Goal: Task Accomplishment & Management: Use online tool/utility

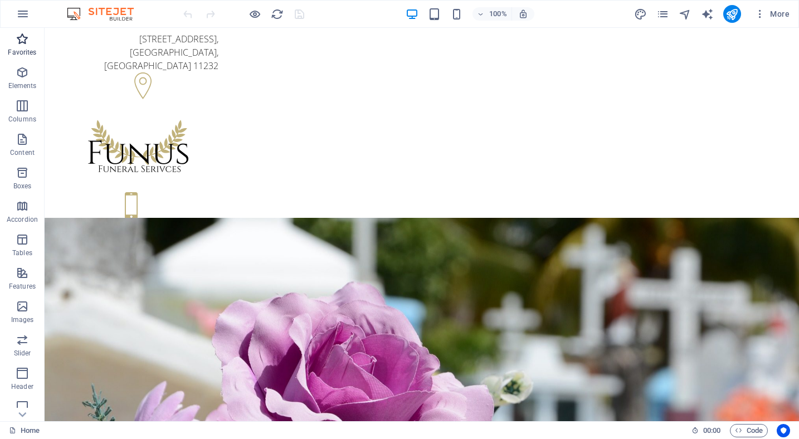
click at [25, 39] on icon "button" at bounding box center [22, 38] width 13 height 13
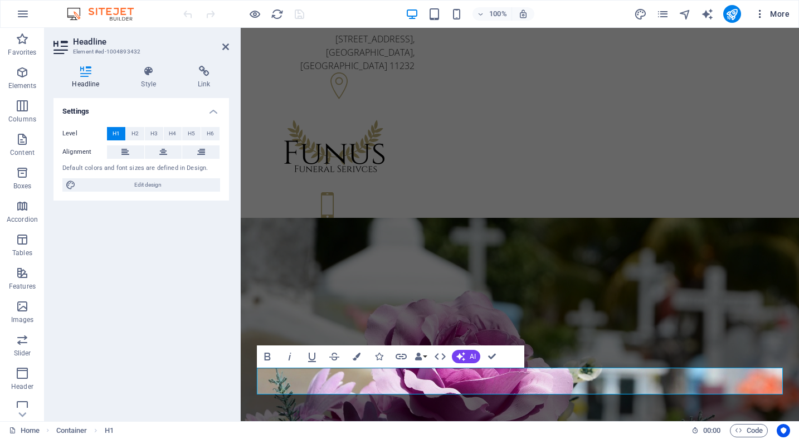
click at [777, 14] on span "More" at bounding box center [772, 13] width 35 height 11
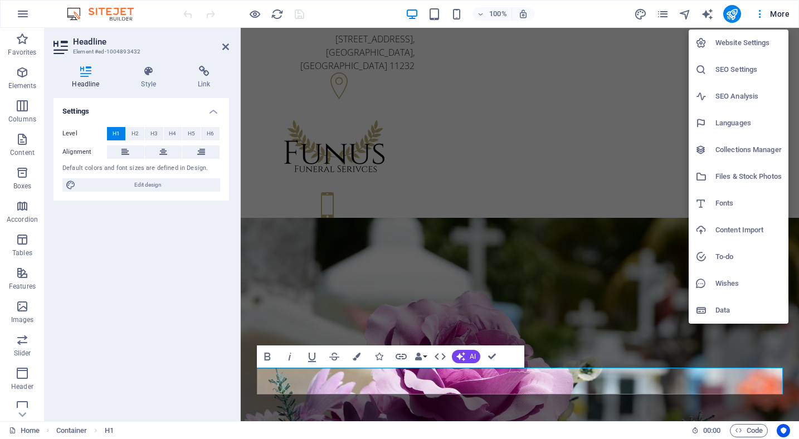
click at [760, 40] on h6 "Website Settings" at bounding box center [749, 42] width 66 height 13
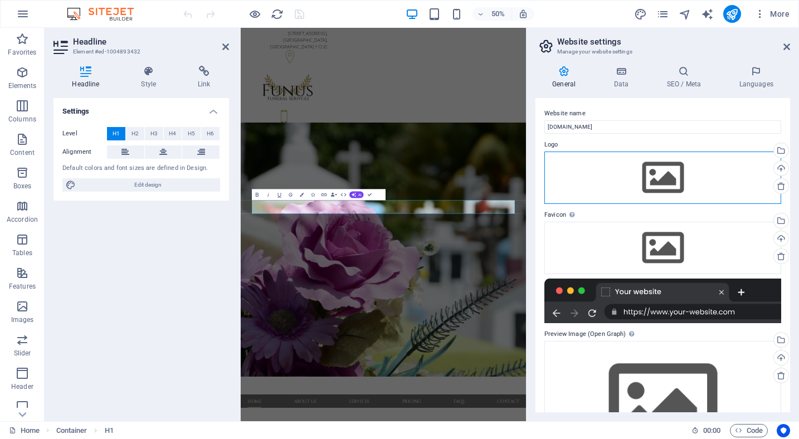
click at [620, 201] on div "Drag files here, click to choose files or select files from Files or our free s…" at bounding box center [663, 178] width 237 height 52
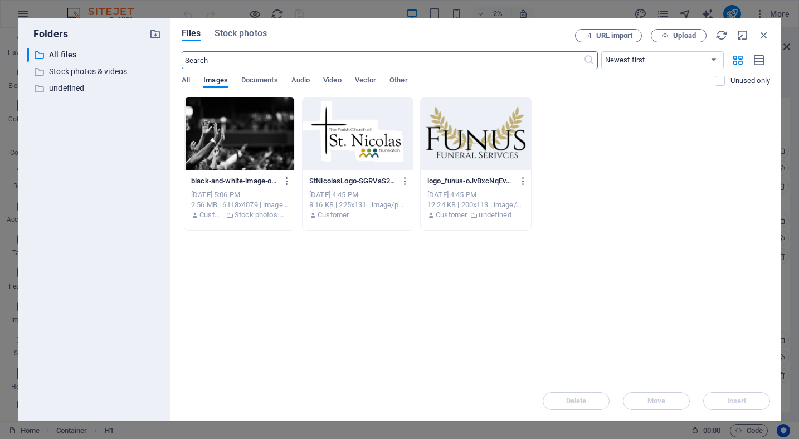
click at [761, 36] on icon "button" at bounding box center [764, 35] width 12 height 12
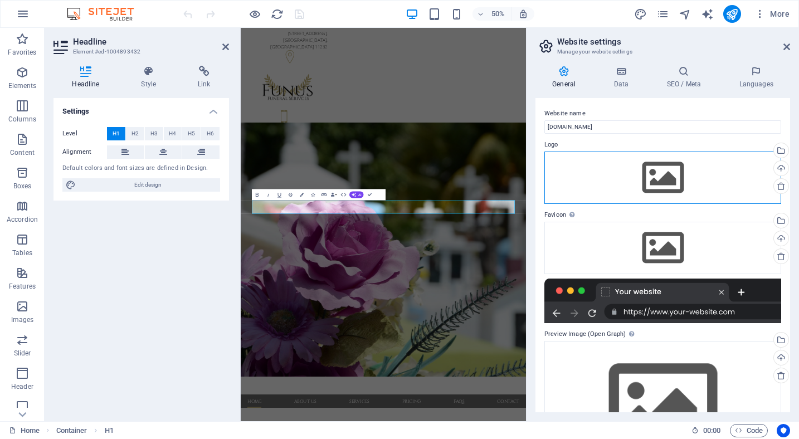
click at [665, 168] on div "Drag files here, click to choose files or select files from Files or our free s…" at bounding box center [663, 178] width 237 height 52
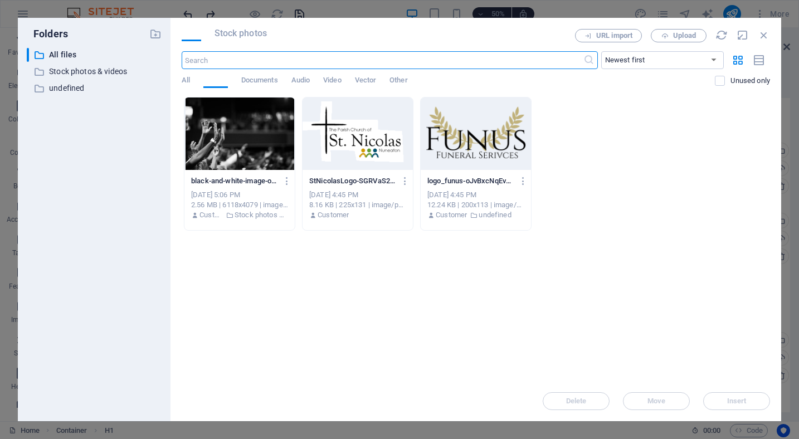
click at [777, 171] on div "Files Stock photos URL import Upload ​ Newest first Oldest first Name (A-Z) Nam…" at bounding box center [476, 220] width 611 height 404
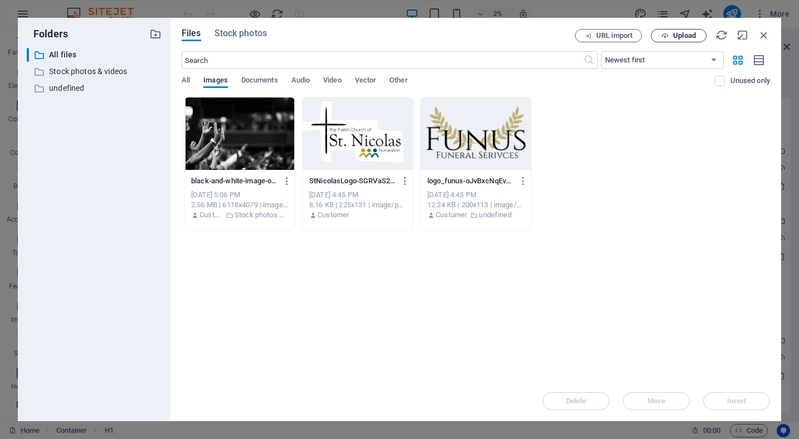
click at [681, 33] on span "Upload" at bounding box center [684, 35] width 23 height 7
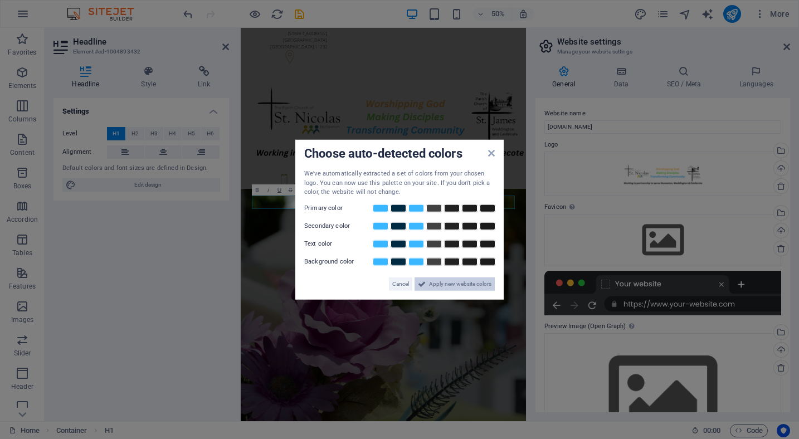
click at [480, 285] on span "Apply new website colors" at bounding box center [460, 283] width 62 height 13
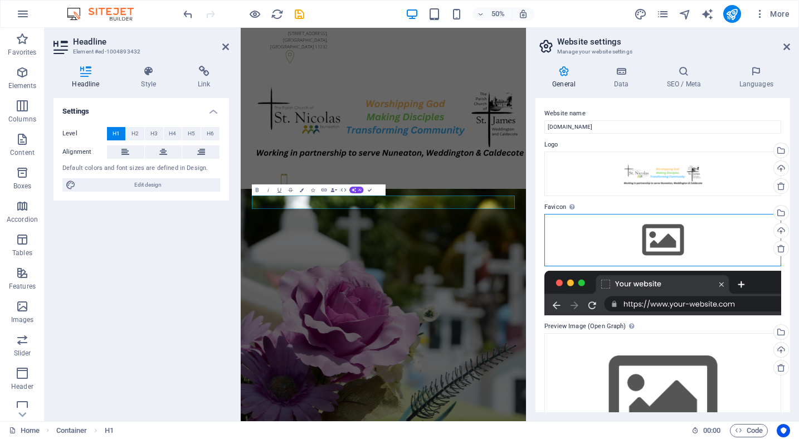
click at [619, 231] on div "Drag files here, click to choose files or select files from Files or our free s…" at bounding box center [663, 240] width 237 height 52
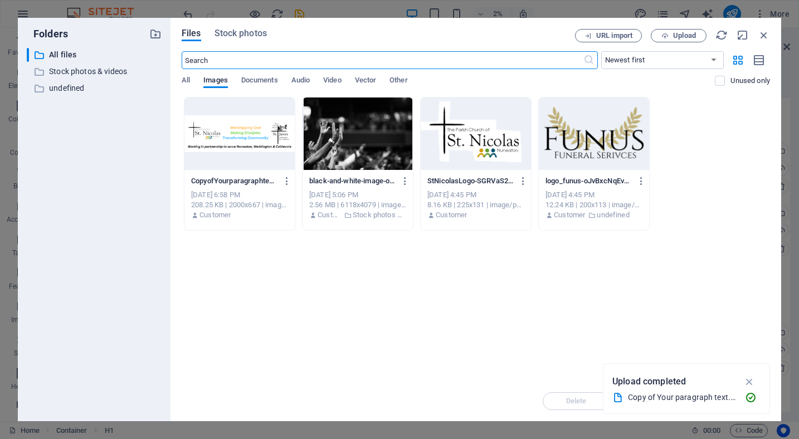
click at [256, 140] on div at bounding box center [240, 134] width 110 height 72
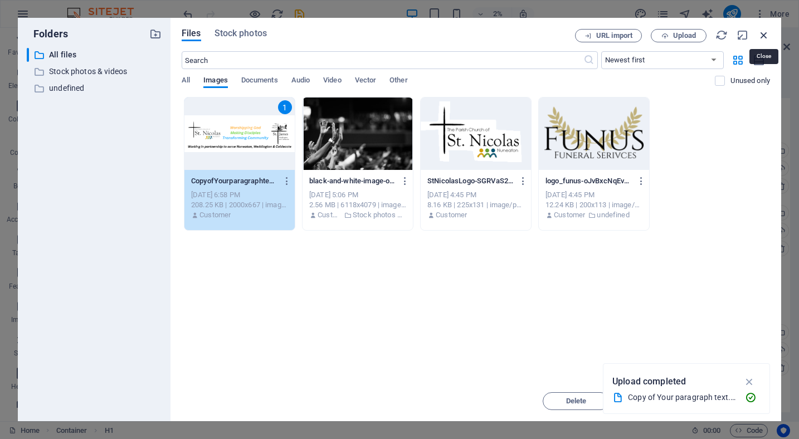
click at [763, 36] on icon "button" at bounding box center [764, 35] width 12 height 12
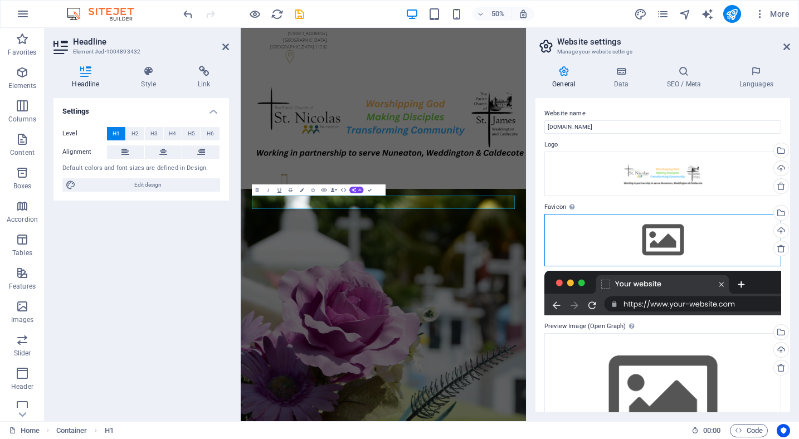
click at [681, 242] on div "Drag files here, click to choose files or select files from Files or our free s…" at bounding box center [663, 240] width 237 height 52
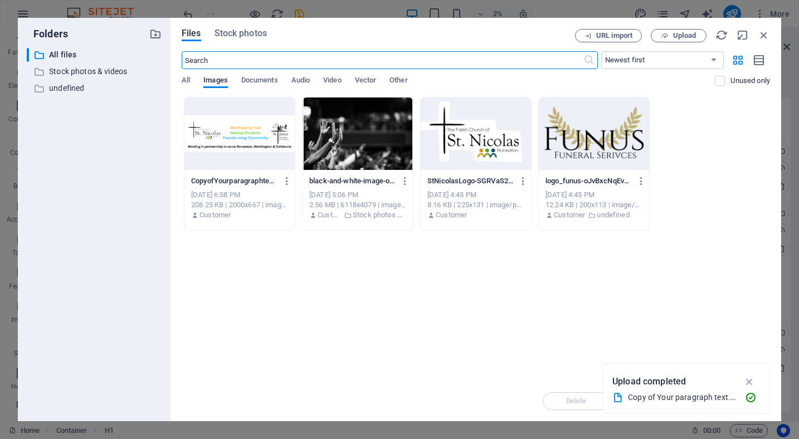
click at [245, 140] on div at bounding box center [240, 134] width 110 height 72
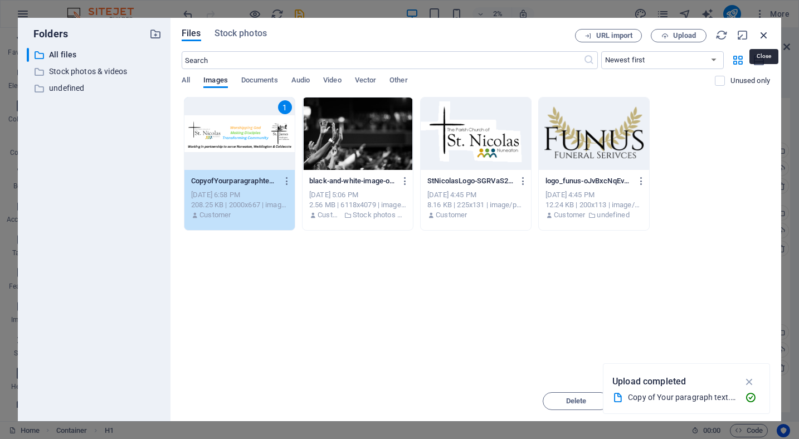
click at [764, 34] on icon "button" at bounding box center [764, 35] width 12 height 12
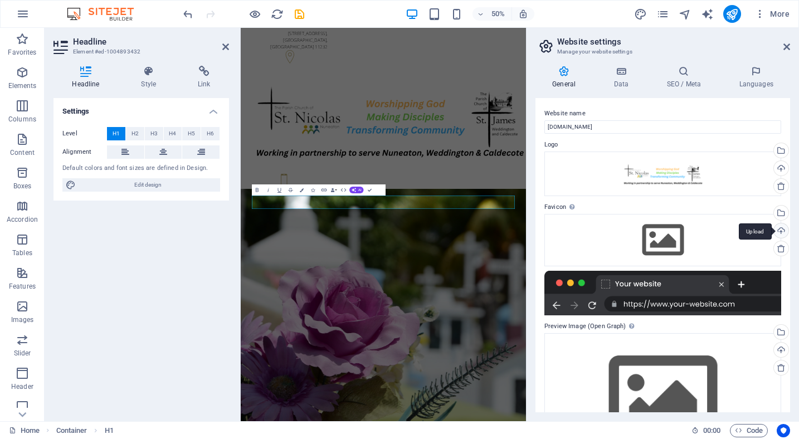
click at [777, 230] on div "Upload" at bounding box center [780, 232] width 17 height 17
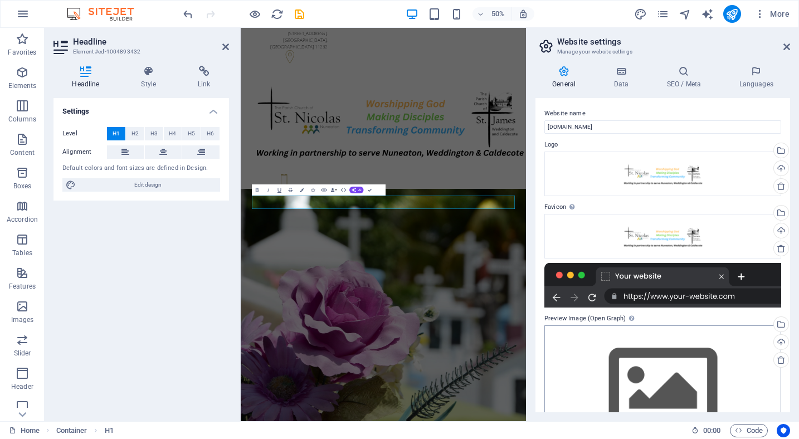
scroll to position [50, 0]
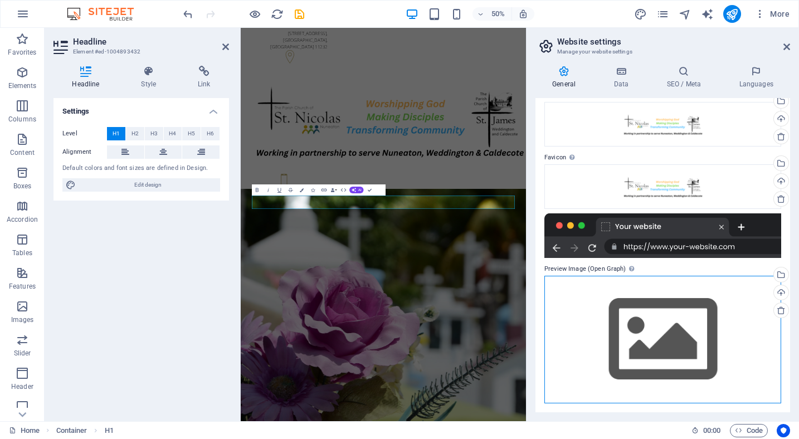
click at [653, 328] on div "Drag files here, click to choose files or select files from Files or our free s…" at bounding box center [663, 340] width 237 height 128
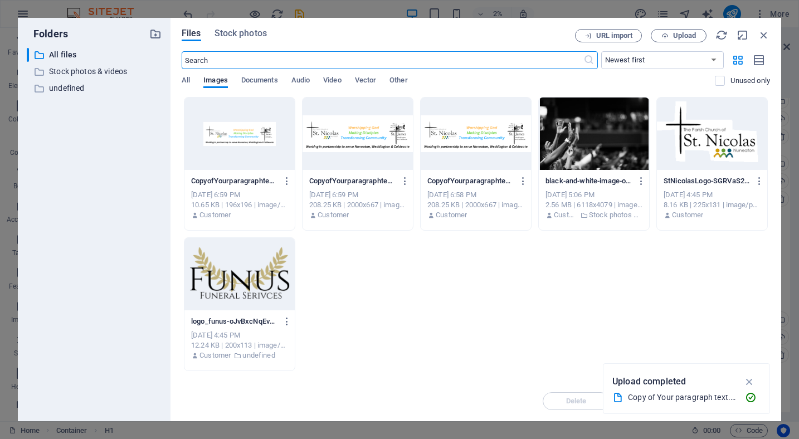
click at [356, 147] on div at bounding box center [358, 134] width 110 height 72
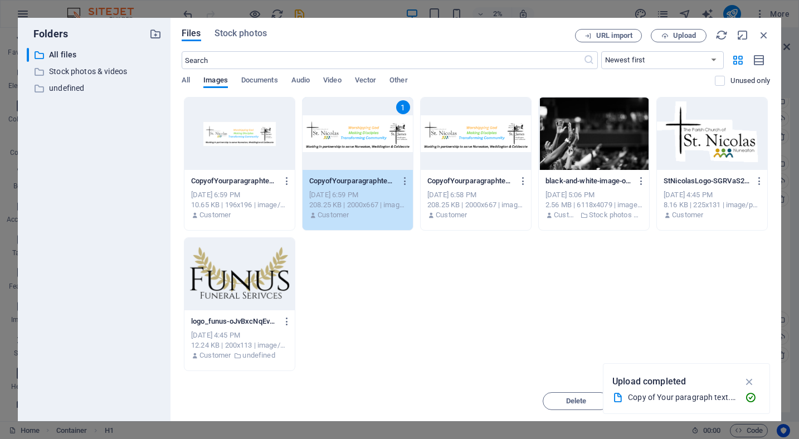
click at [358, 201] on div "208.25 KB | 2000x667 | image/png" at bounding box center [357, 205] width 97 height 10
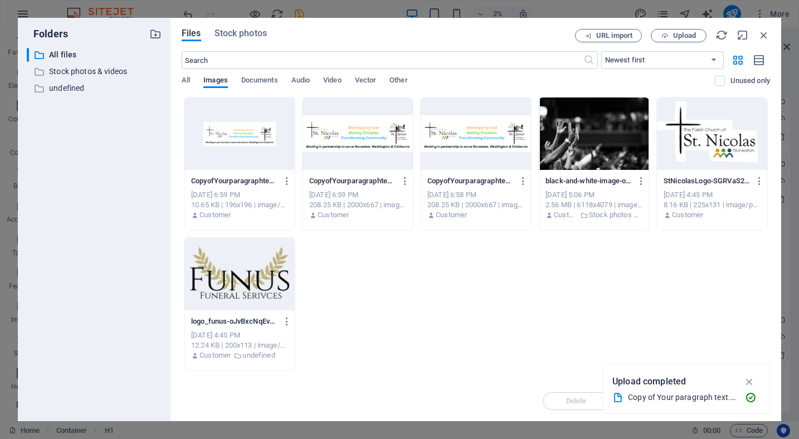
click at [364, 157] on div at bounding box center [358, 134] width 110 height 72
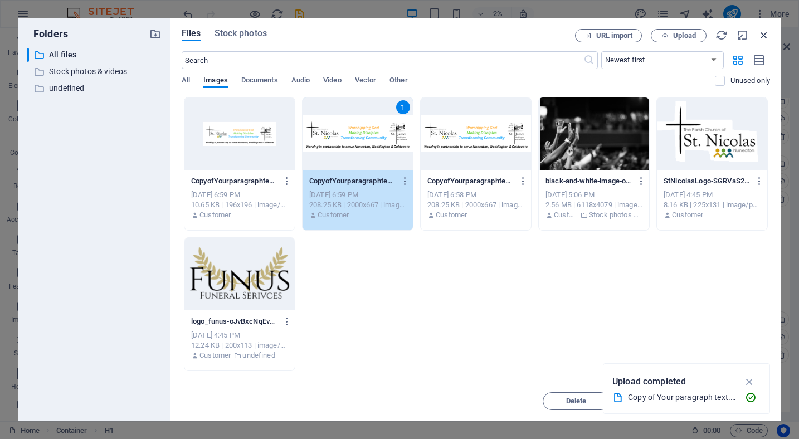
click at [764, 38] on icon "button" at bounding box center [764, 35] width 12 height 12
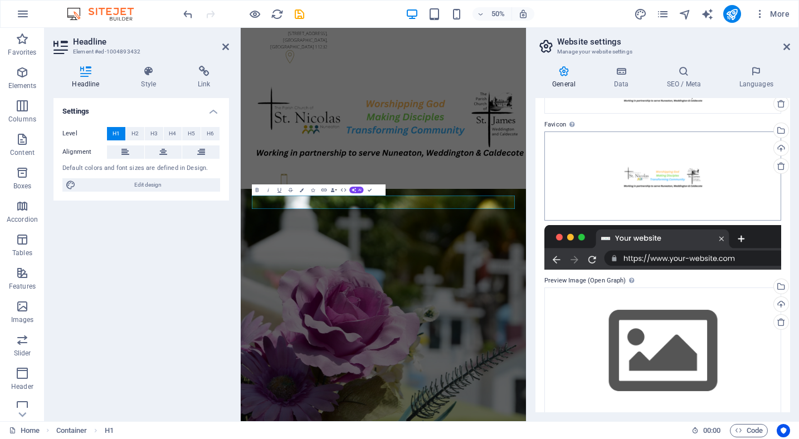
scroll to position [94, 0]
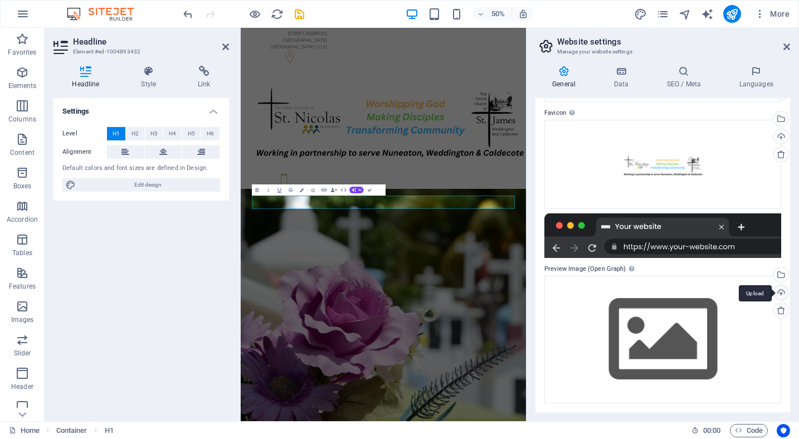
click at [782, 287] on div "Upload" at bounding box center [780, 293] width 17 height 17
click at [779, 271] on div "Select files from the file manager, stock photos, or upload file(s)" at bounding box center [780, 276] width 17 height 17
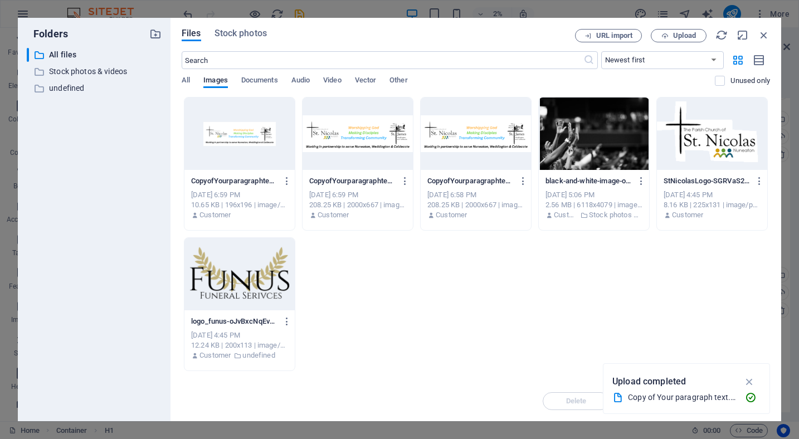
click at [363, 145] on div at bounding box center [358, 134] width 110 height 72
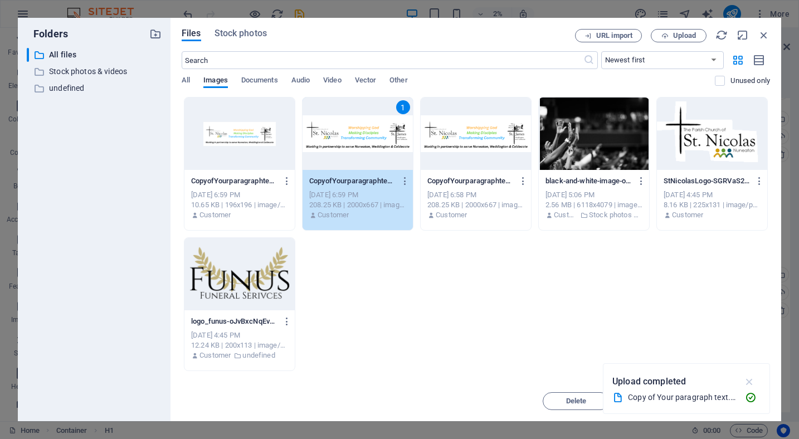
click at [752, 380] on icon "button" at bounding box center [750, 382] width 13 height 12
click at [731, 399] on span "Insert" at bounding box center [737, 401] width 20 height 7
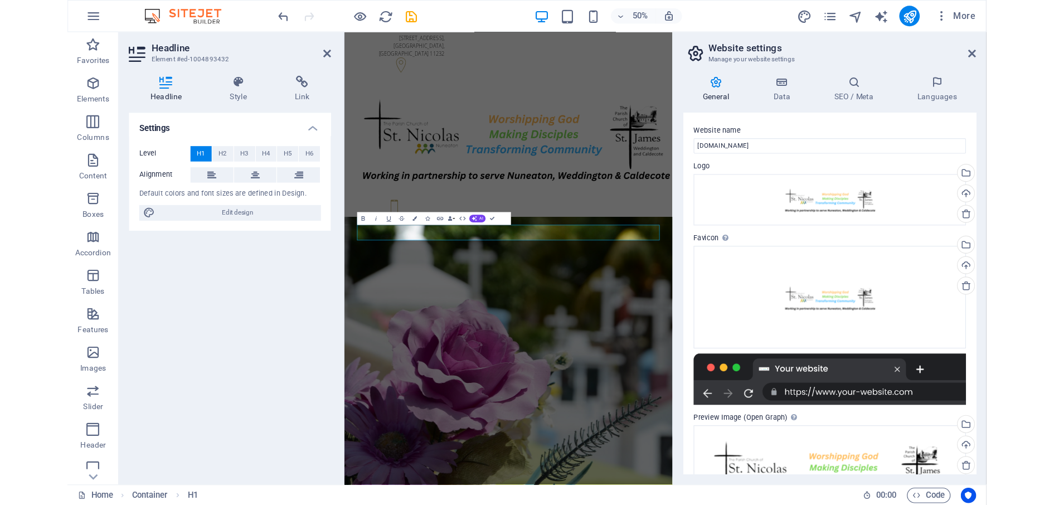
scroll to position [1, 0]
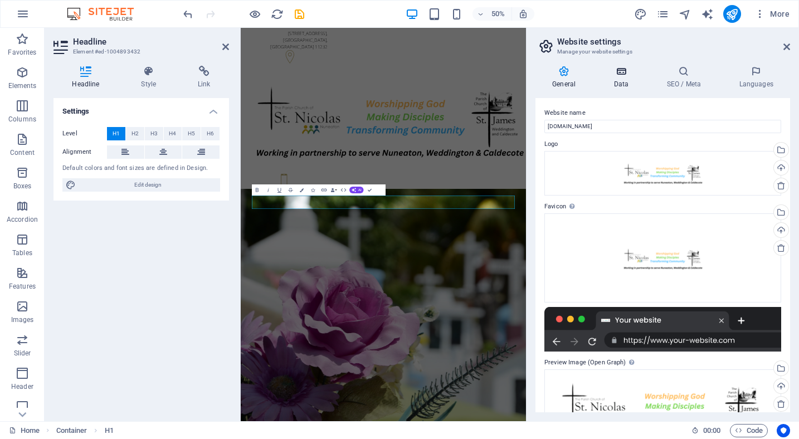
click at [625, 74] on icon at bounding box center [621, 71] width 48 height 11
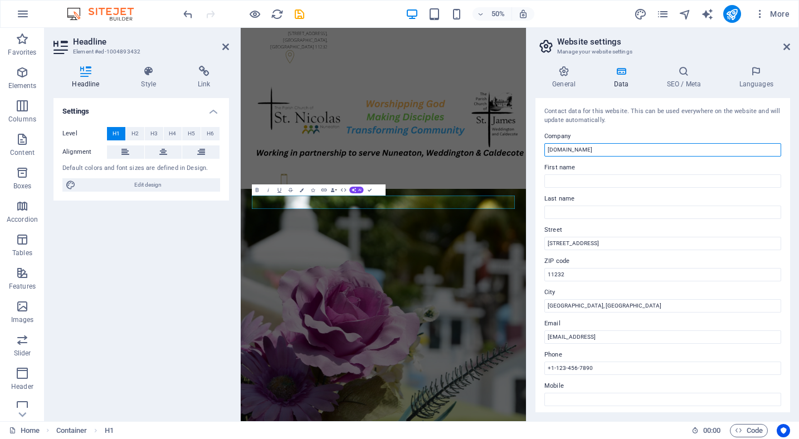
click at [581, 149] on input "[DOMAIN_NAME]" at bounding box center [663, 149] width 237 height 13
click at [580, 149] on input "[DOMAIN_NAME]" at bounding box center [663, 149] width 237 height 13
type input "St Nicolas and St [PERSON_NAME] Churches"
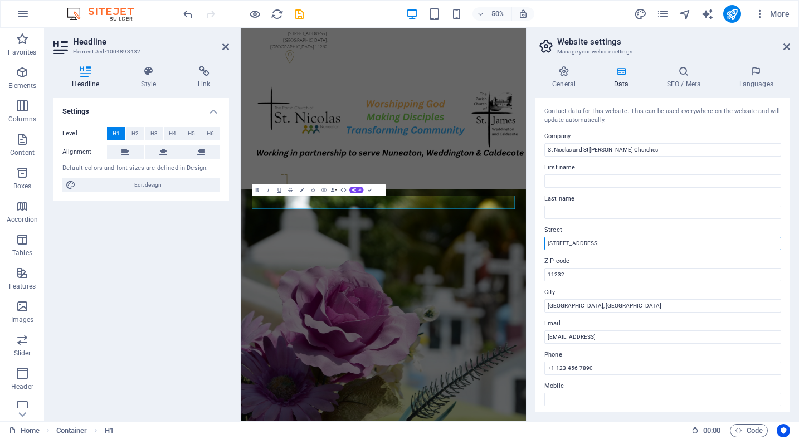
click at [565, 242] on input "[STREET_ADDRESS]" at bounding box center [663, 243] width 237 height 13
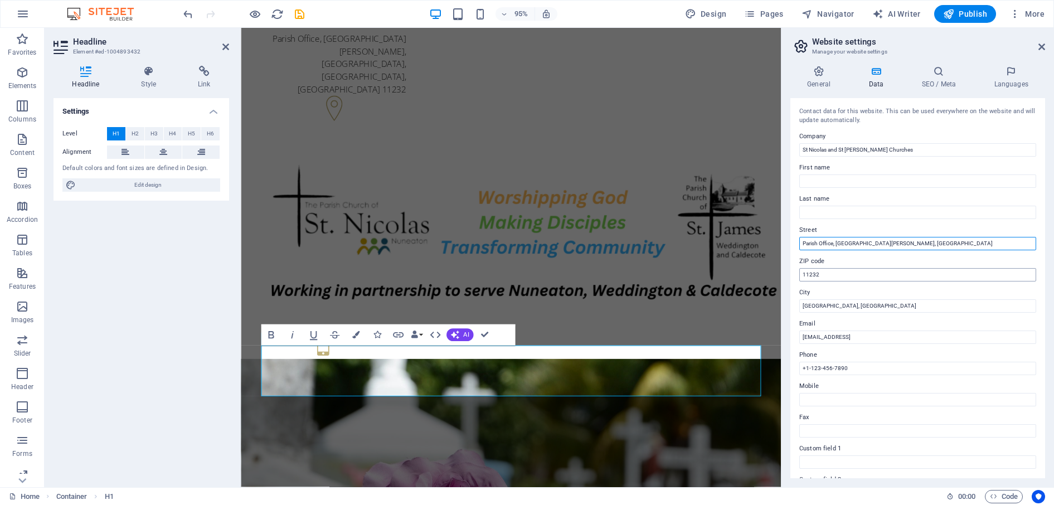
type input "Parish Office, [GEOGRAPHIC_DATA][PERSON_NAME], [GEOGRAPHIC_DATA]"
click at [799, 277] on input "11232" at bounding box center [917, 274] width 237 height 13
type input "V"
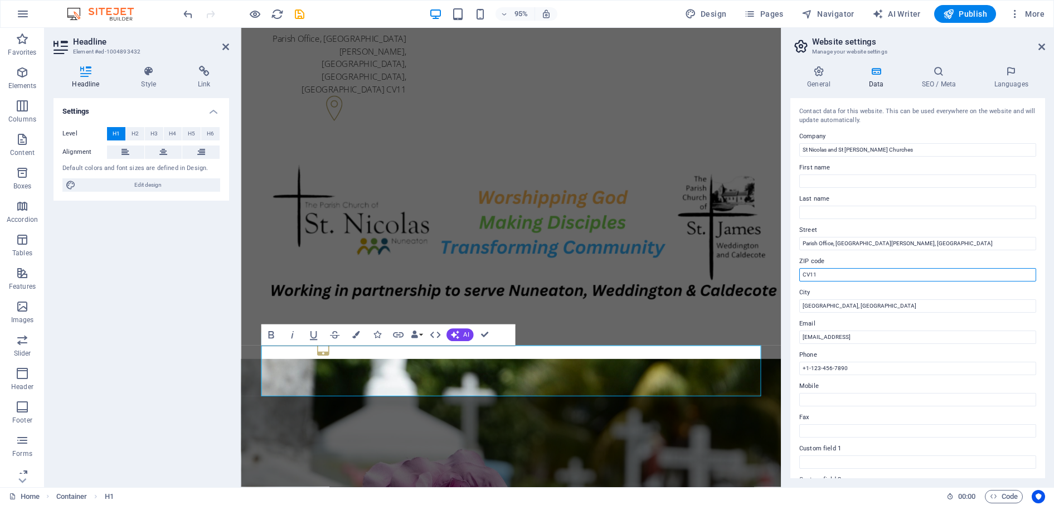
type input "CV11 4AZ"
click at [799, 304] on input "[GEOGRAPHIC_DATA], [GEOGRAPHIC_DATA]" at bounding box center [917, 305] width 237 height 13
type input "Nuneaton, [GEOGRAPHIC_DATA]"
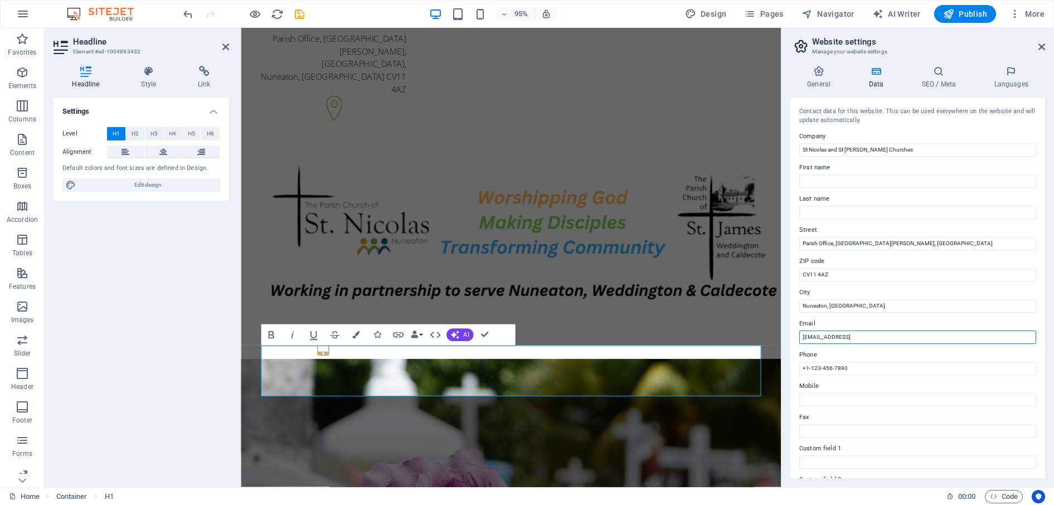
click at [799, 336] on input "[EMAIL_ADDRESS]" at bounding box center [917, 337] width 237 height 13
type input "[EMAIL_ADDRESS][DOMAIN_NAME]"
click at [799, 363] on input "+1-123-456-7890" at bounding box center [917, 368] width 237 height 13
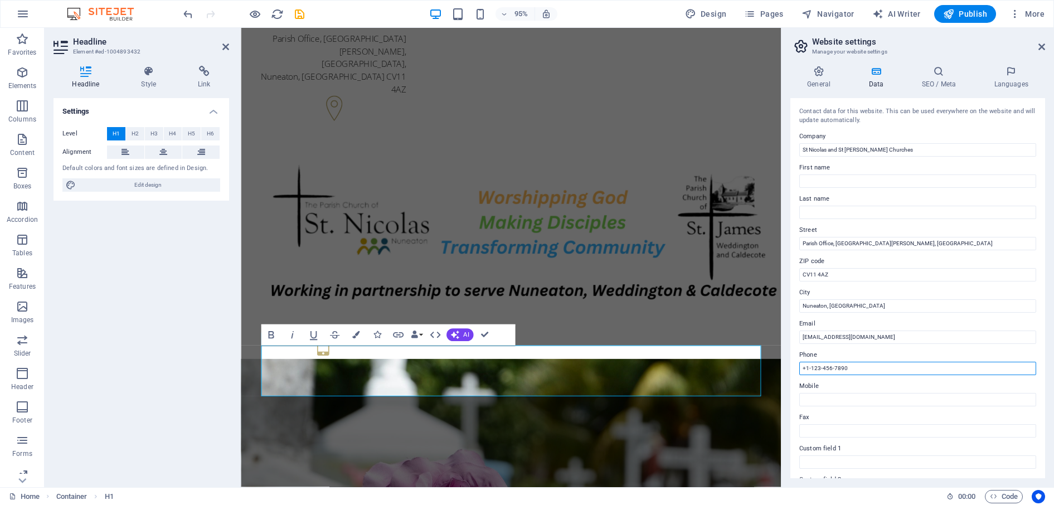
click at [799, 368] on input "+1-123-456-7890" at bounding box center [917, 368] width 237 height 13
drag, startPoint x: 813, startPoint y: 367, endPoint x: 836, endPoint y: 366, distance: 22.9
click at [799, 367] on input "02476344553" at bounding box center [917, 368] width 237 height 13
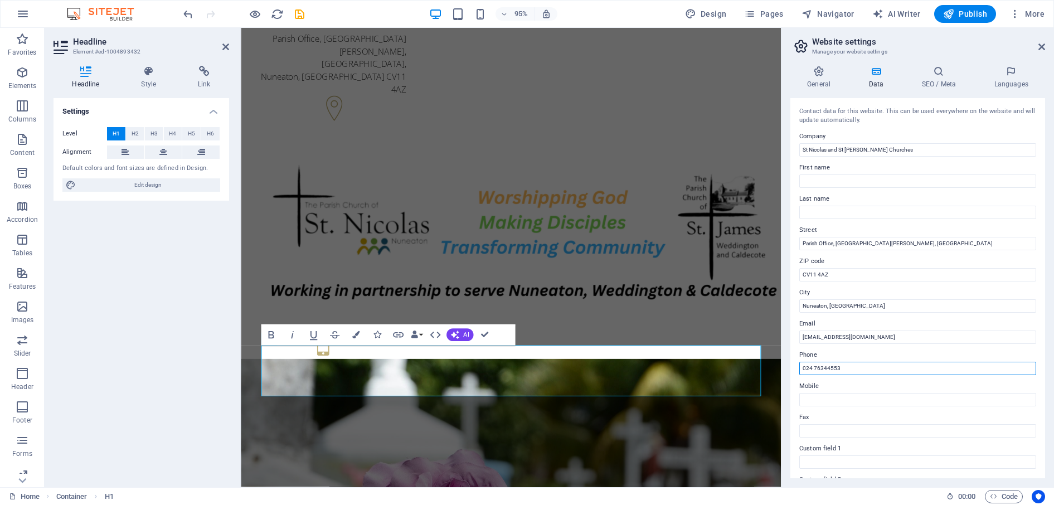
click at [799, 367] on input "024 76344553" at bounding box center [917, 368] width 237 height 13
type input "024 7634 4553"
click at [799, 396] on input "Mobile" at bounding box center [917, 399] width 237 height 13
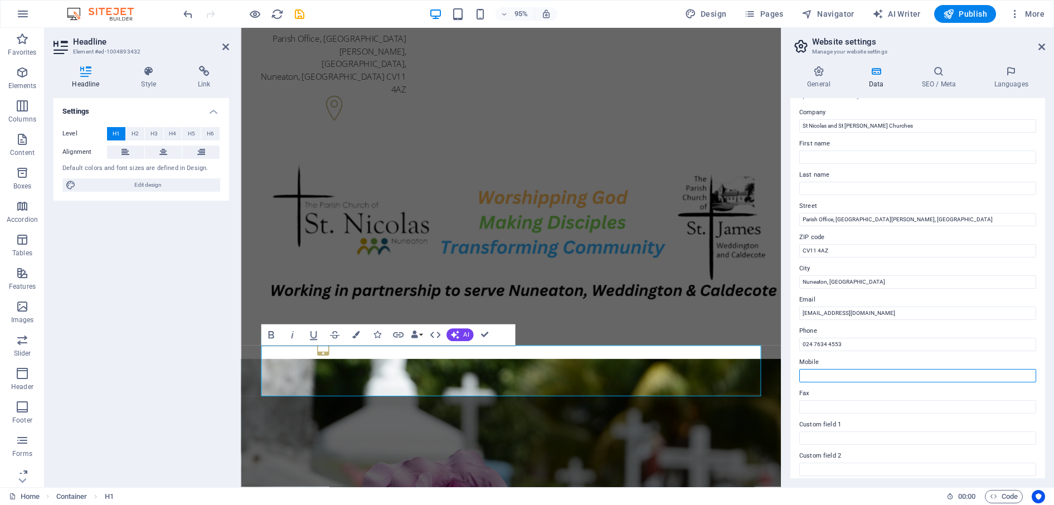
scroll to position [0, 0]
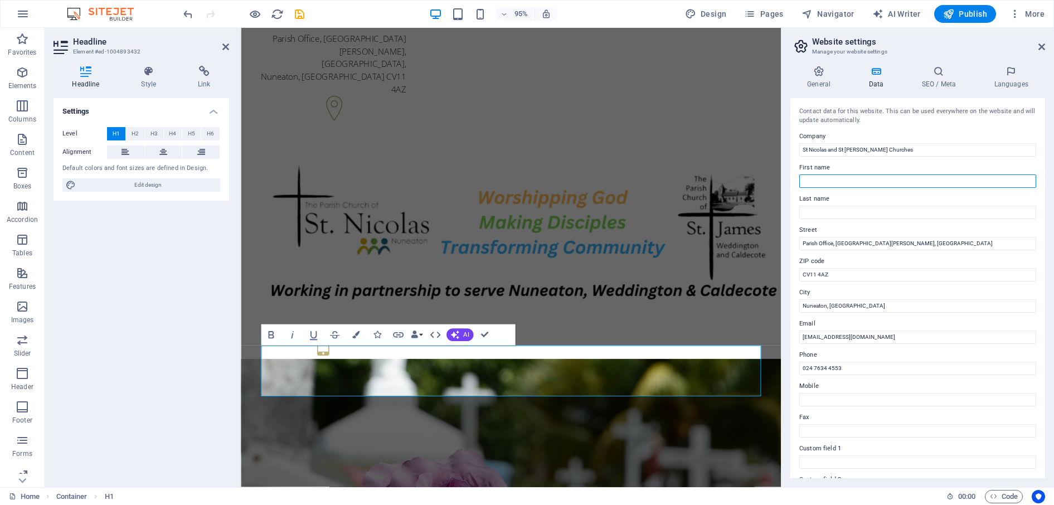
click at [799, 180] on input "First name" at bounding box center [917, 180] width 237 height 13
type input "[PERSON_NAME]"
click at [799, 214] on input "Last name" at bounding box center [917, 212] width 237 height 13
type input "Routledge"
click at [799, 228] on label "Street" at bounding box center [917, 230] width 237 height 13
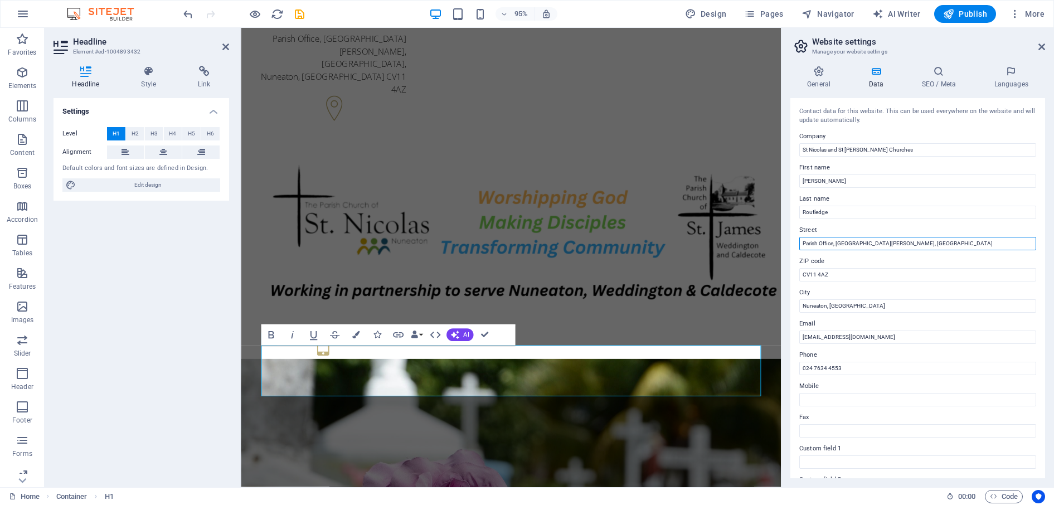
click at [799, 237] on input "Parish Office, [GEOGRAPHIC_DATA][PERSON_NAME], [GEOGRAPHIC_DATA]" at bounding box center [917, 243] width 237 height 13
click at [799, 81] on h4 "SEO / Meta" at bounding box center [941, 77] width 72 height 23
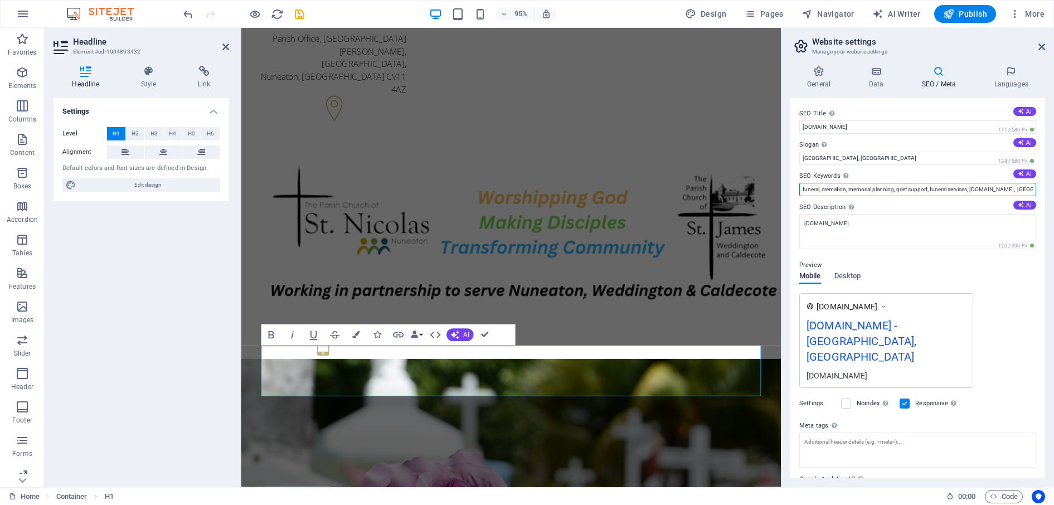
click at [799, 185] on input "funeral, cremation, memorial planning, grief support, funeral services, [DOMAIN…" at bounding box center [917, 189] width 237 height 13
click at [799, 180] on label "SEO Keywords Comma-separated list of keywords representing your website. AI" at bounding box center [917, 175] width 237 height 13
click at [799, 183] on input "funeral, cremation, memorial planning, grief support, funeral services, [DOMAIN…" at bounding box center [917, 189] width 237 height 13
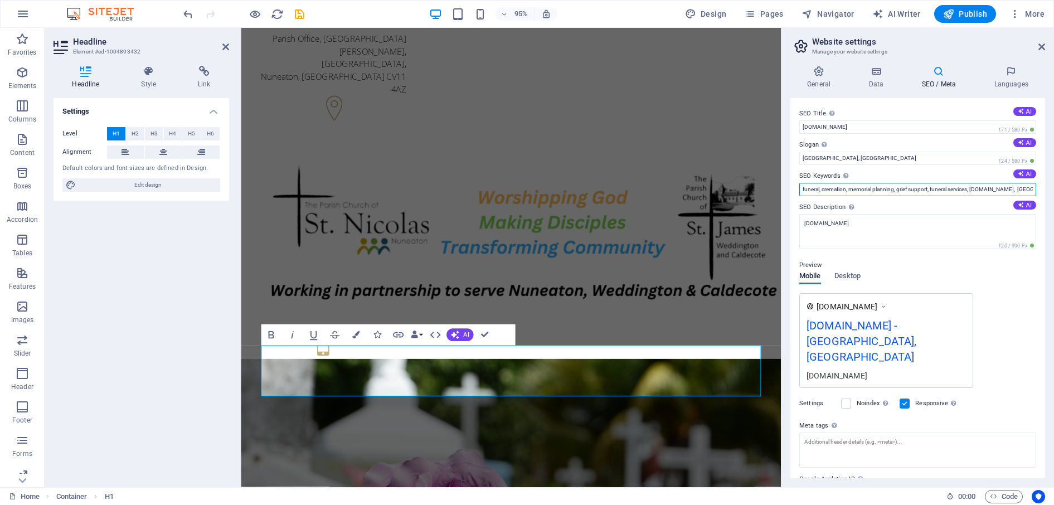
click at [799, 183] on input "funeral, cremation, memorial planning, grief support, funeral services, [DOMAIN…" at bounding box center [917, 189] width 237 height 13
click at [799, 191] on input "funeral, cremation, memorial planning, grief support, funeral services, [DOMAIN…" at bounding box center [917, 189] width 237 height 13
drag, startPoint x: 1030, startPoint y: 188, endPoint x: 999, endPoint y: 189, distance: 31.2
click at [799, 189] on input "funeral, cremation, memorial planning, grief support, funeral services, [DOMAIN…" at bounding box center [917, 189] width 237 height 13
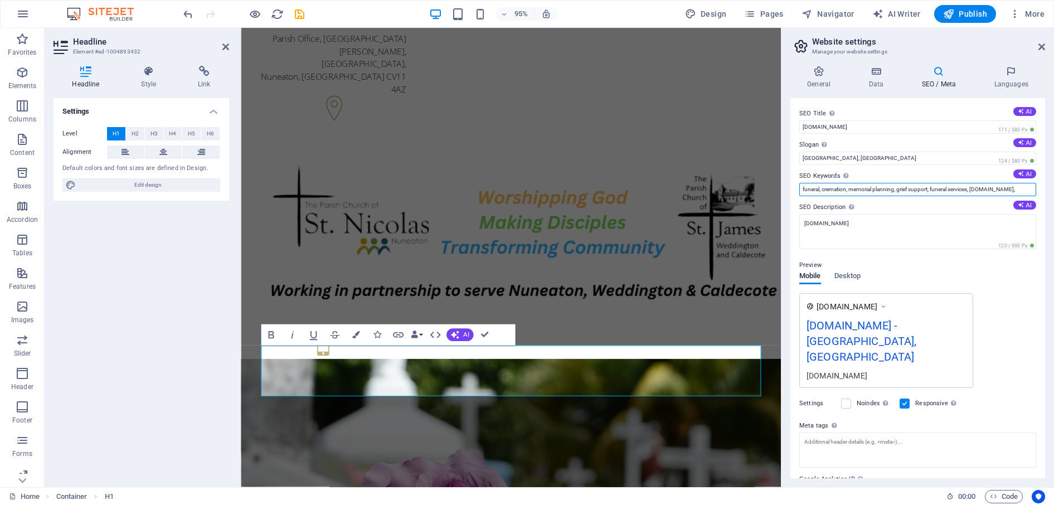
scroll to position [0, 0]
click at [799, 188] on input "funeral, cremation, memorial planning, grief support, funeral services, [DOMAIN…" at bounding box center [917, 189] width 237 height 13
click at [799, 188] on input "funeral,, memorial planning, grief support, funeral services, [DOMAIN_NAME]," at bounding box center [917, 189] width 237 height 13
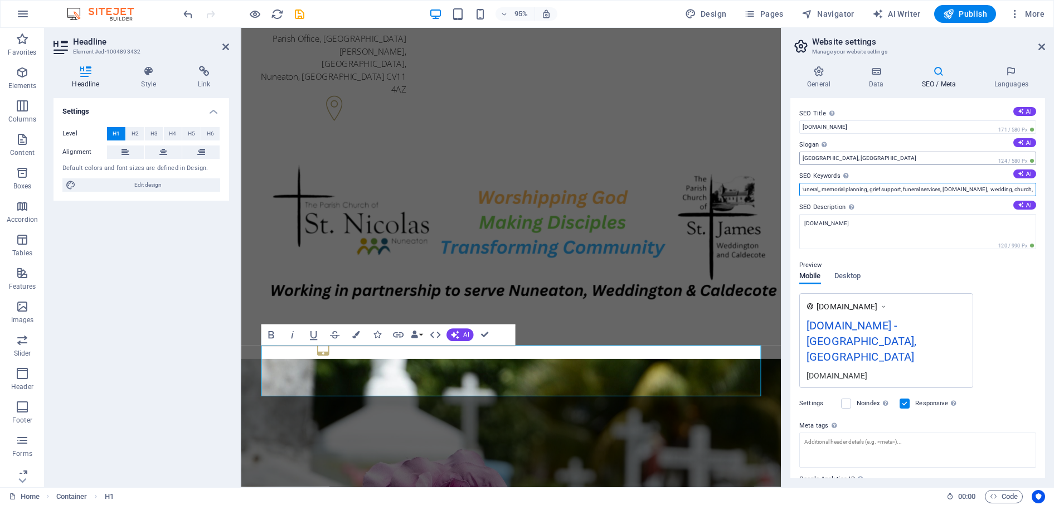
type input "funeral,, memorial planning, grief support, funeral services, [DOMAIN_NAME], we…"
click at [799, 159] on input "[GEOGRAPHIC_DATA], [GEOGRAPHIC_DATA]" at bounding box center [917, 158] width 237 height 13
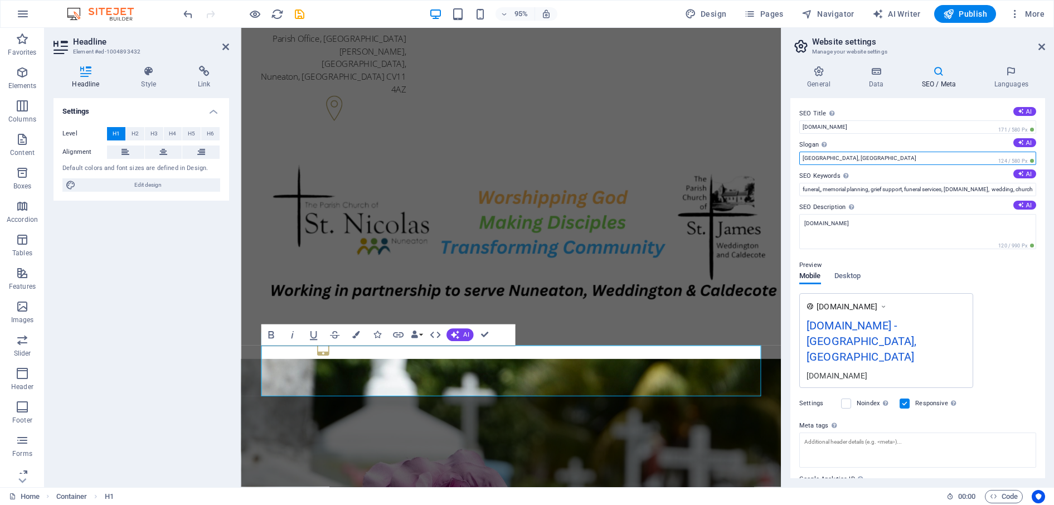
click at [799, 159] on input "[GEOGRAPHIC_DATA], [GEOGRAPHIC_DATA]" at bounding box center [917, 158] width 237 height 13
click at [799, 157] on input "[GEOGRAPHIC_DATA], [GEOGRAPHIC_DATA]" at bounding box center [917, 158] width 237 height 13
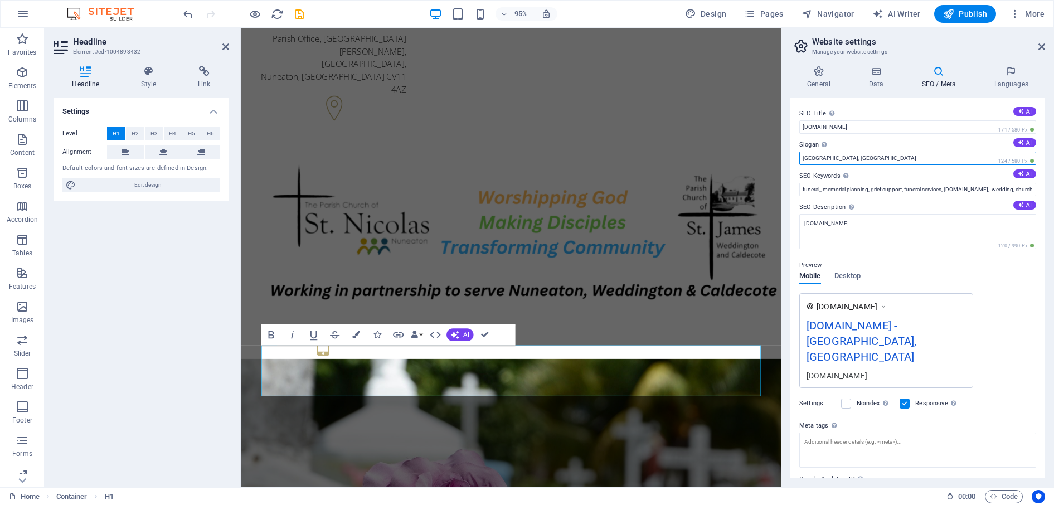
drag, startPoint x: 804, startPoint y: 156, endPoint x: 896, endPoint y: 157, distance: 92.5
click at [799, 158] on input "[GEOGRAPHIC_DATA], [GEOGRAPHIC_DATA]" at bounding box center [917, 158] width 237 height 13
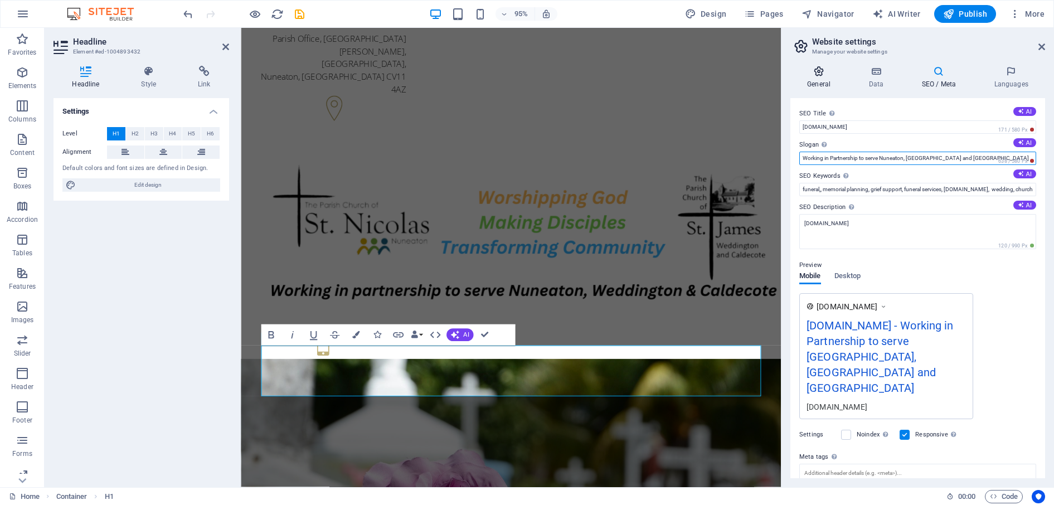
type input "Working in Partnership to serve Nuneaton, [GEOGRAPHIC_DATA] and [GEOGRAPHIC_DAT…"
click at [799, 77] on h4 "General" at bounding box center [820, 77] width 61 height 23
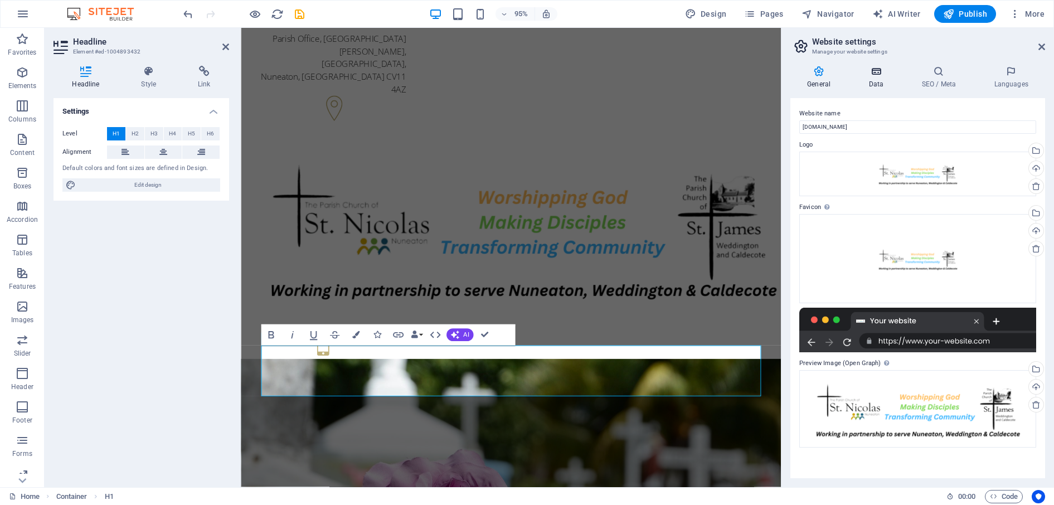
click at [799, 86] on h4 "Data" at bounding box center [878, 77] width 53 height 23
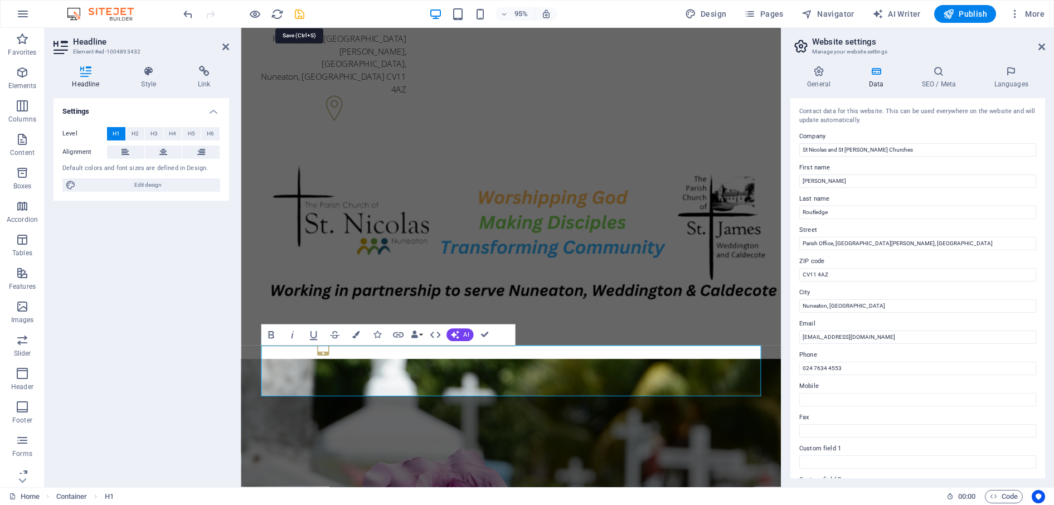
click at [297, 17] on icon "save" at bounding box center [299, 14] width 13 height 13
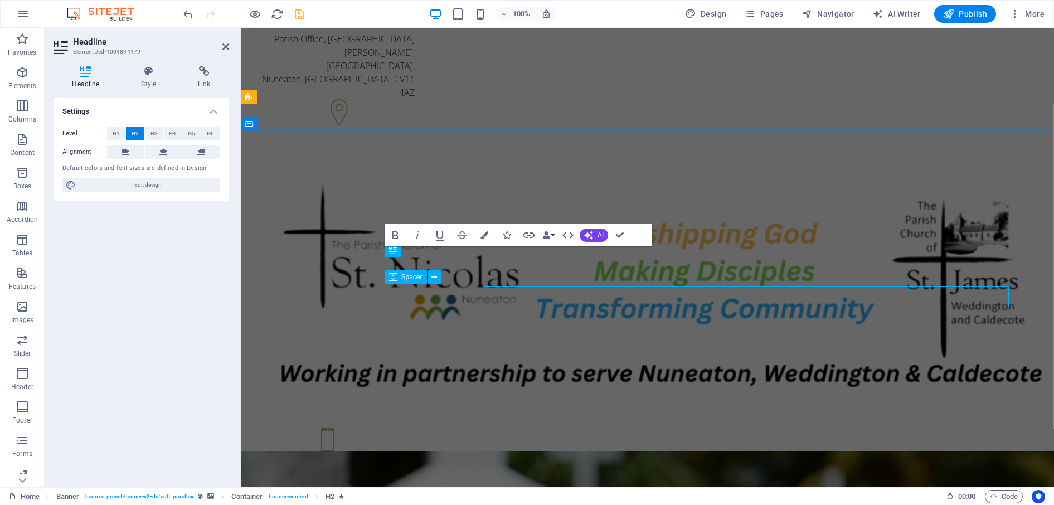
drag, startPoint x: 676, startPoint y: 288, endPoint x: 479, endPoint y: 288, distance: 196.2
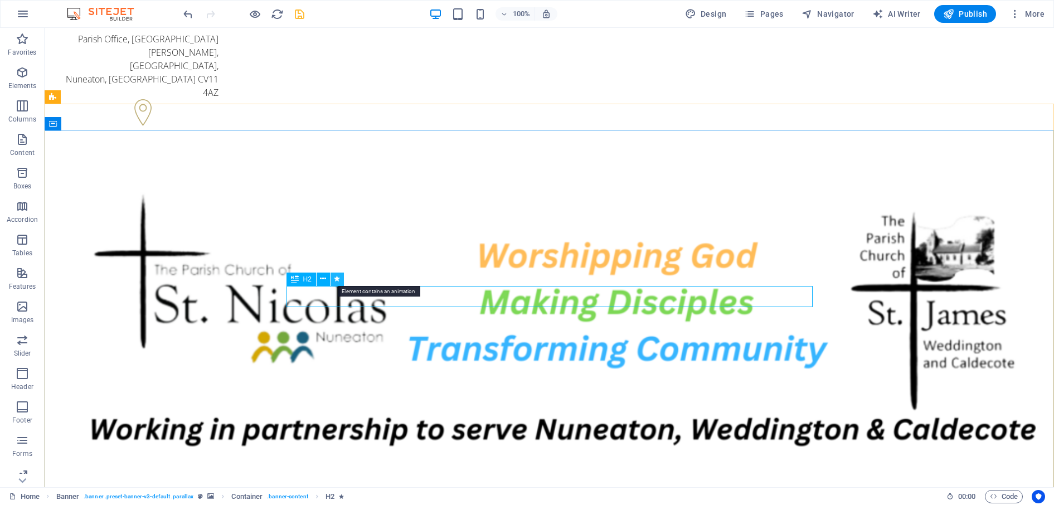
click at [334, 280] on icon at bounding box center [337, 279] width 6 height 12
select select "fade"
select select "s"
select select "onload"
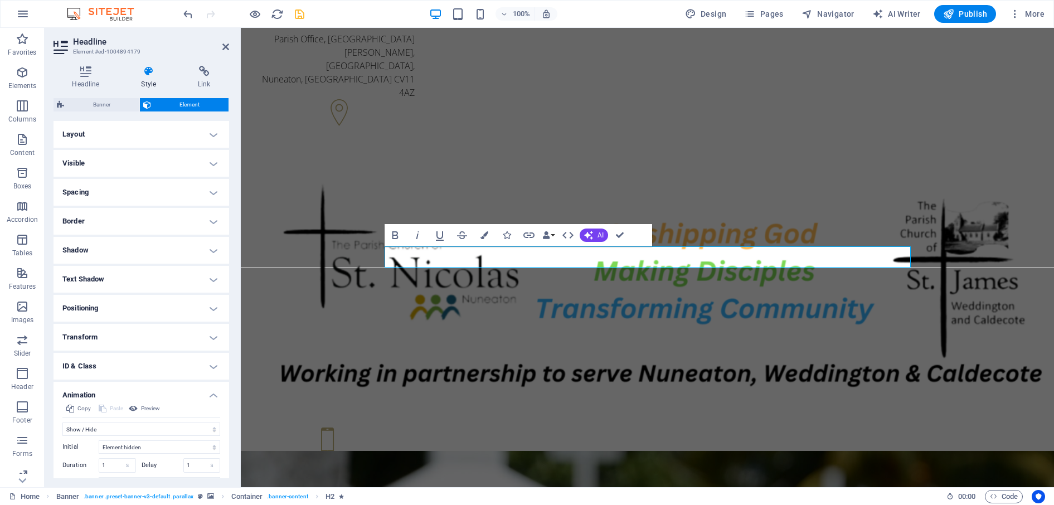
click at [206, 138] on h4 "Layout" at bounding box center [142, 134] width 176 height 27
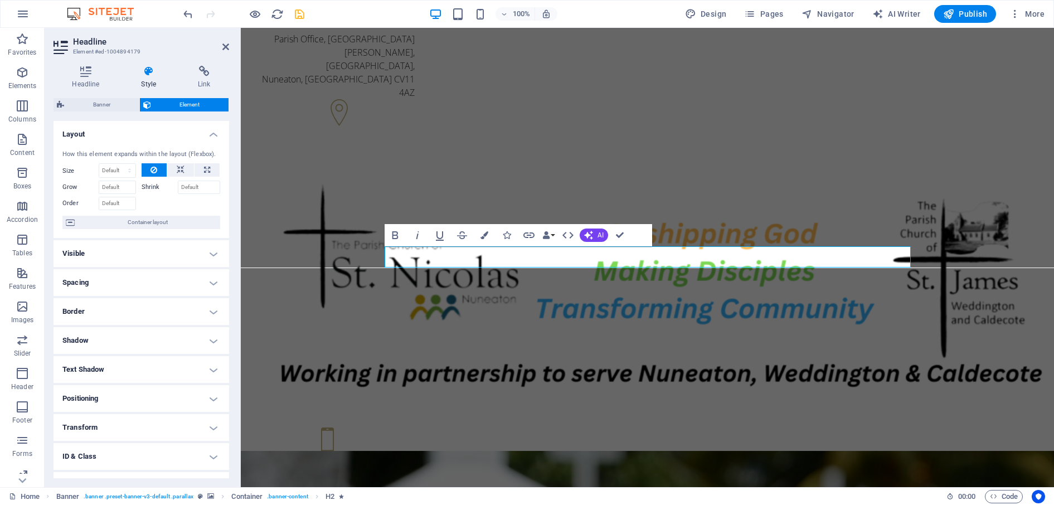
click at [206, 138] on h4 "Layout" at bounding box center [142, 131] width 176 height 20
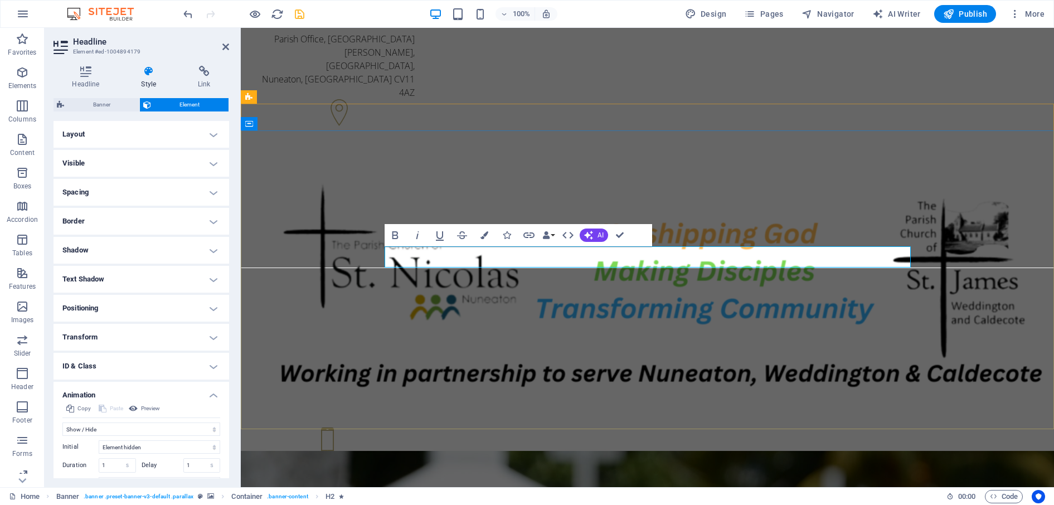
drag, startPoint x: 608, startPoint y: 254, endPoint x: 428, endPoint y: 247, distance: 180.2
drag, startPoint x: 652, startPoint y: 259, endPoint x: 675, endPoint y: 271, distance: 25.2
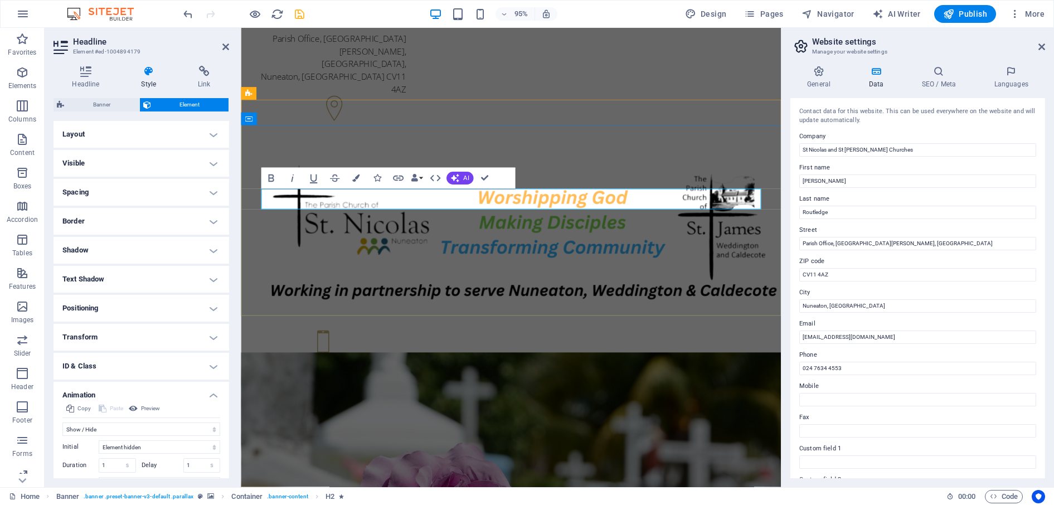
drag, startPoint x: 733, startPoint y: 205, endPoint x: 497, endPoint y: 205, distance: 235.8
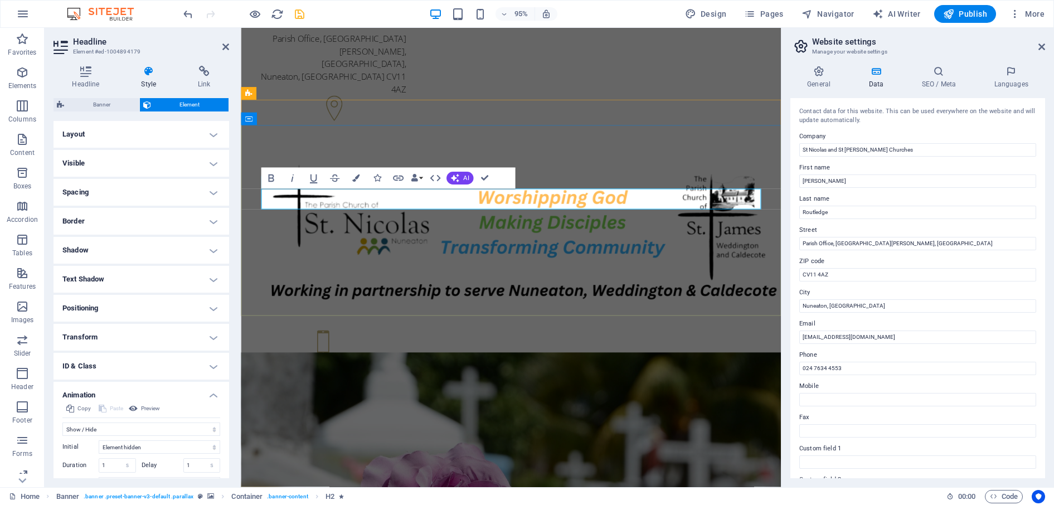
drag, startPoint x: 460, startPoint y: 205, endPoint x: 314, endPoint y: 204, distance: 146.1
drag, startPoint x: 435, startPoint y: 206, endPoint x: 367, endPoint y: 203, distance: 68.1
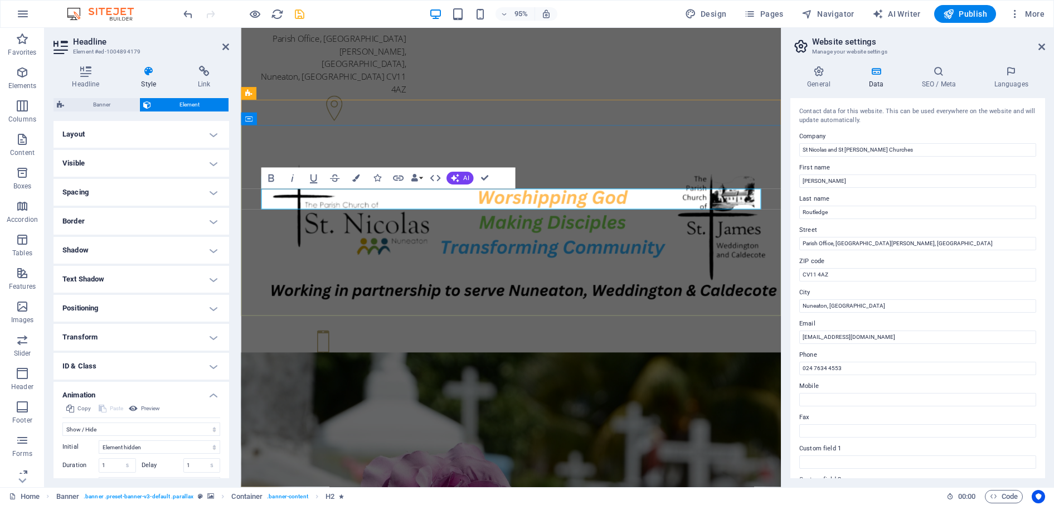
click at [459, 173] on button "AI" at bounding box center [460, 178] width 27 height 13
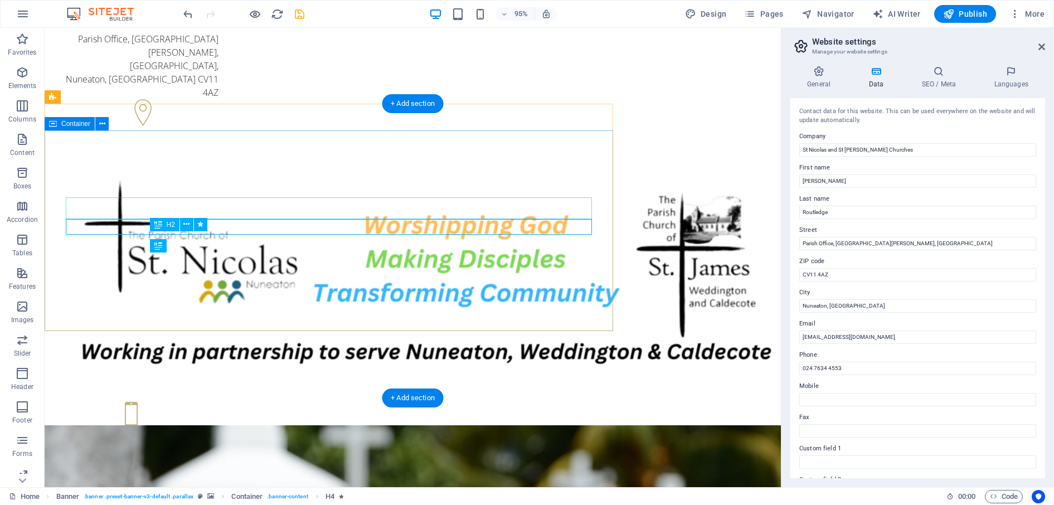
drag, startPoint x: 215, startPoint y: 210, endPoint x: 402, endPoint y: 201, distance: 187.5
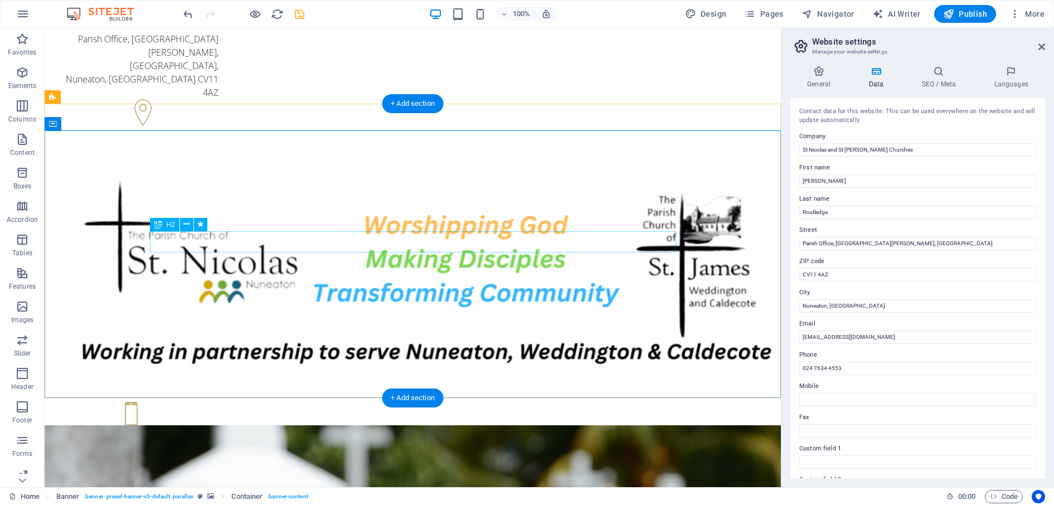
click at [169, 225] on span "H2" at bounding box center [171, 224] width 8 height 7
click at [165, 225] on div "H2" at bounding box center [165, 224] width 30 height 13
click at [169, 226] on span "H2" at bounding box center [171, 224] width 8 height 7
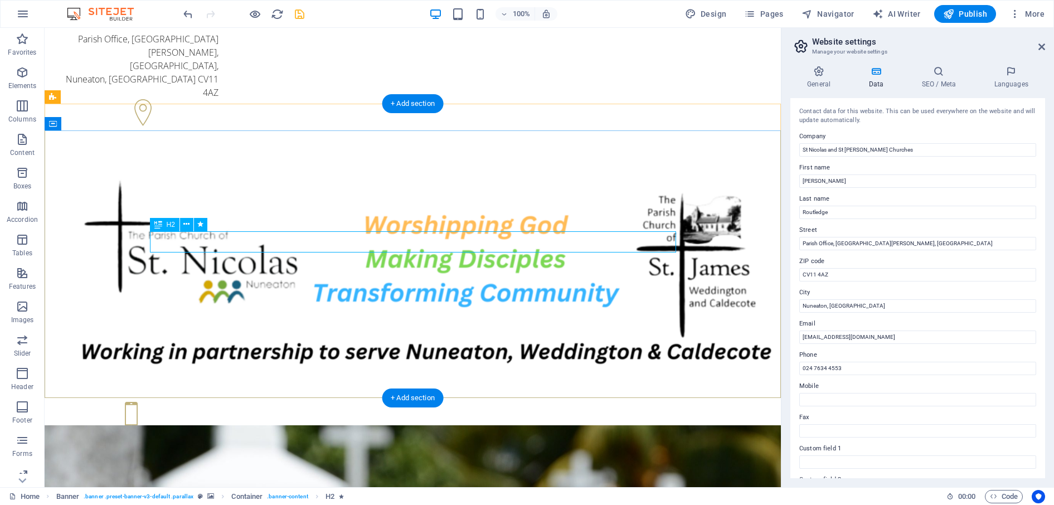
select select "fade"
select select "s"
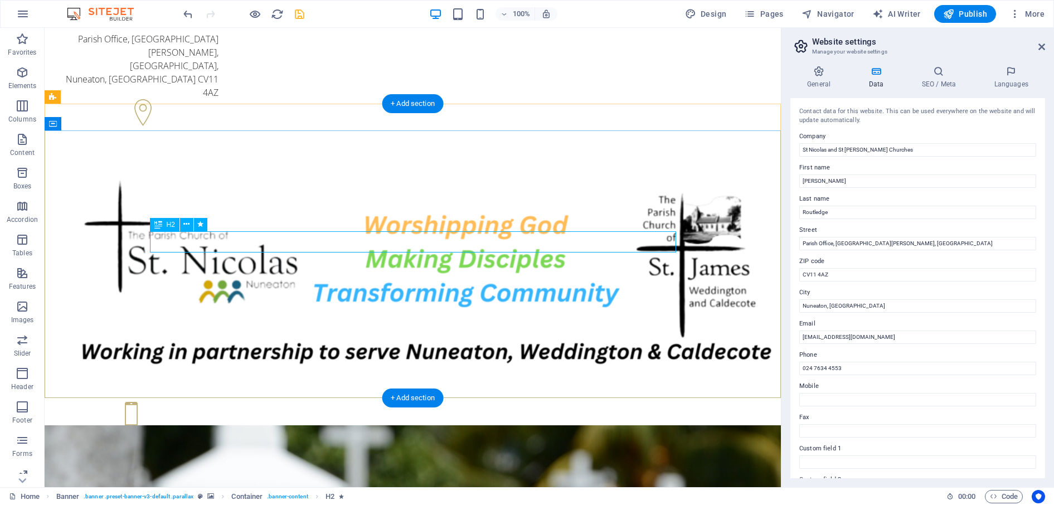
select select "s"
select select "onload"
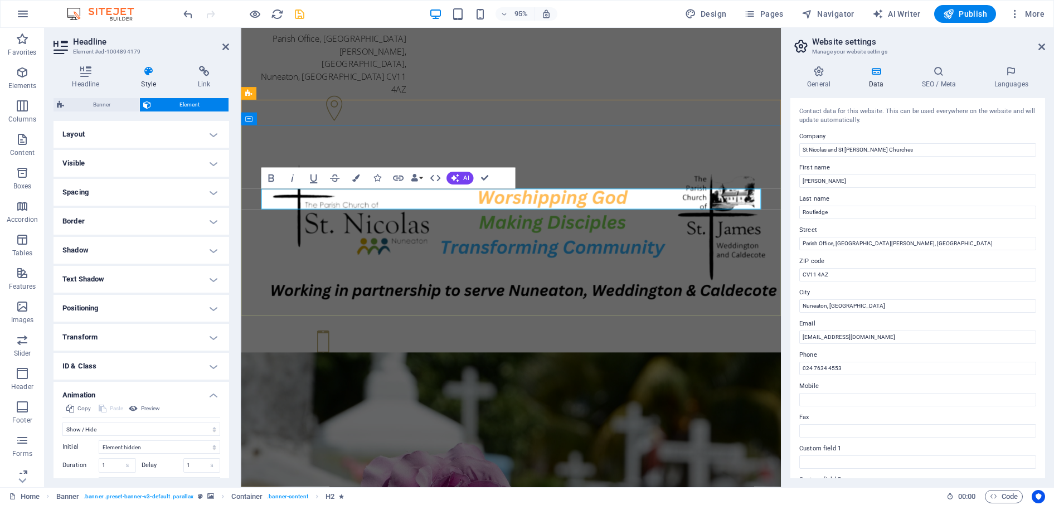
click at [189, 16] on icon "undo" at bounding box center [188, 14] width 13 height 13
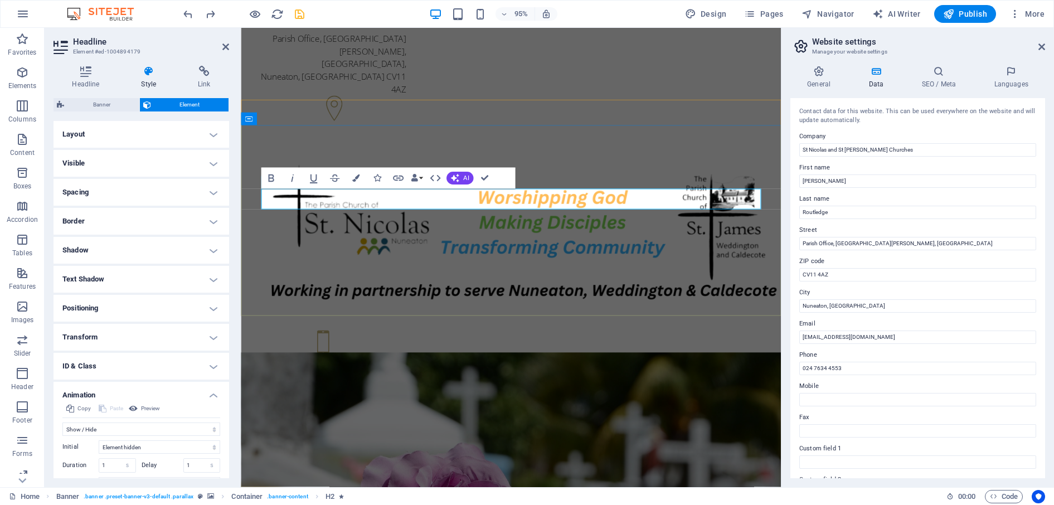
drag, startPoint x: 487, startPoint y: 206, endPoint x: 316, endPoint y: 208, distance: 170.6
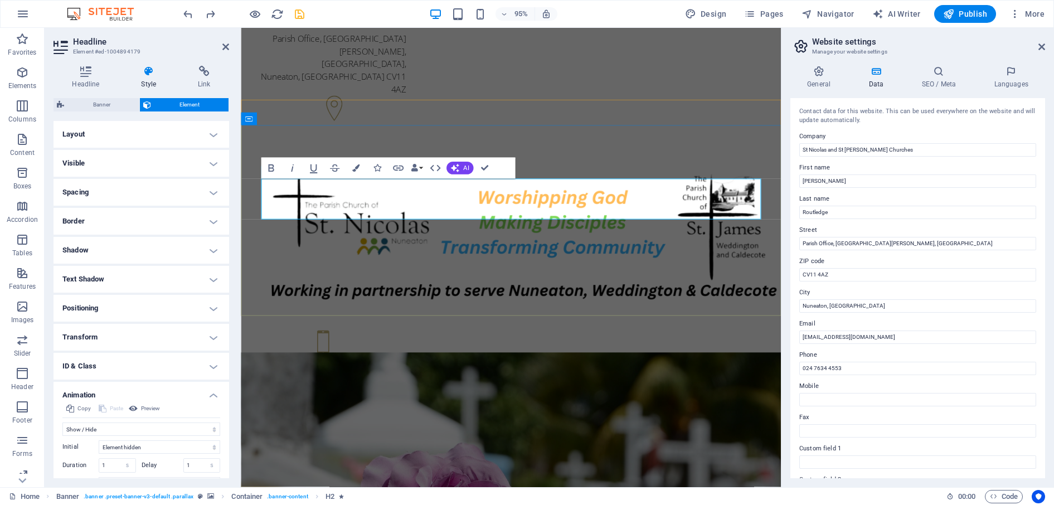
drag, startPoint x: 589, startPoint y: 216, endPoint x: 463, endPoint y: 215, distance: 125.4
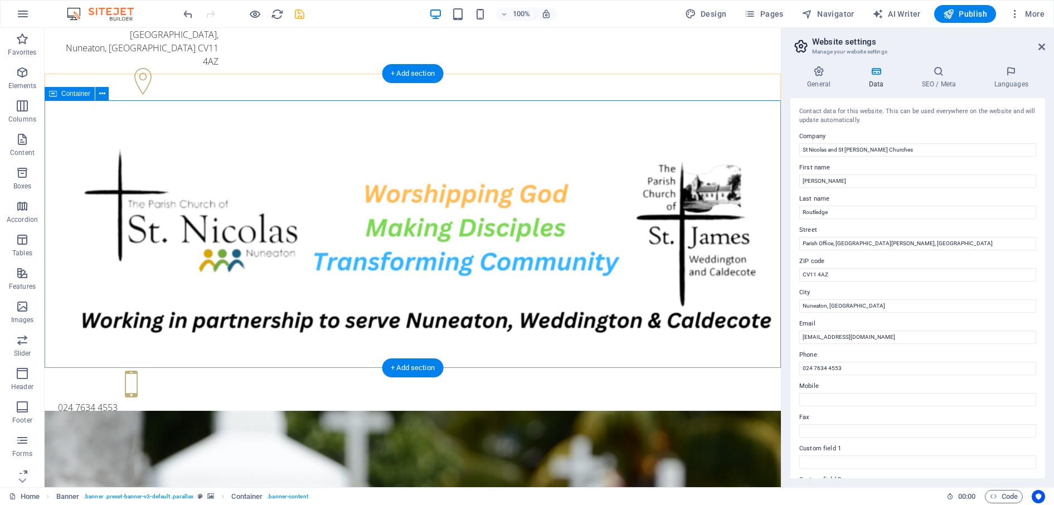
scroll to position [30, 0]
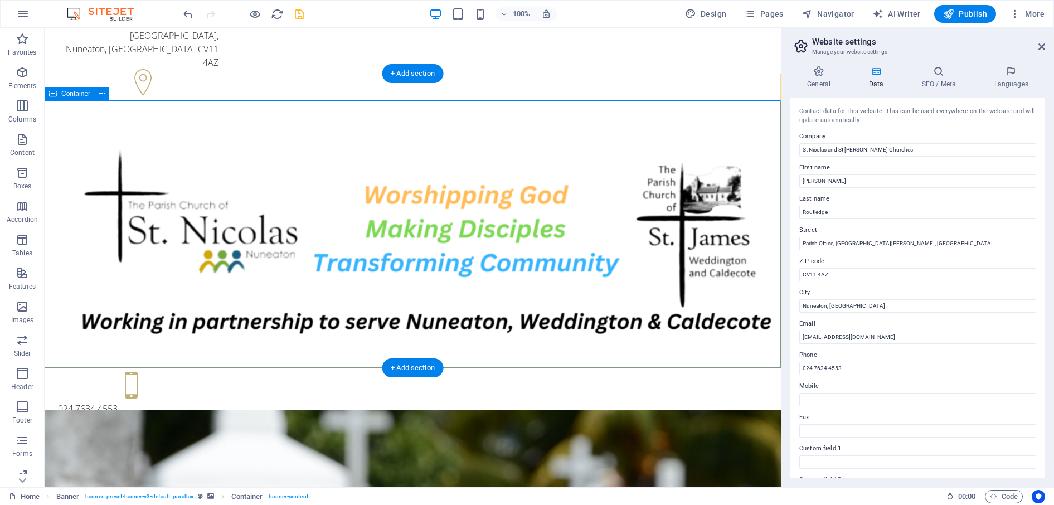
click at [25, 308] on icon "button" at bounding box center [22, 306] width 13 height 13
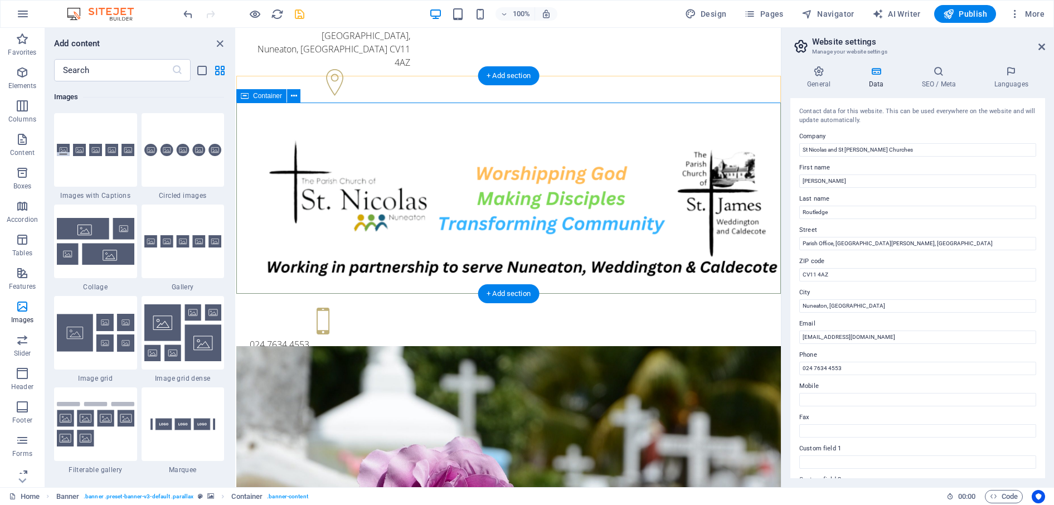
scroll to position [28, 0]
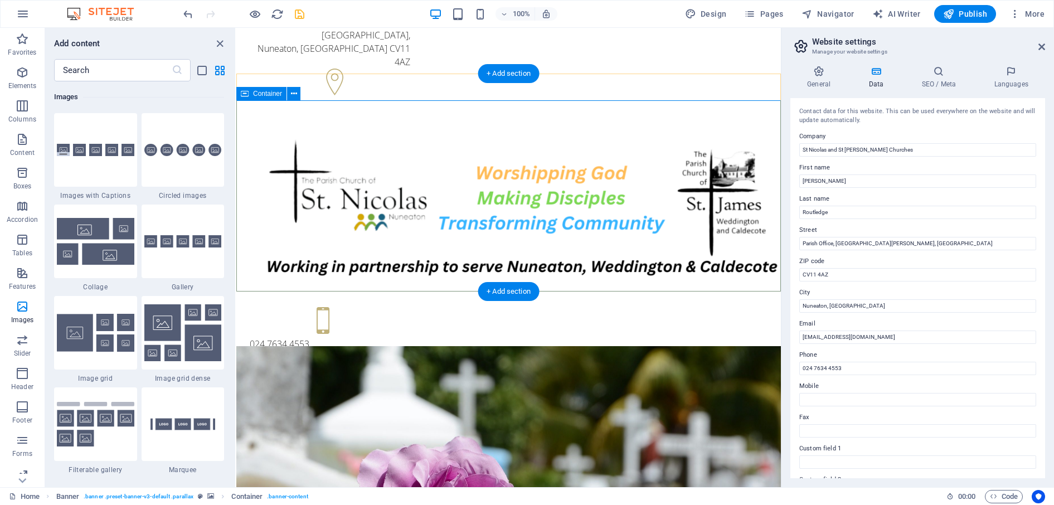
scroll to position [33, 0]
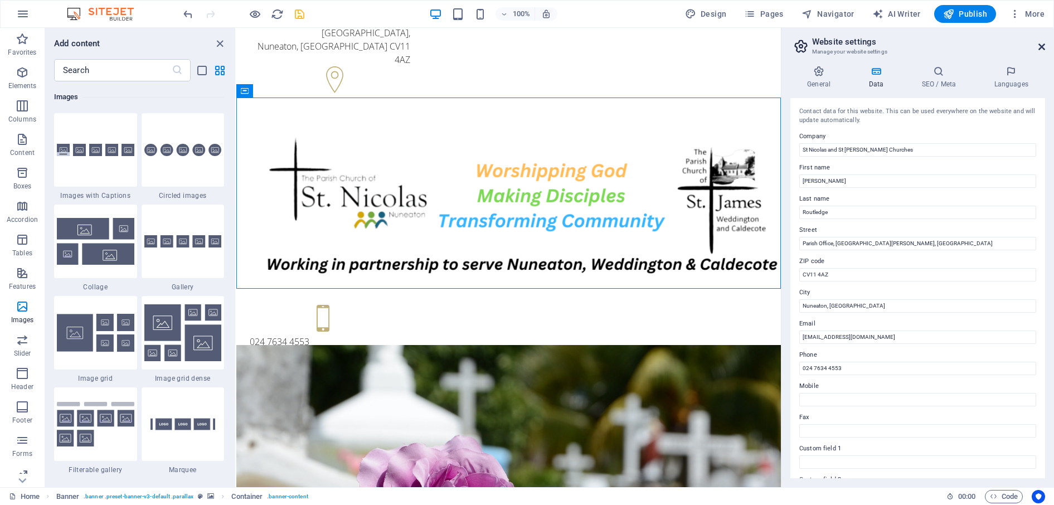
click at [799, 47] on icon at bounding box center [1042, 46] width 7 height 9
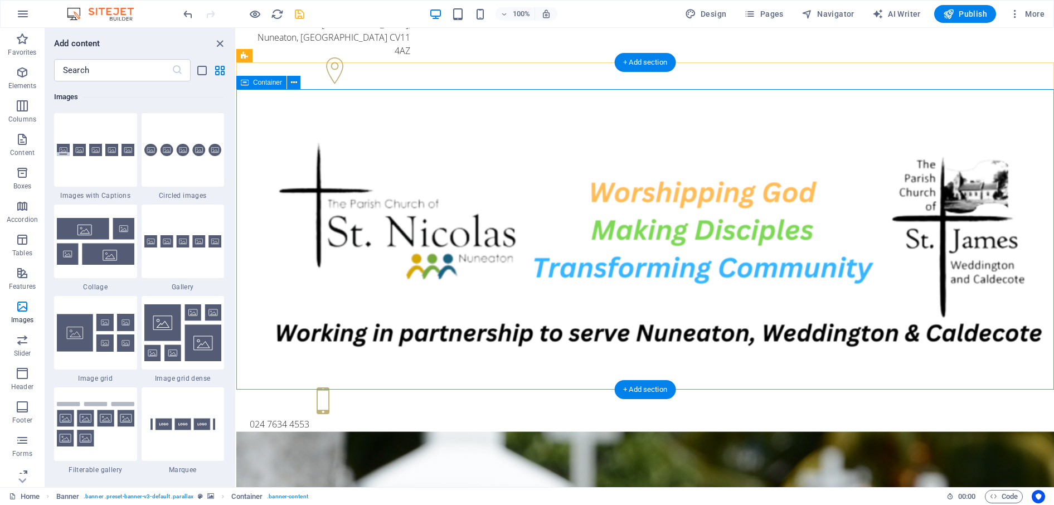
scroll to position [38, 0]
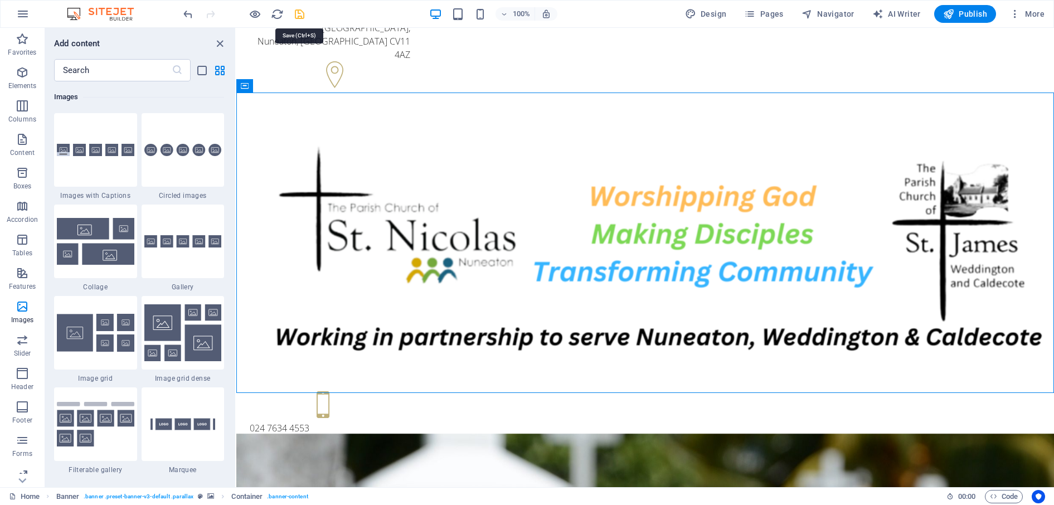
click at [302, 19] on icon "save" at bounding box center [299, 14] width 13 height 13
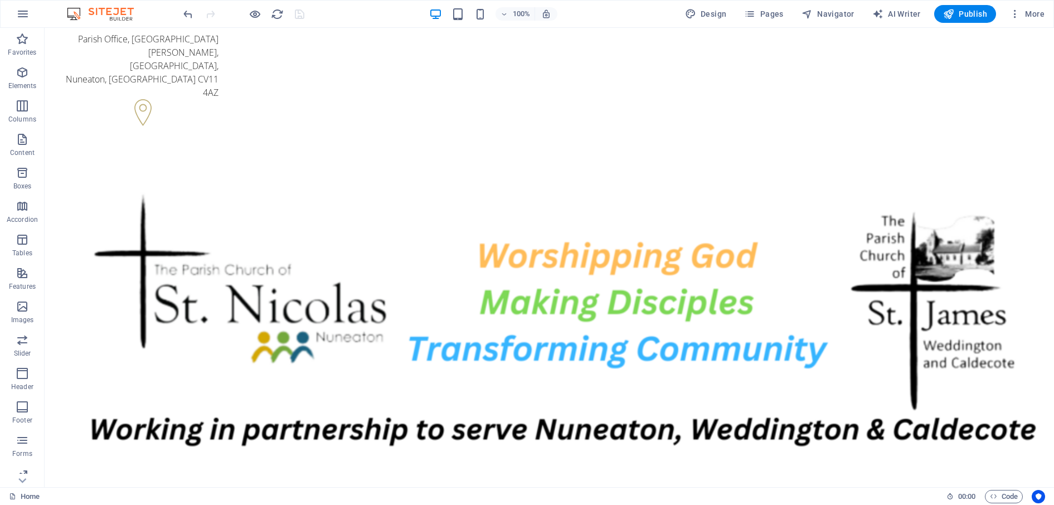
scroll to position [1, 0]
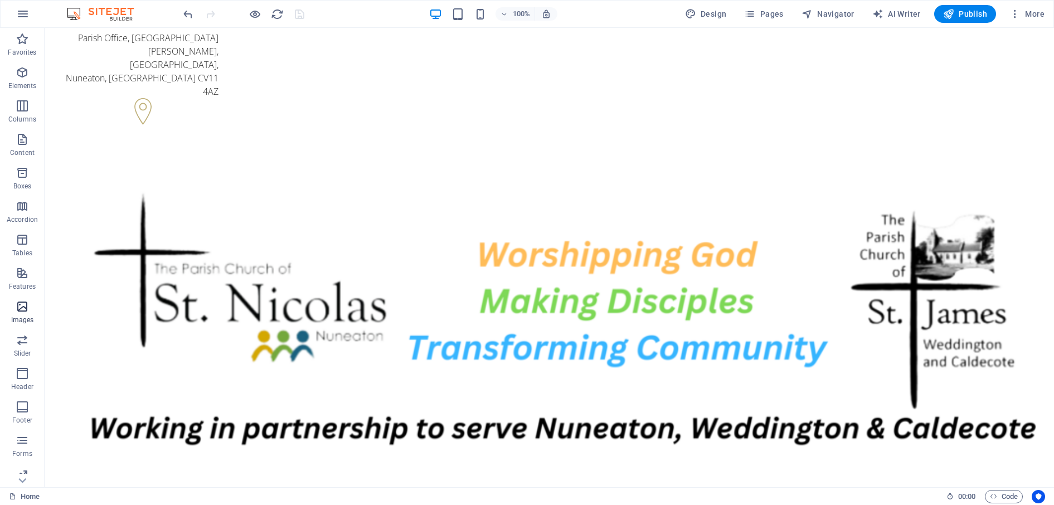
click at [22, 308] on icon "button" at bounding box center [22, 306] width 13 height 13
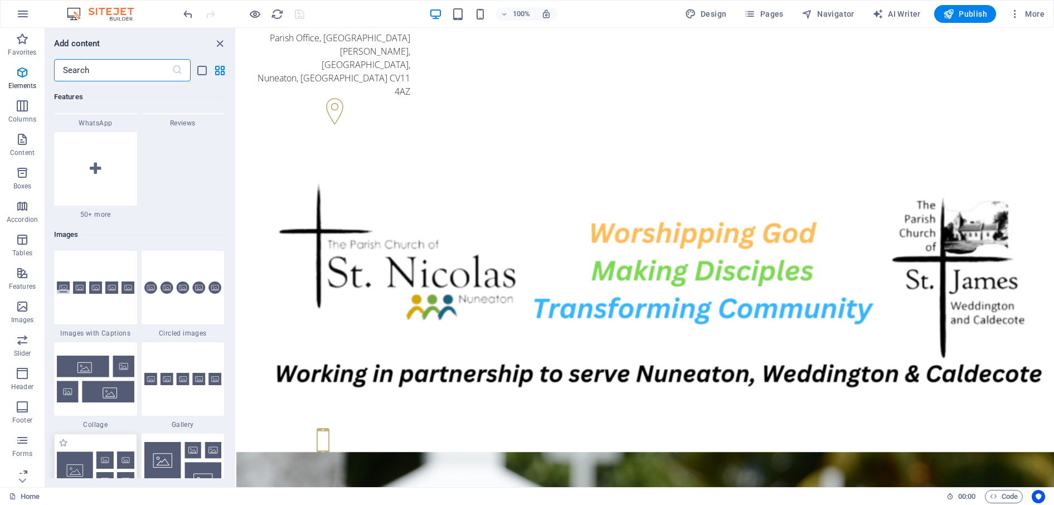
scroll to position [5653, 0]
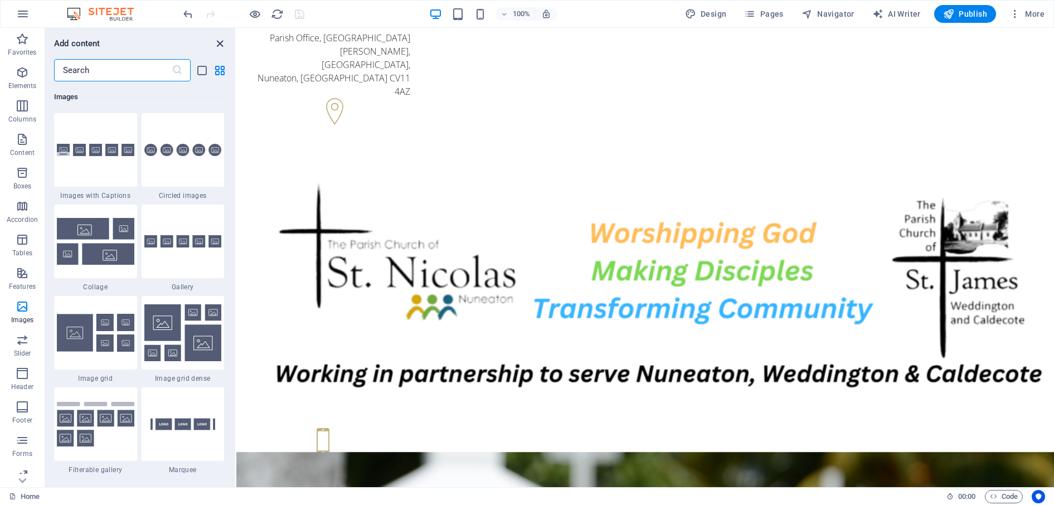
click at [215, 43] on icon "close panel" at bounding box center [220, 43] width 13 height 13
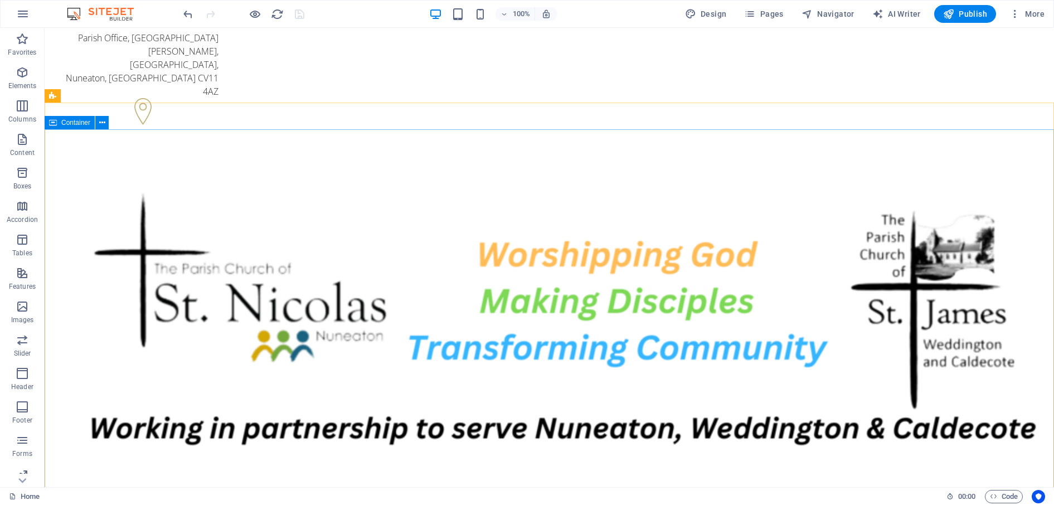
click at [113, 122] on div "Container" at bounding box center [80, 123] width 71 height 14
click at [104, 122] on icon at bounding box center [102, 123] width 6 height 12
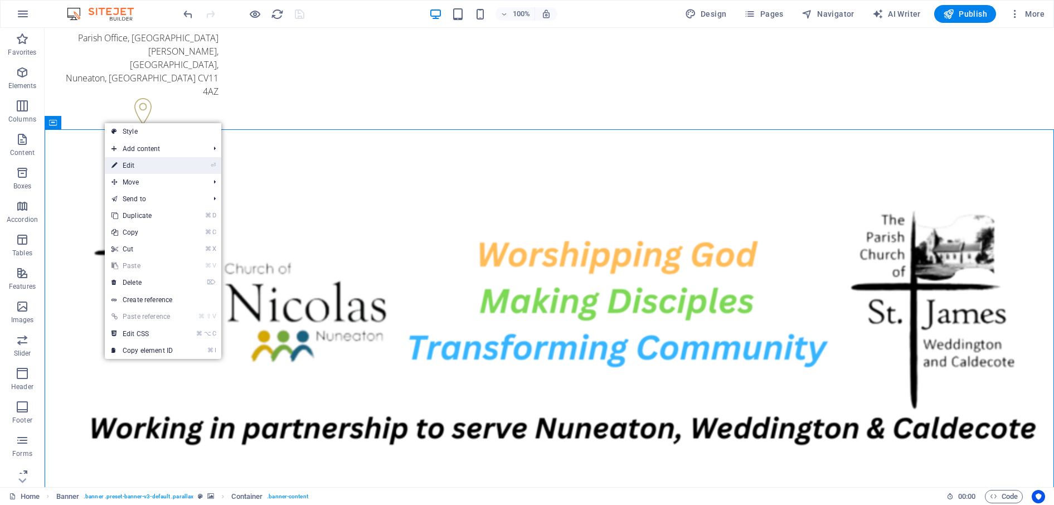
click at [123, 160] on link "⏎ Edit" at bounding box center [142, 165] width 75 height 17
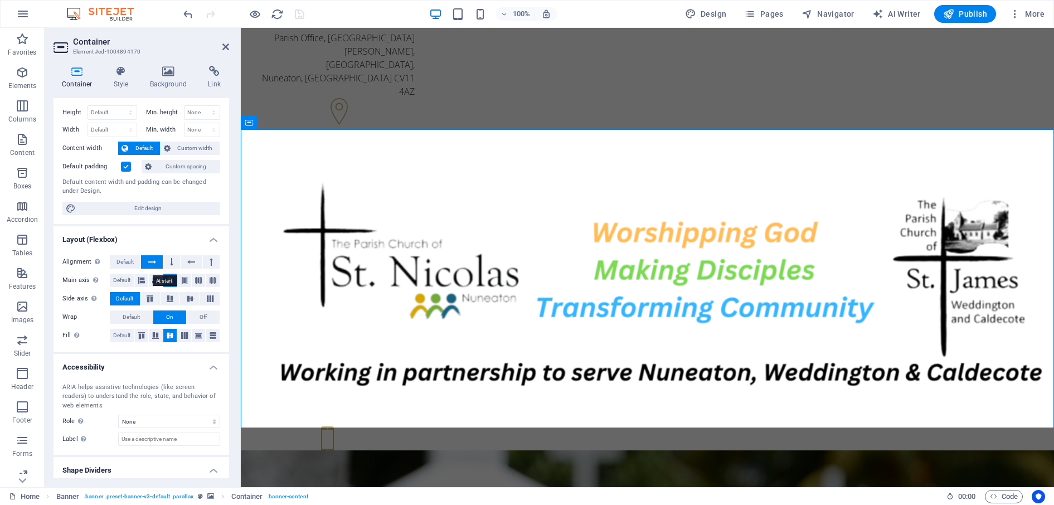
scroll to position [0, 0]
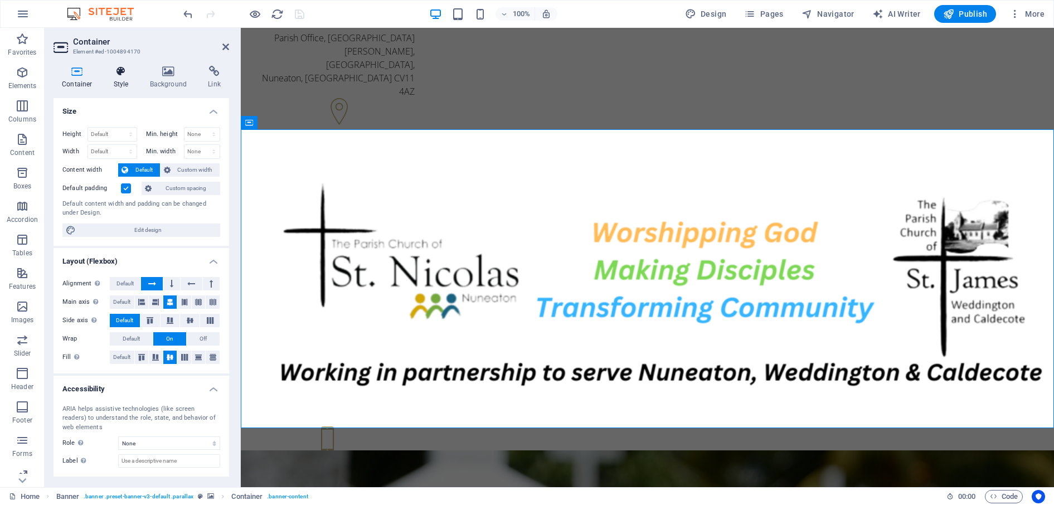
click at [117, 71] on icon at bounding box center [121, 71] width 32 height 11
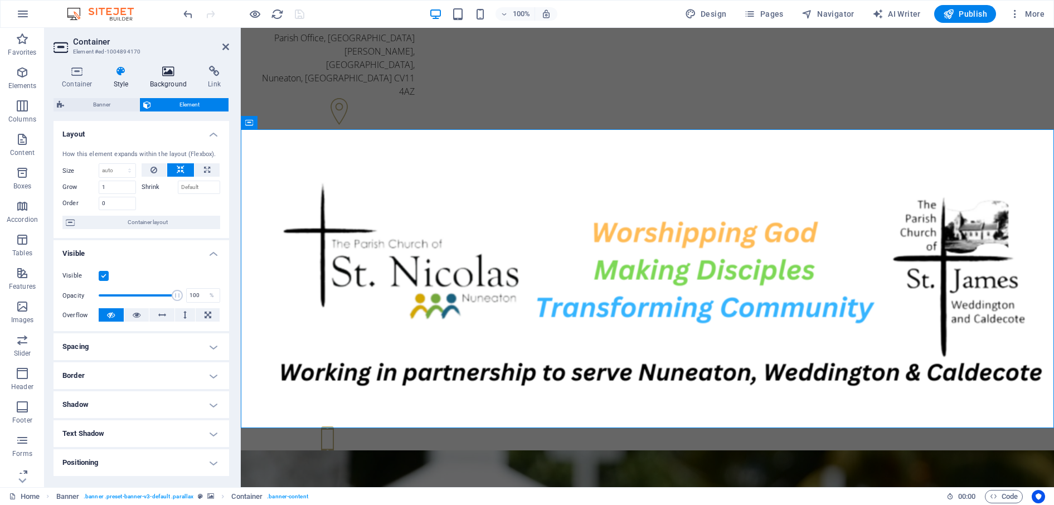
click at [168, 75] on icon at bounding box center [169, 71] width 54 height 11
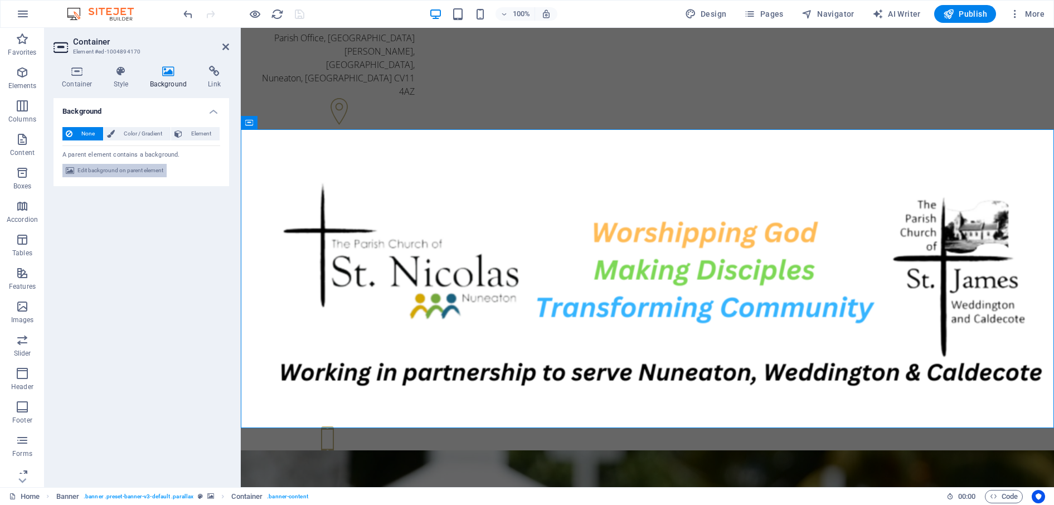
click at [124, 168] on span "Edit background on parent element" at bounding box center [120, 170] width 86 height 13
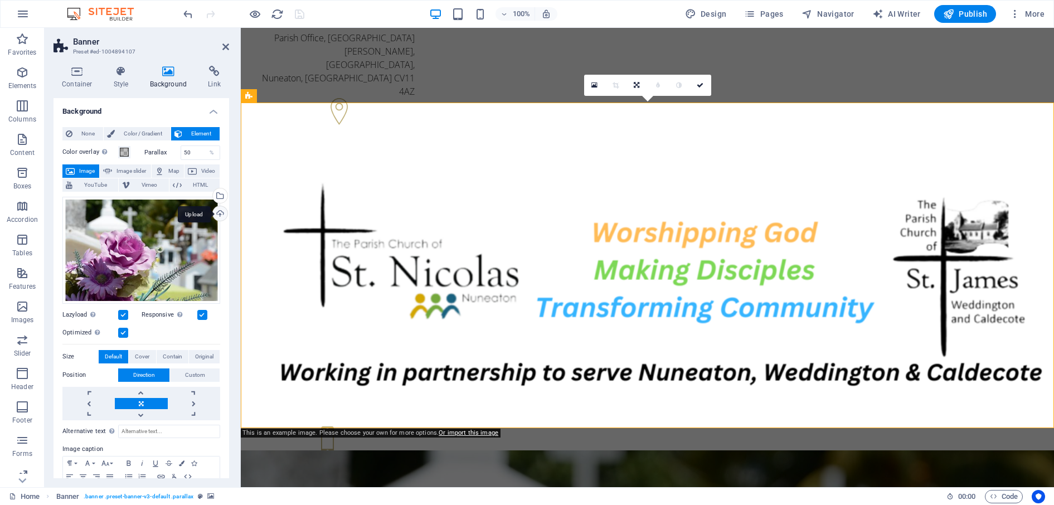
click at [212, 214] on div "Upload" at bounding box center [219, 214] width 17 height 17
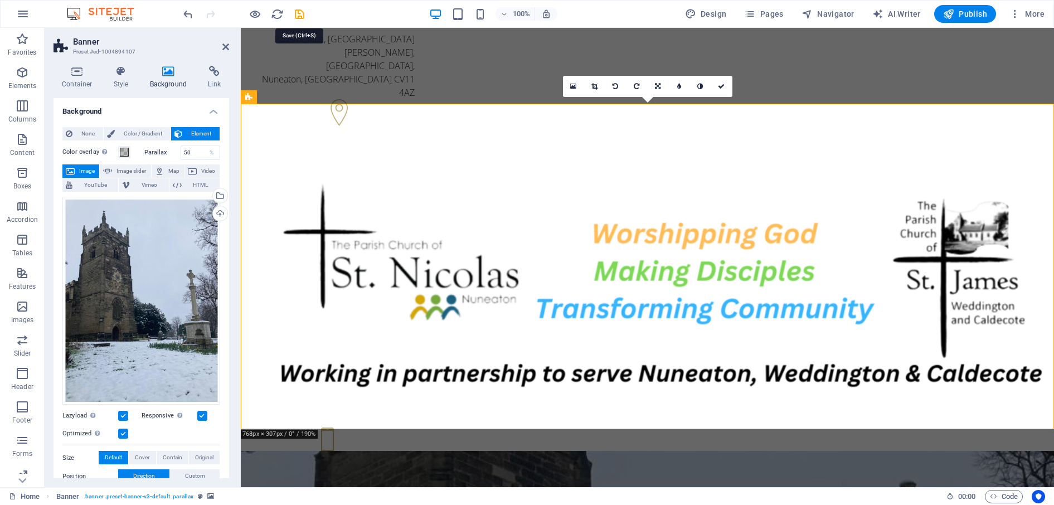
click at [293, 12] on icon "save" at bounding box center [299, 14] width 13 height 13
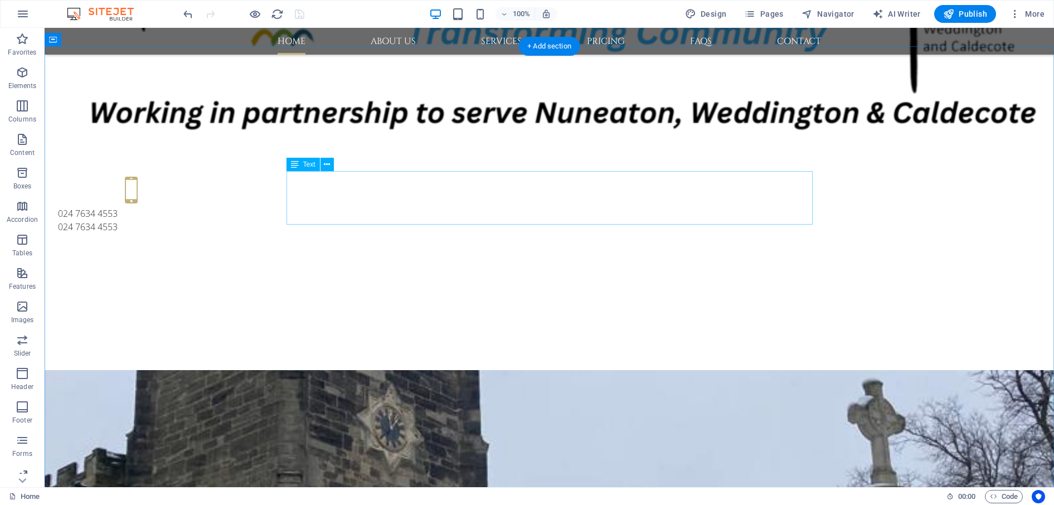
scroll to position [461, 0]
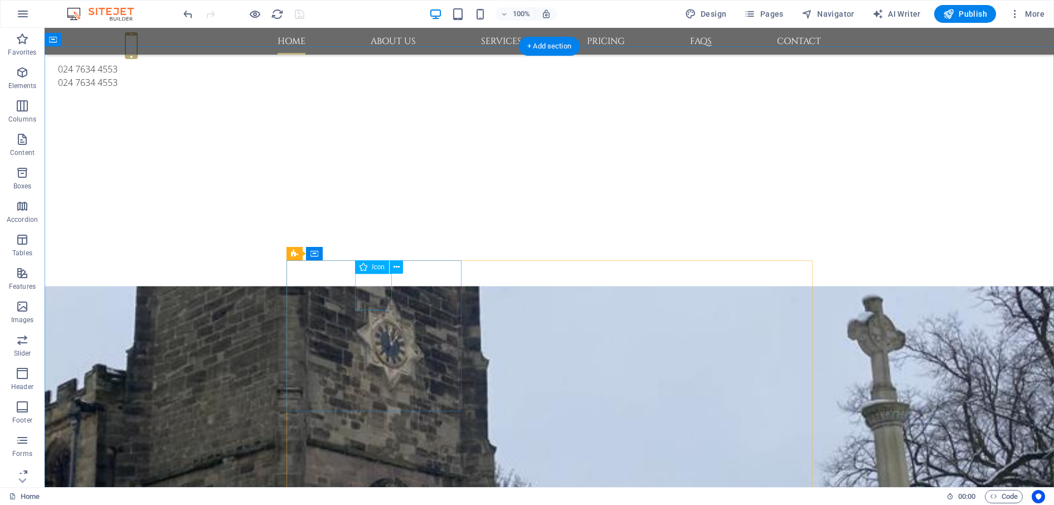
click at [372, 268] on span "Icon" at bounding box center [378, 267] width 13 height 7
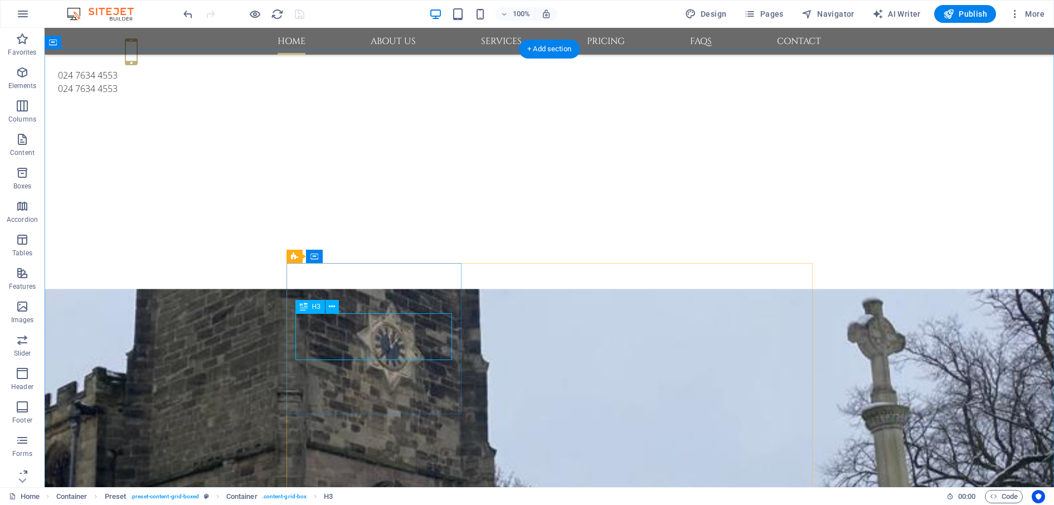
scroll to position [454, 0]
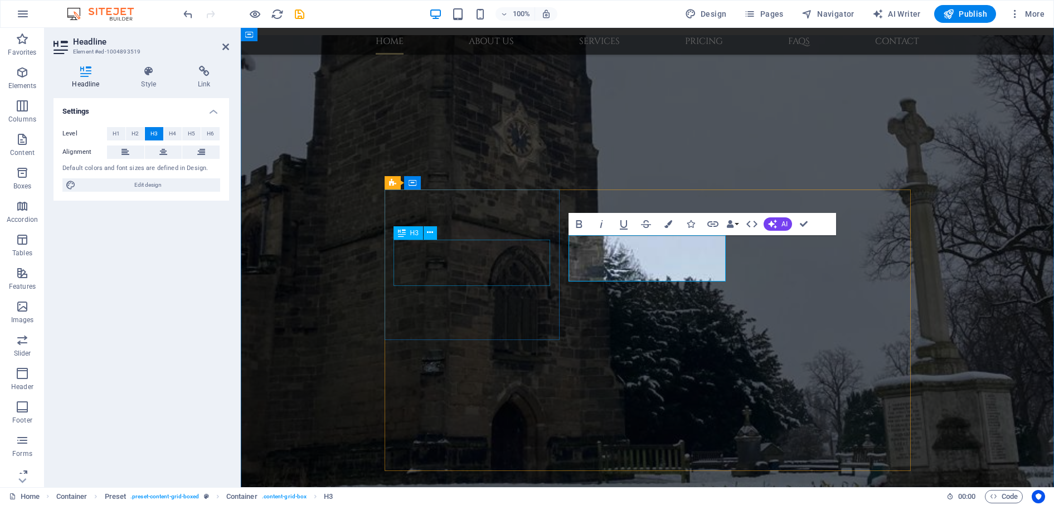
scroll to position [458, 0]
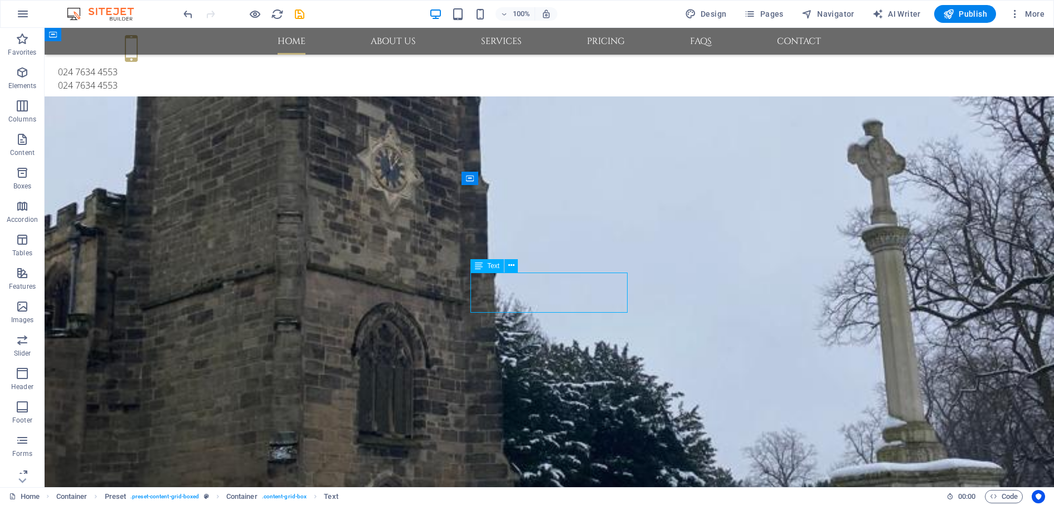
scroll to position [536, 0]
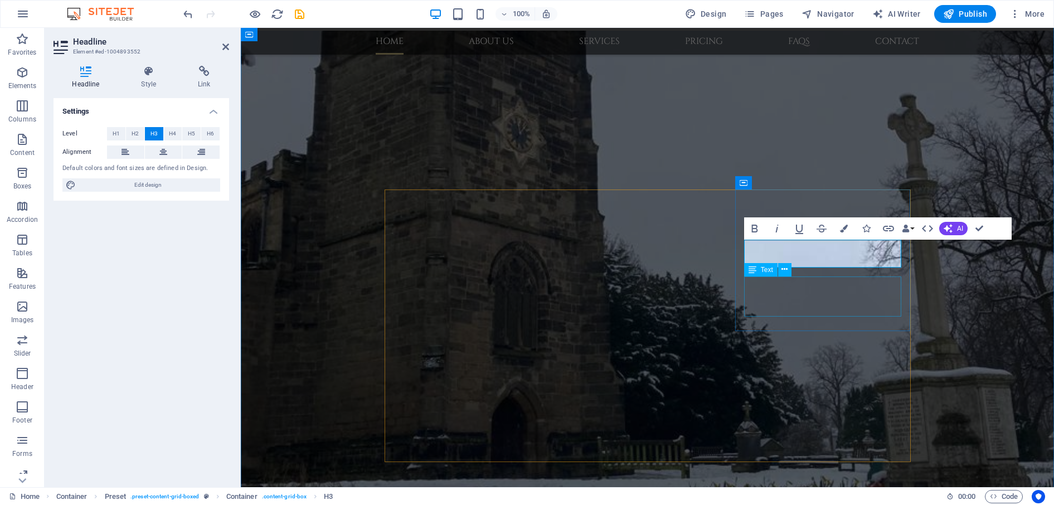
scroll to position [454, 0]
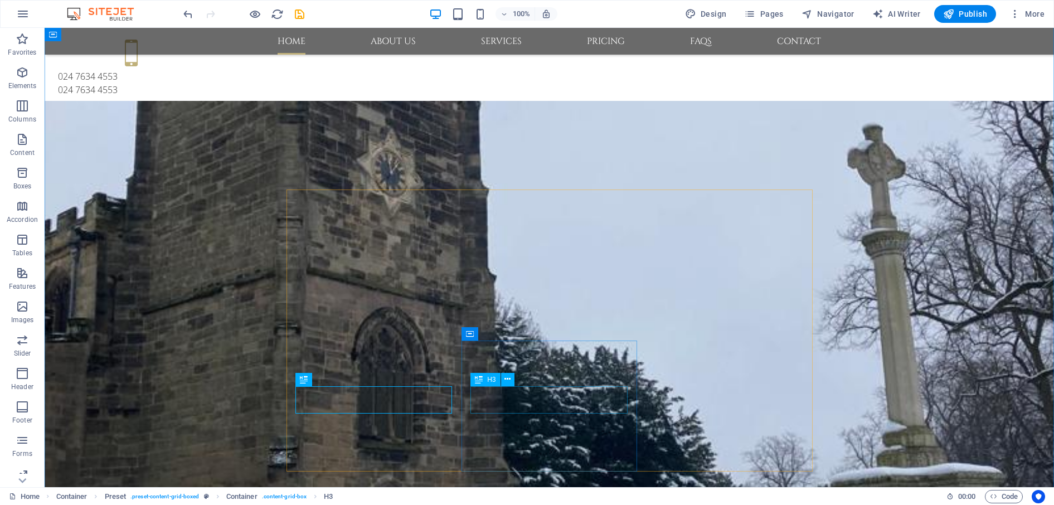
scroll to position [532, 0]
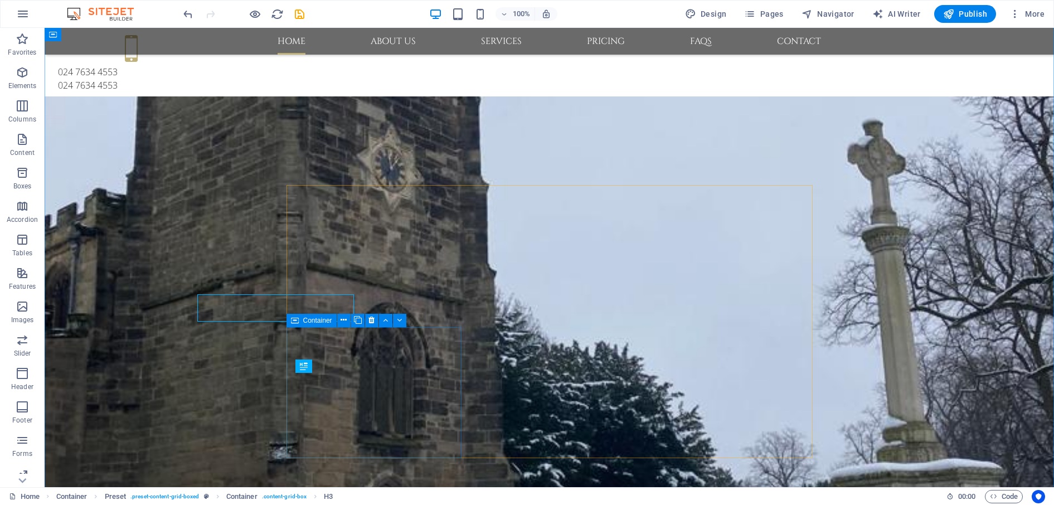
scroll to position [536, 0]
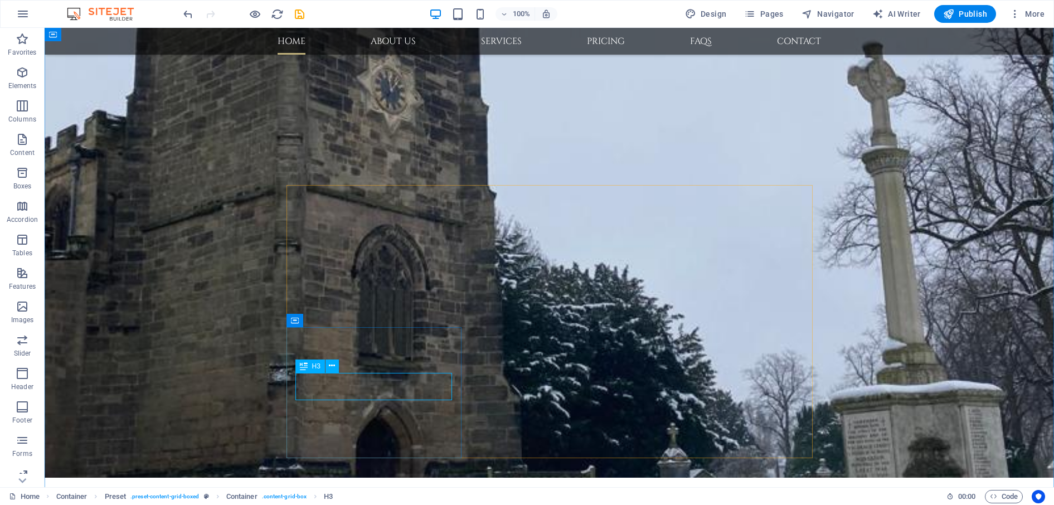
drag, startPoint x: 404, startPoint y: 384, endPoint x: 448, endPoint y: 411, distance: 52.6
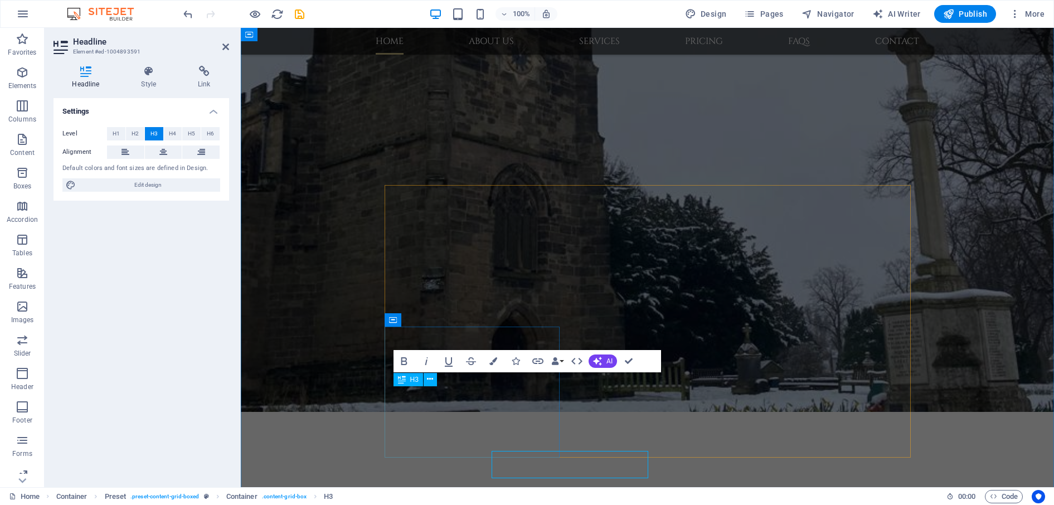
scroll to position [458, 0]
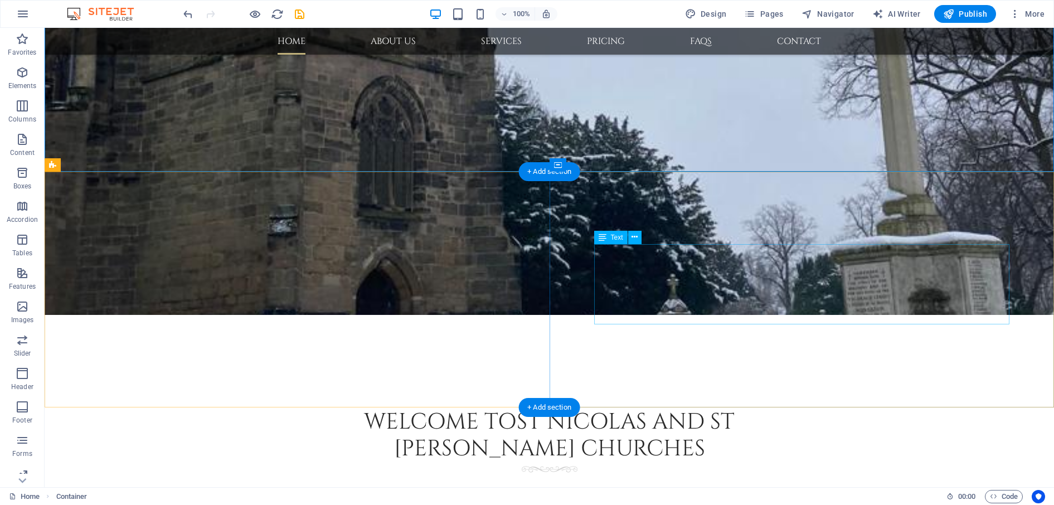
scroll to position [877, 0]
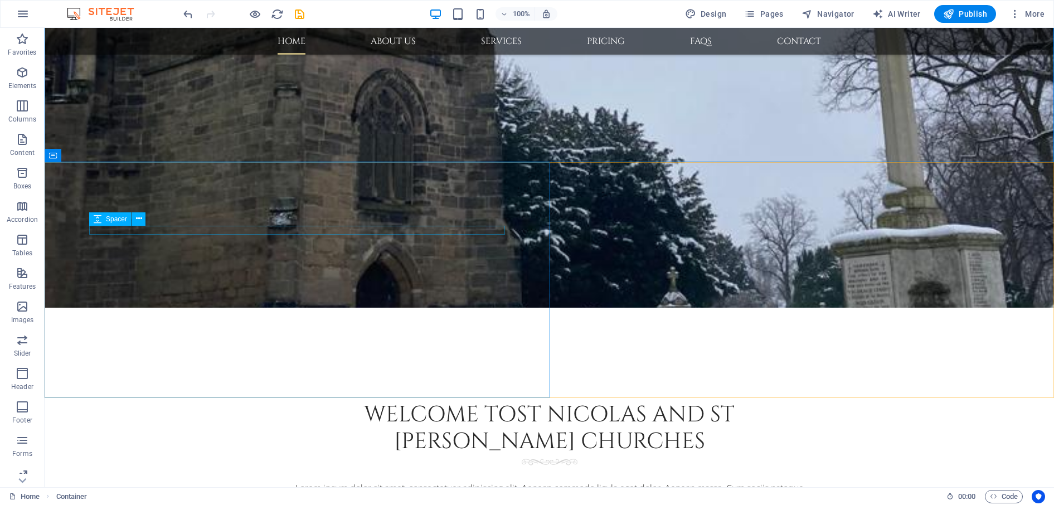
click at [152, 215] on div "Spacer" at bounding box center [121, 219] width 64 height 14
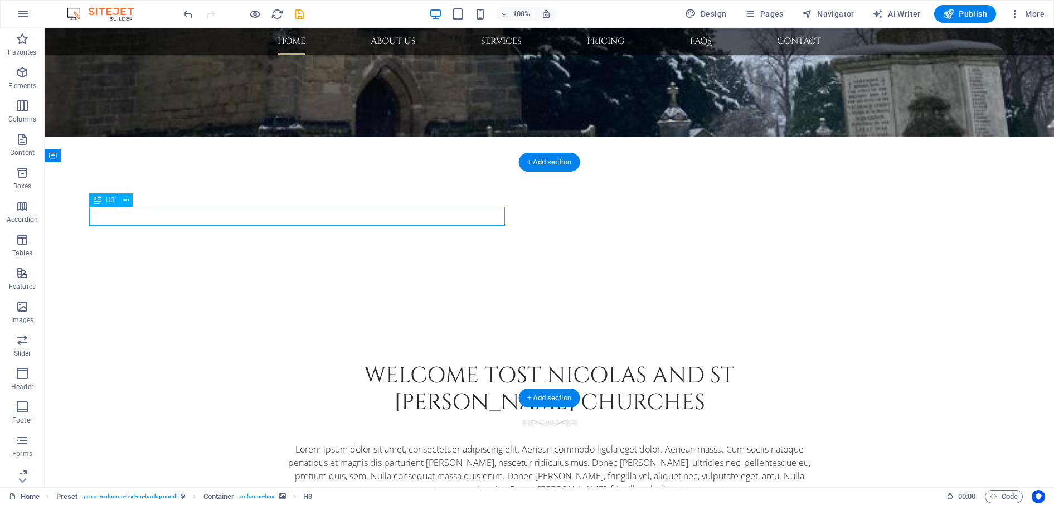
scroll to position [798, 0]
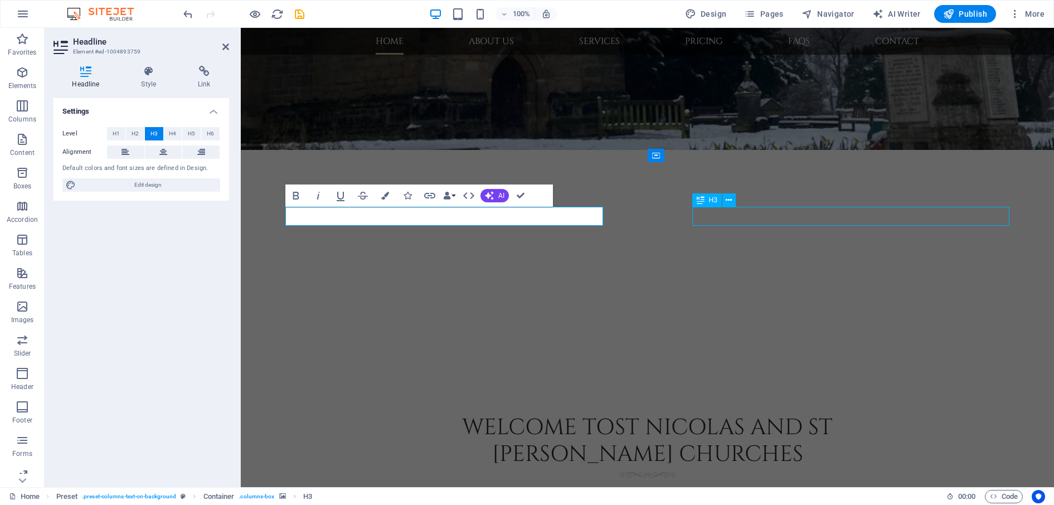
scroll to position [877, 0]
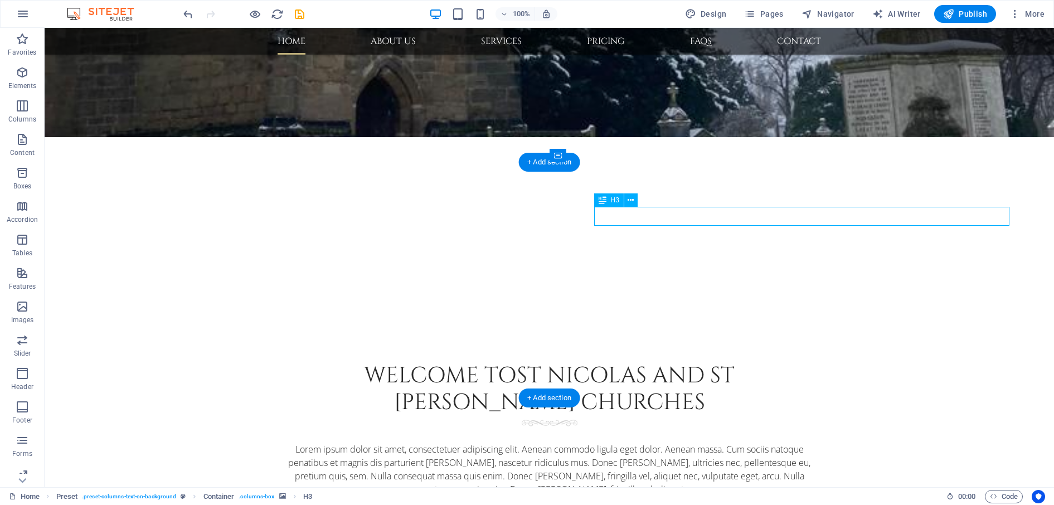
scroll to position [798, 0]
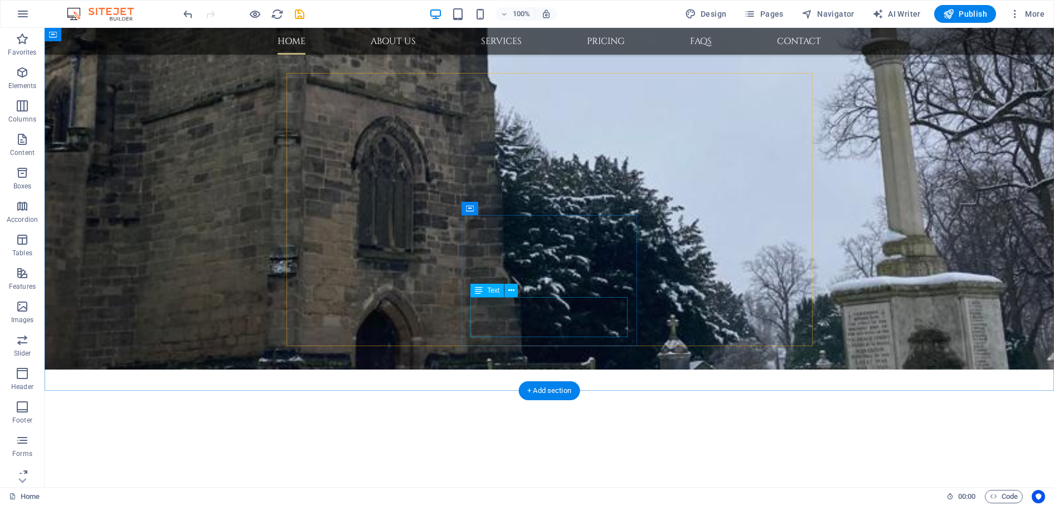
scroll to position [643, 0]
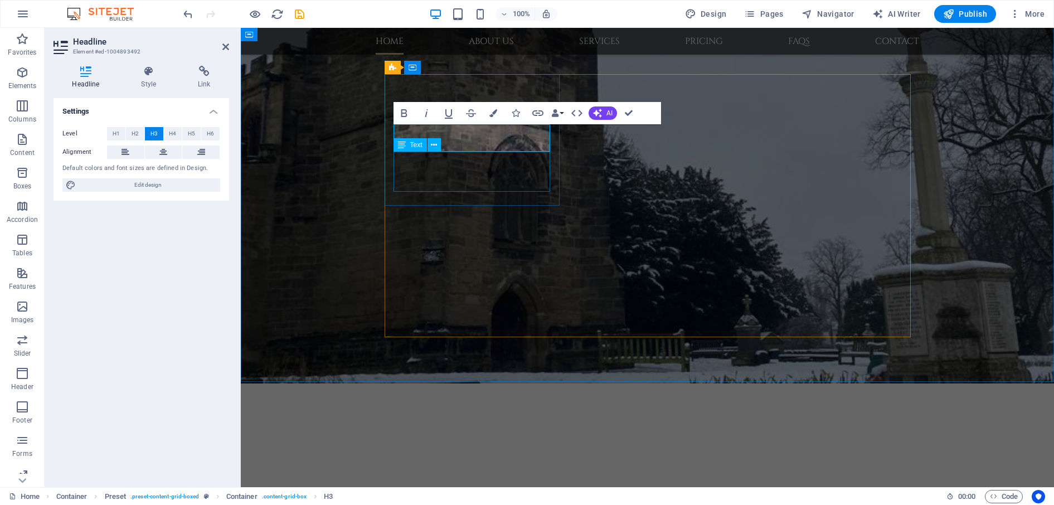
scroll to position [569, 0]
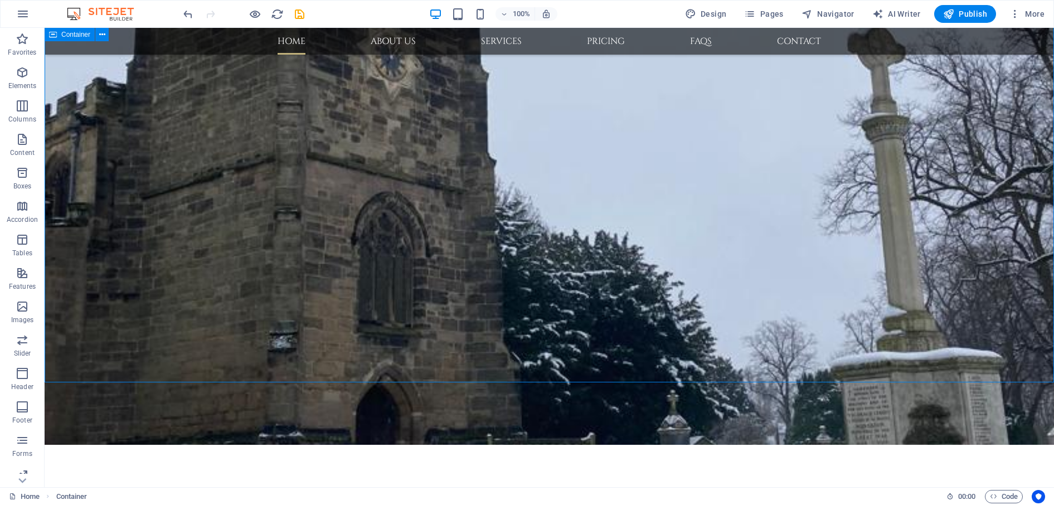
scroll to position [647, 0]
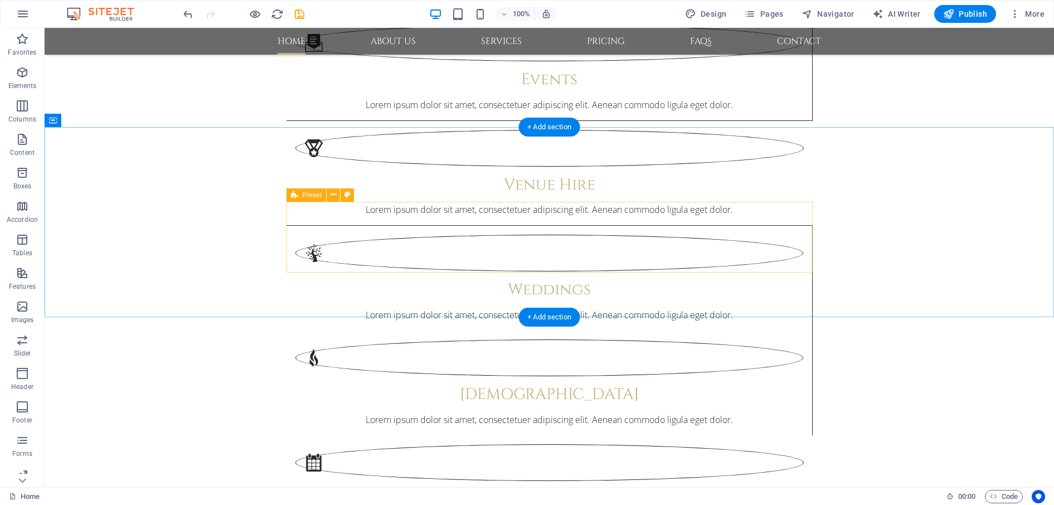
scroll to position [1529, 0]
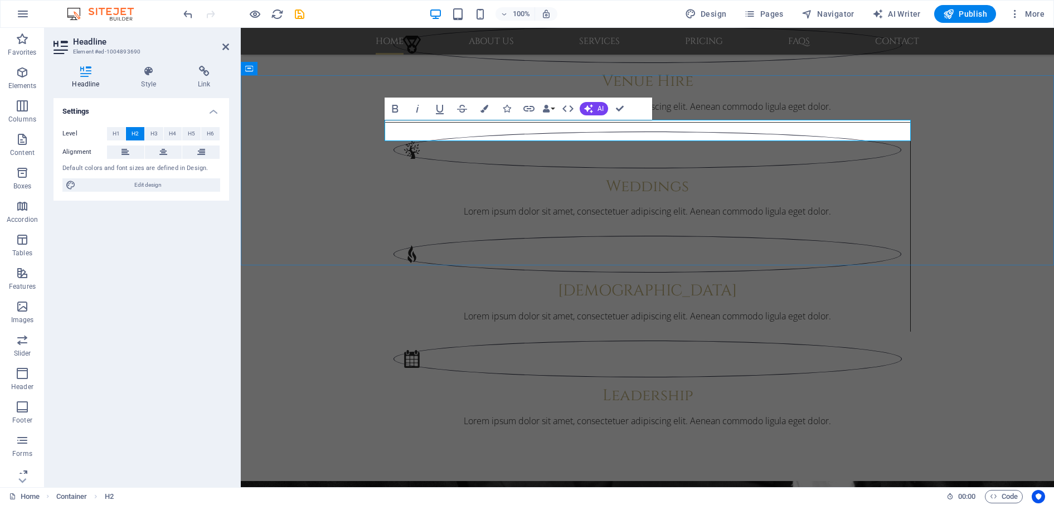
scroll to position [1525, 0]
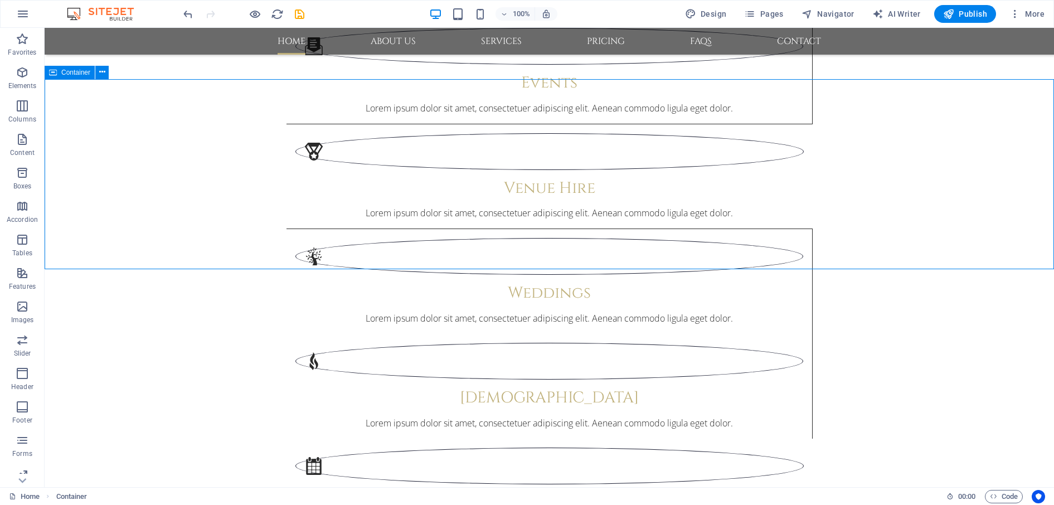
scroll to position [1577, 0]
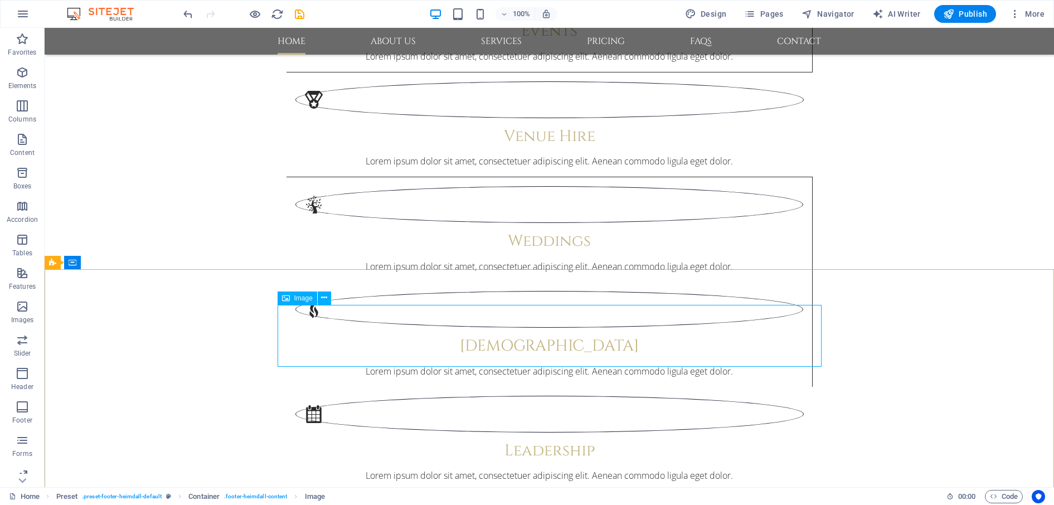
click at [298, 304] on div "Image" at bounding box center [298, 298] width 40 height 13
click at [297, 298] on span "Image" at bounding box center [303, 298] width 18 height 7
click at [321, 299] on icon at bounding box center [324, 298] width 6 height 12
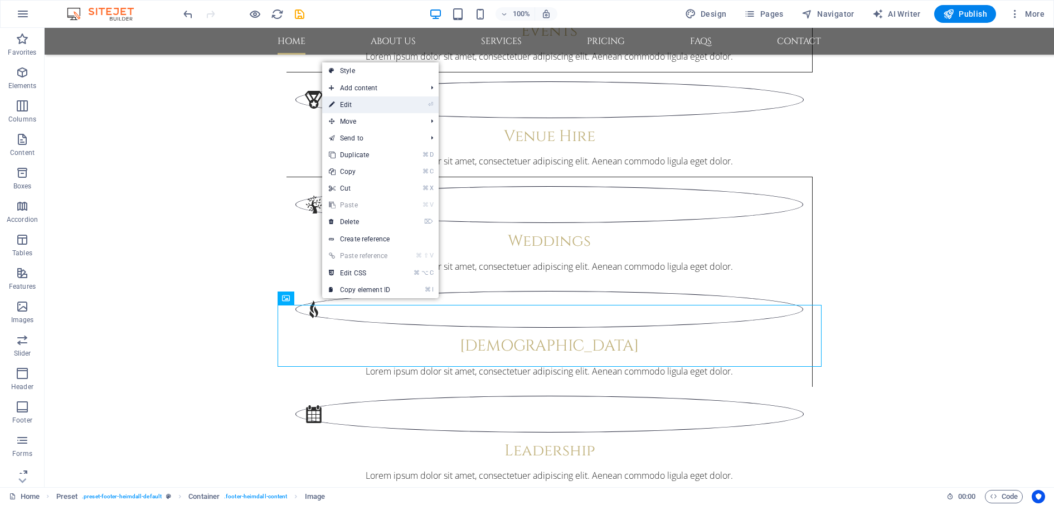
click at [347, 105] on link "⏎ Edit" at bounding box center [359, 104] width 75 height 17
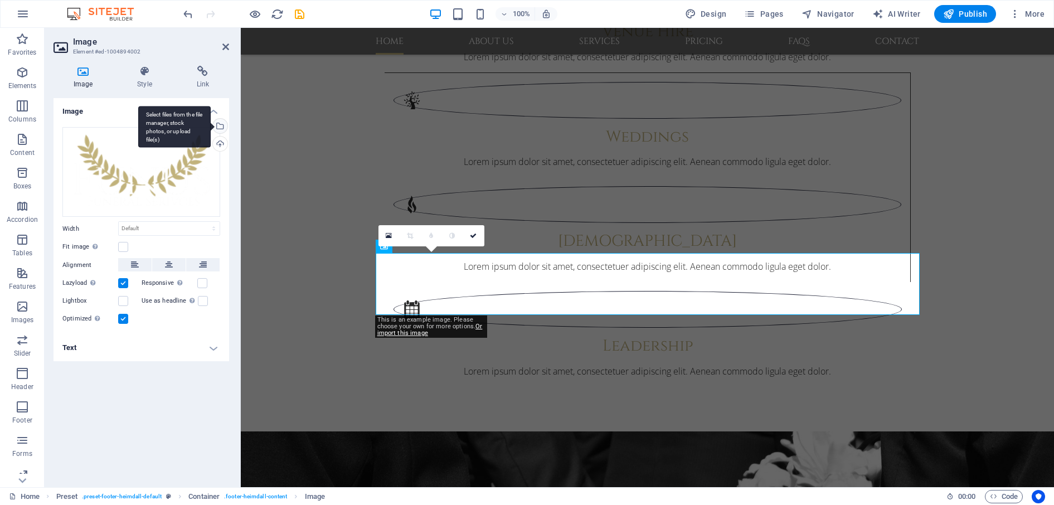
click at [222, 125] on div "Select files from the file manager, stock photos, or upload file(s)" at bounding box center [219, 127] width 17 height 17
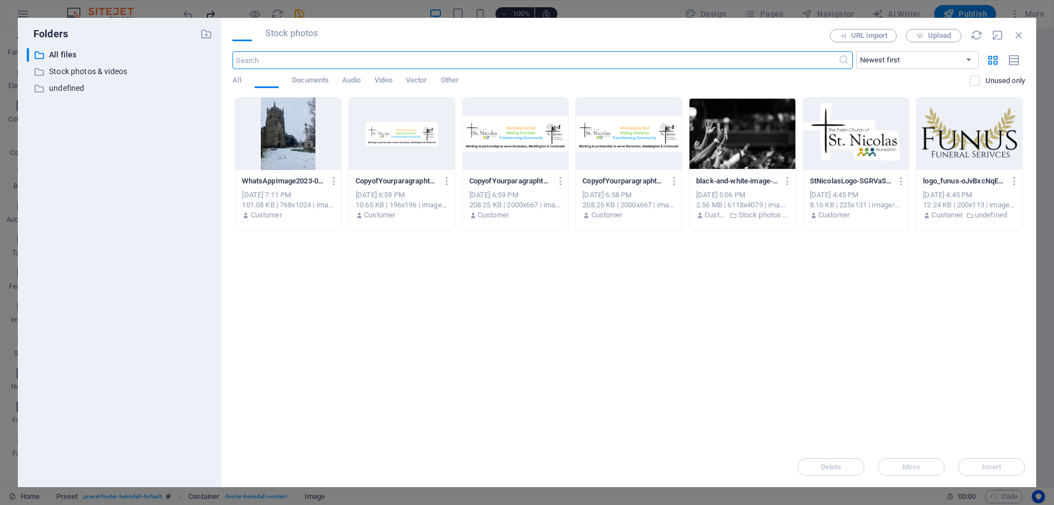
scroll to position [1559, 0]
click at [488, 145] on div at bounding box center [516, 134] width 106 height 72
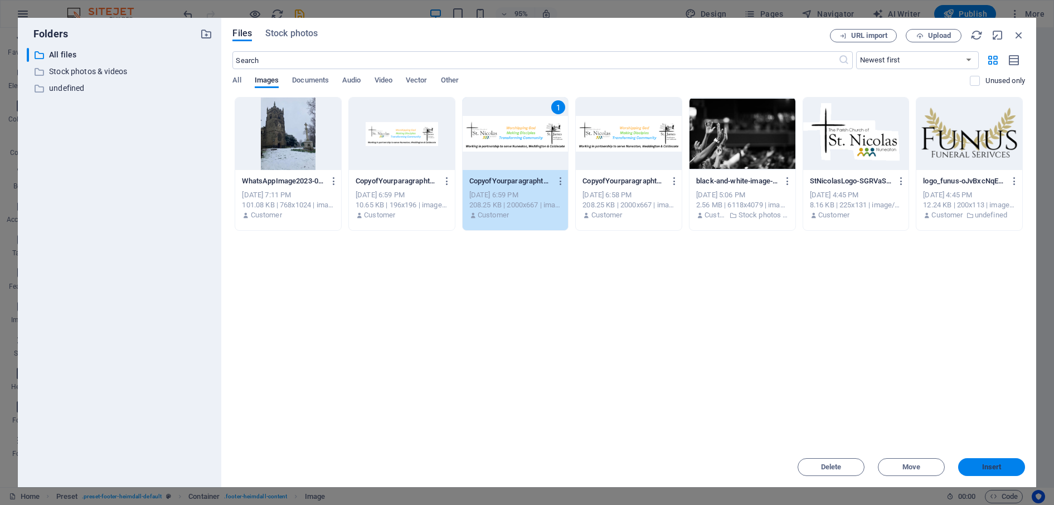
click at [799, 439] on span "Insert" at bounding box center [992, 467] width 20 height 7
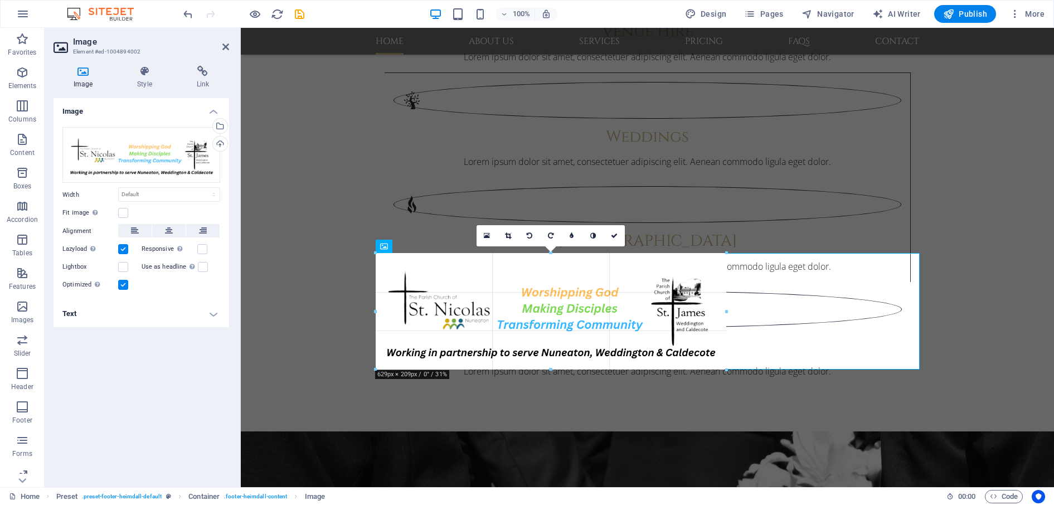
drag, startPoint x: 918, startPoint y: 434, endPoint x: 726, endPoint y: 281, distance: 245.6
type input "634"
select select "px"
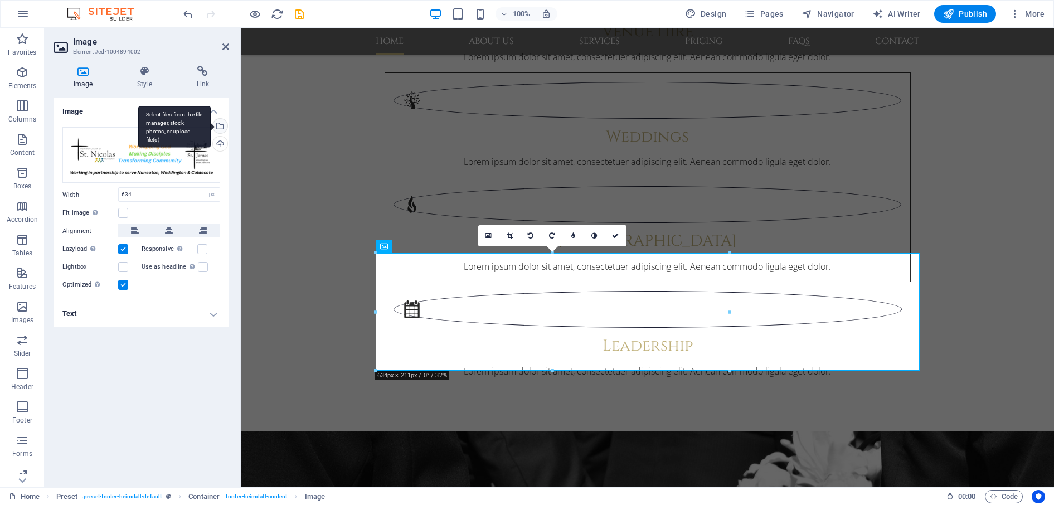
click at [211, 125] on div "Select files from the file manager, stock photos, or upload file(s)" at bounding box center [174, 127] width 72 height 42
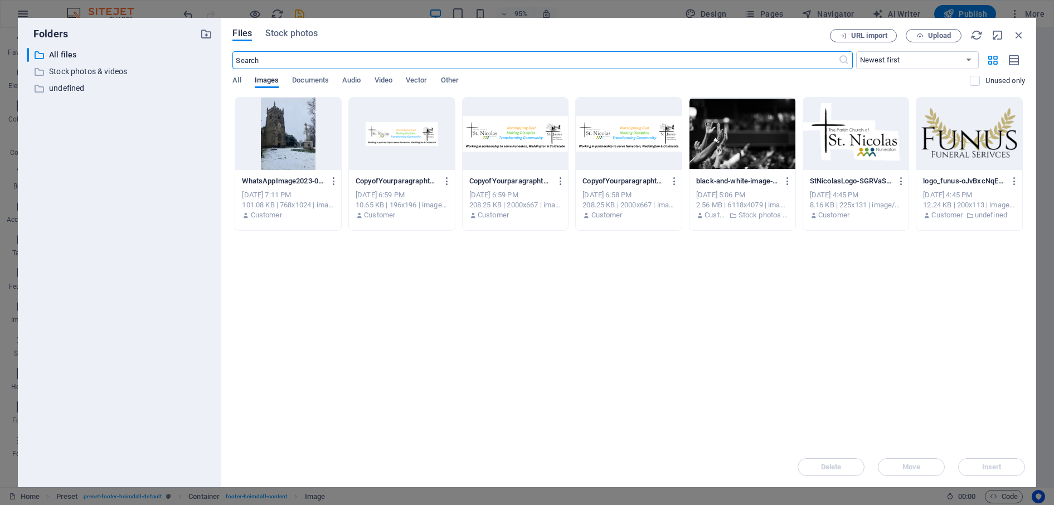
click at [397, 140] on div at bounding box center [402, 134] width 106 height 72
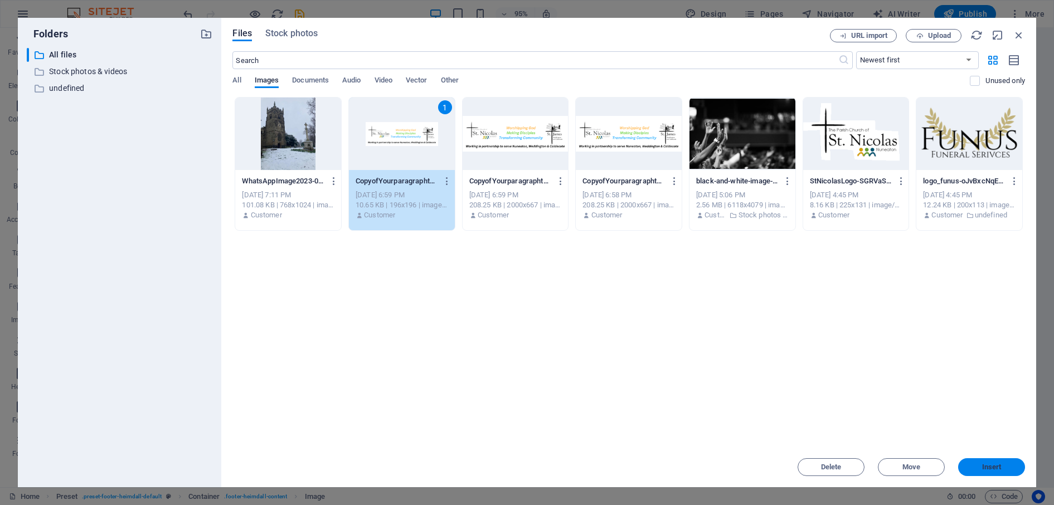
click at [799, 439] on button "Insert" at bounding box center [991, 467] width 67 height 18
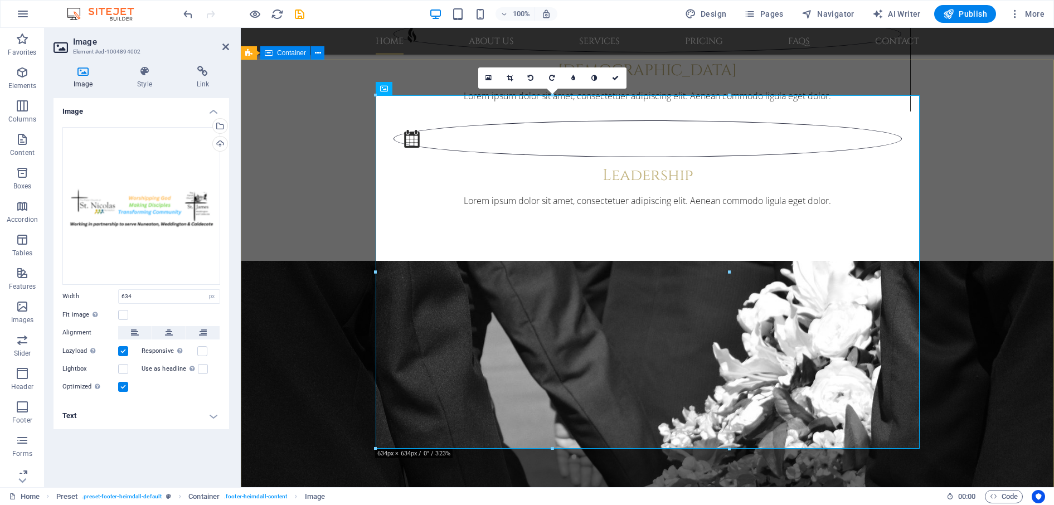
scroll to position [1878, 0]
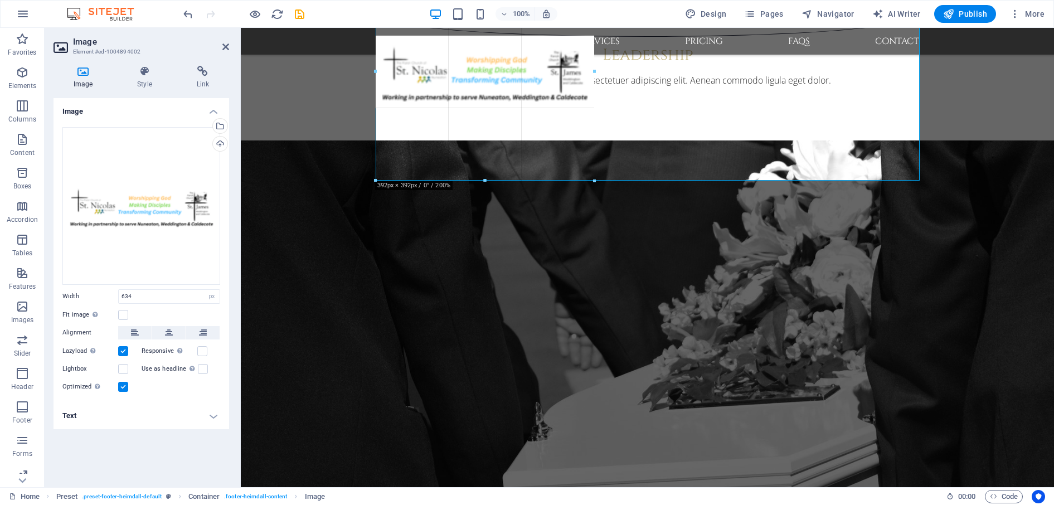
drag, startPoint x: 552, startPoint y: 304, endPoint x: 552, endPoint y: 207, distance: 97.0
type input "392"
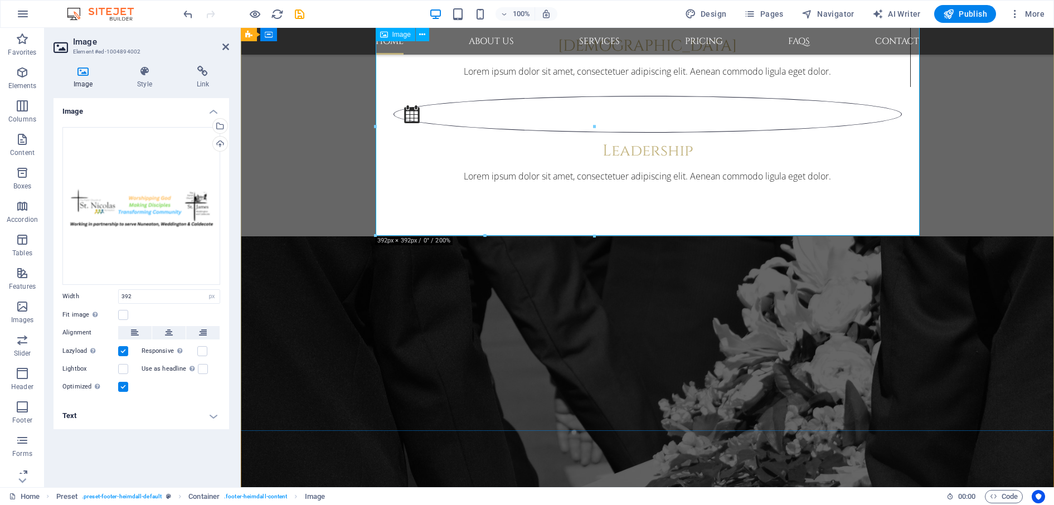
scroll to position [1702, 0]
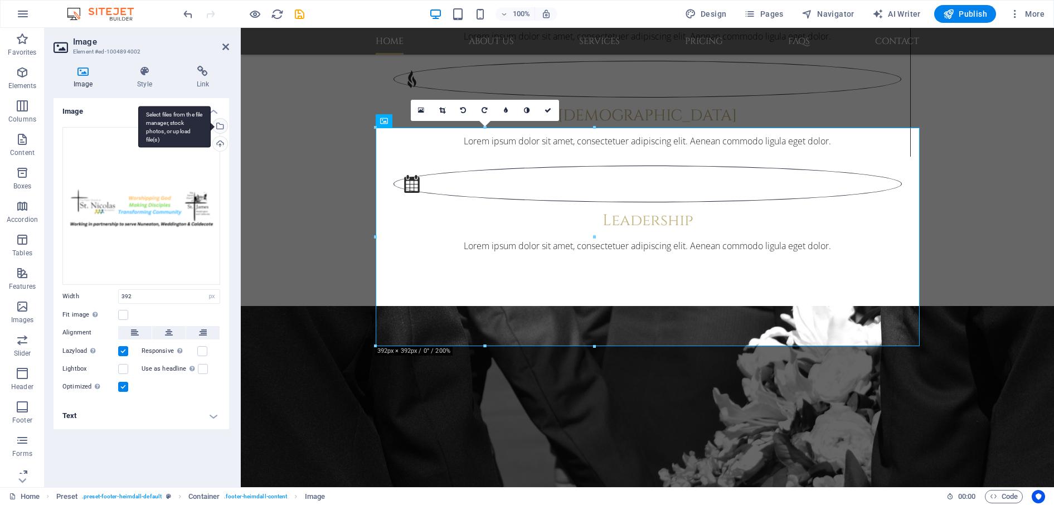
click at [221, 124] on div "Select files from the file manager, stock photos, or upload file(s)" at bounding box center [219, 127] width 17 height 17
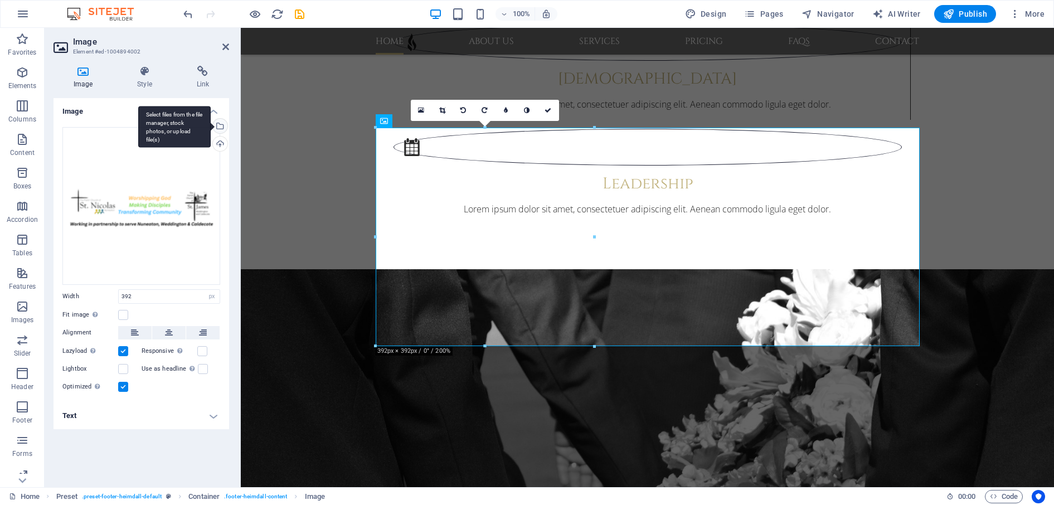
scroll to position [1685, 0]
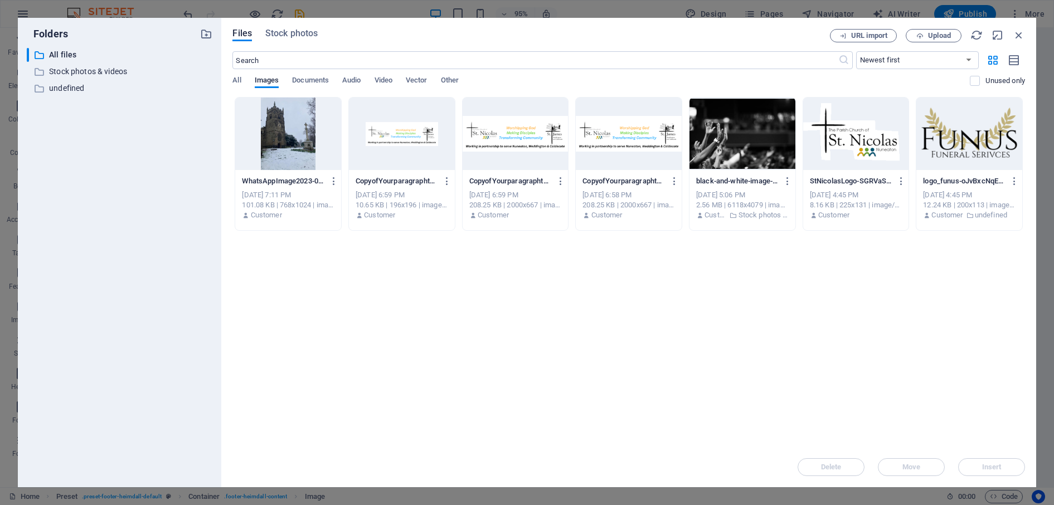
click at [521, 137] on div at bounding box center [516, 134] width 106 height 72
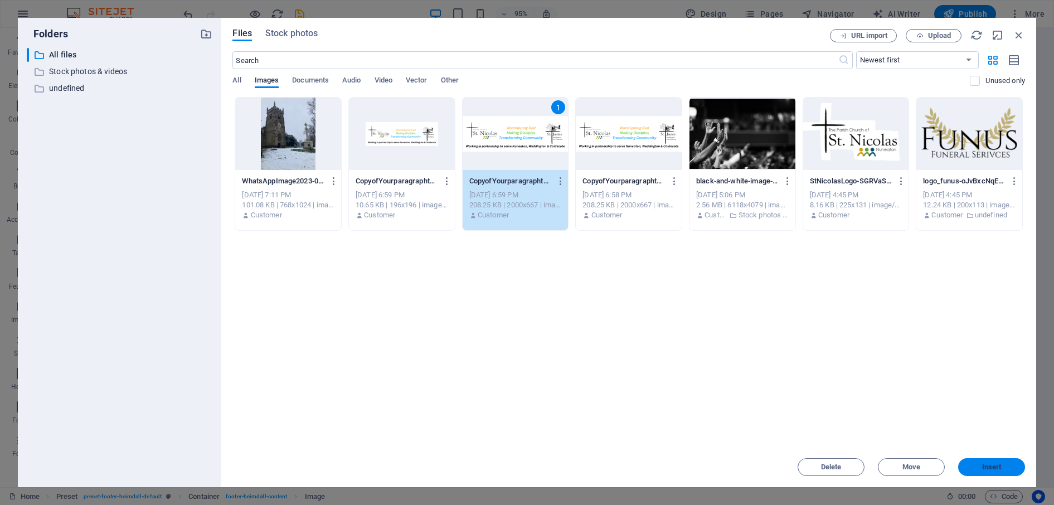
click at [799, 439] on button "Insert" at bounding box center [991, 467] width 67 height 18
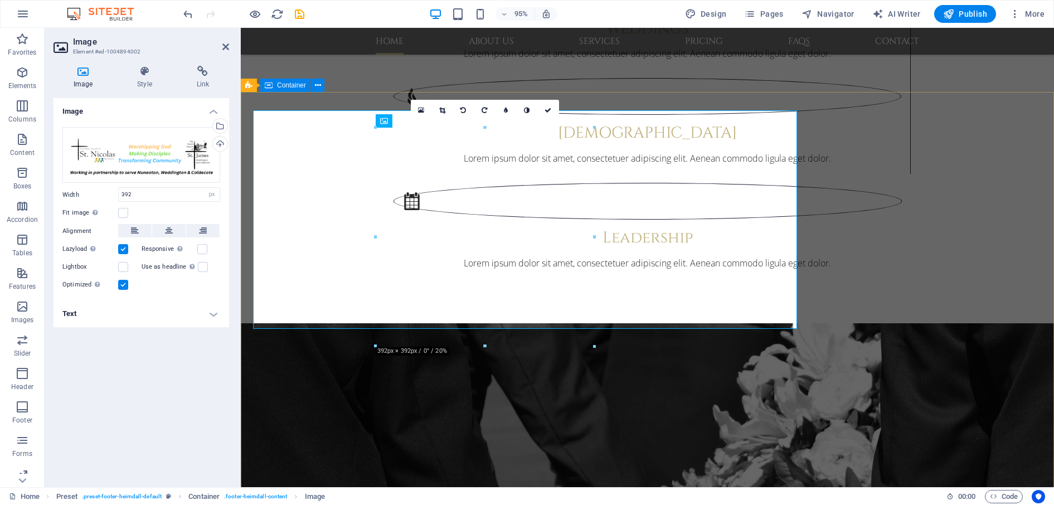
scroll to position [1702, 0]
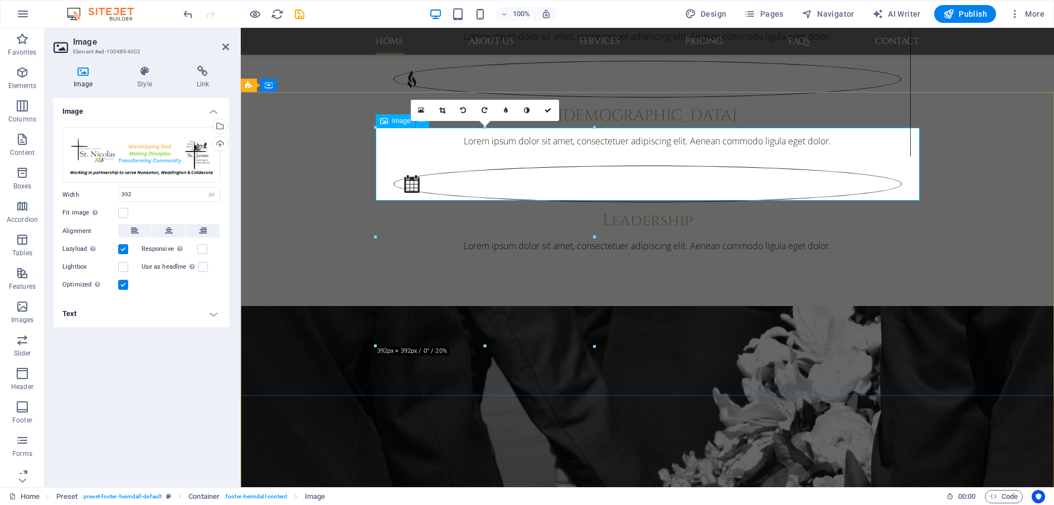
click at [593, 181] on div at bounding box center [595, 237] width 4 height 219
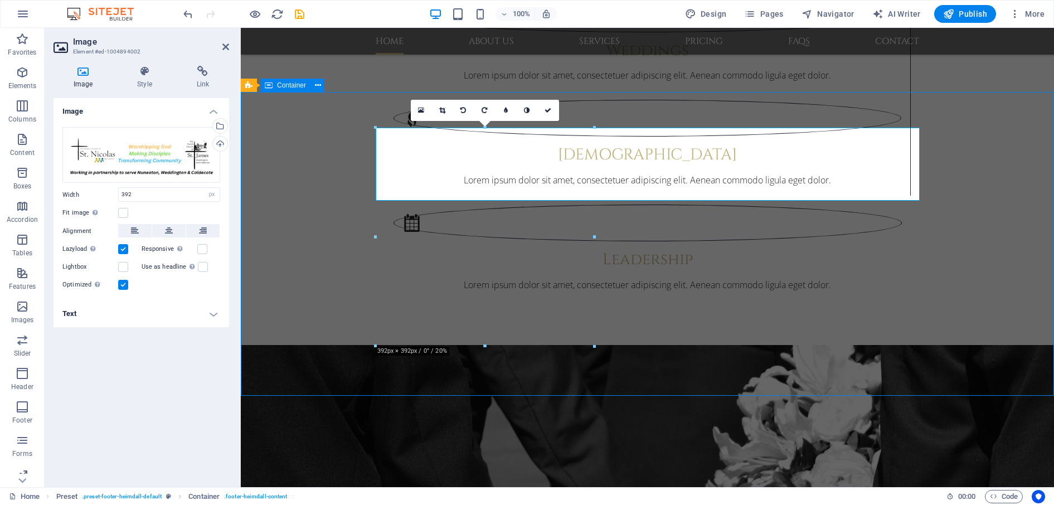
scroll to position [1754, 0]
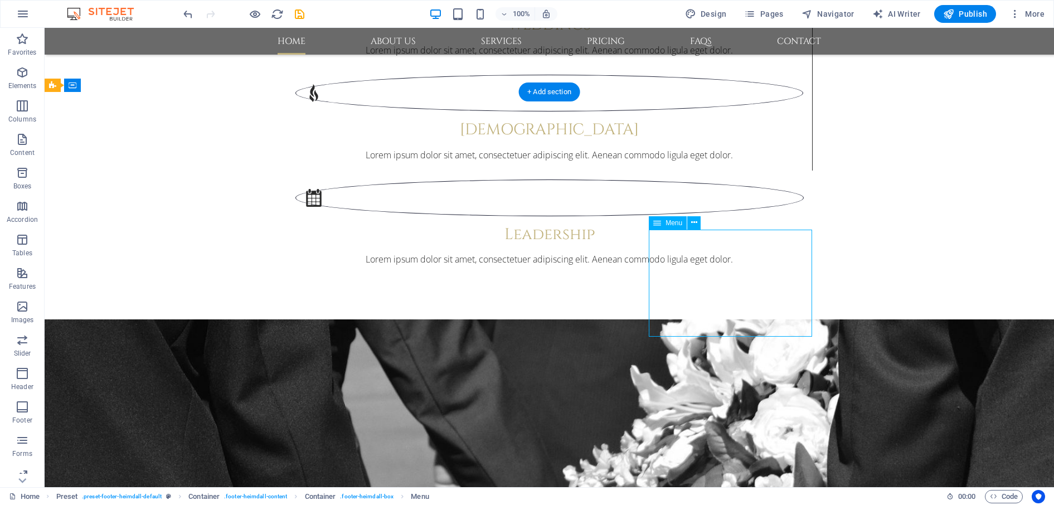
select select
select select "1"
select select
select select "2"
select select
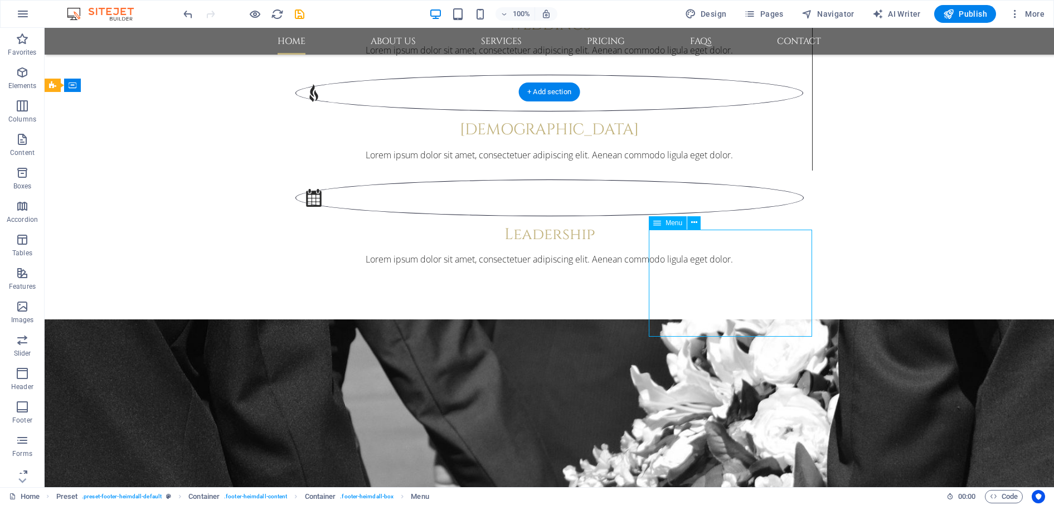
select select "3"
select select
select select "4"
select select
select select "5"
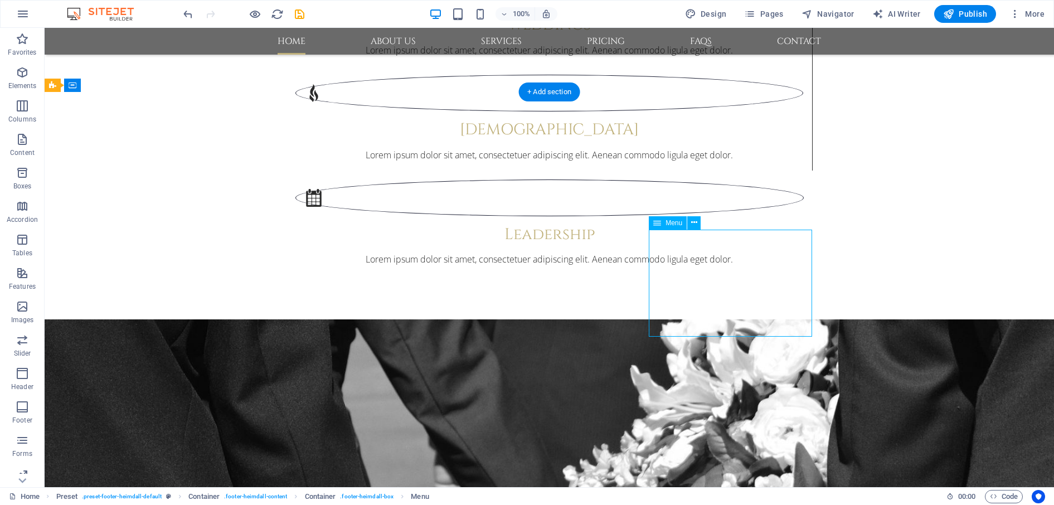
select select
select select "6"
select select
select select "7"
select select
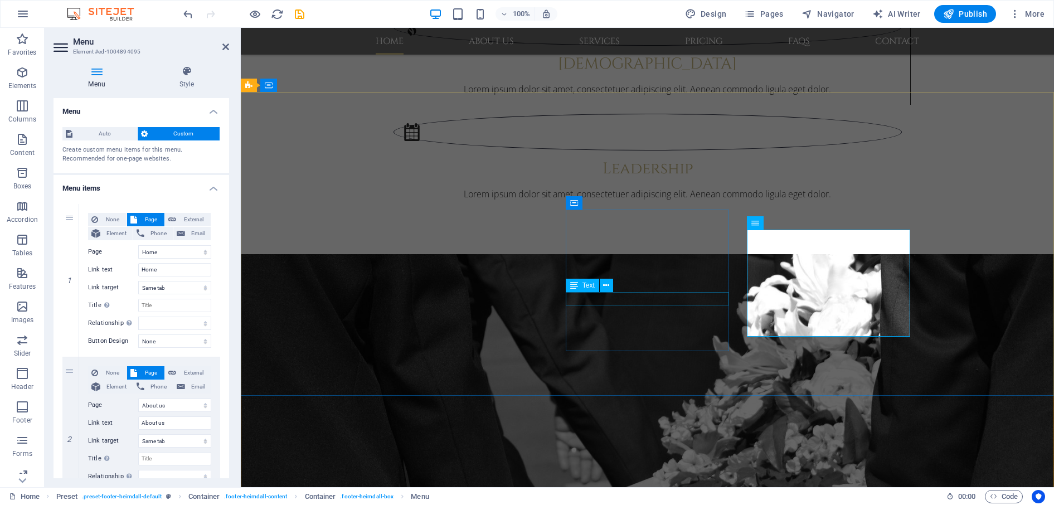
scroll to position [1702, 0]
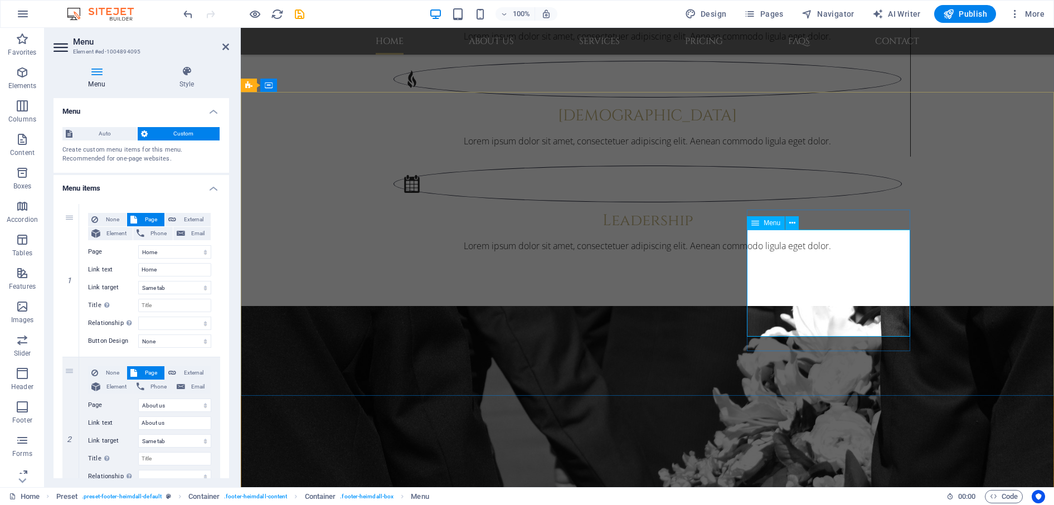
click at [774, 222] on span "Menu" at bounding box center [772, 223] width 17 height 7
click at [789, 223] on icon at bounding box center [792, 223] width 6 height 12
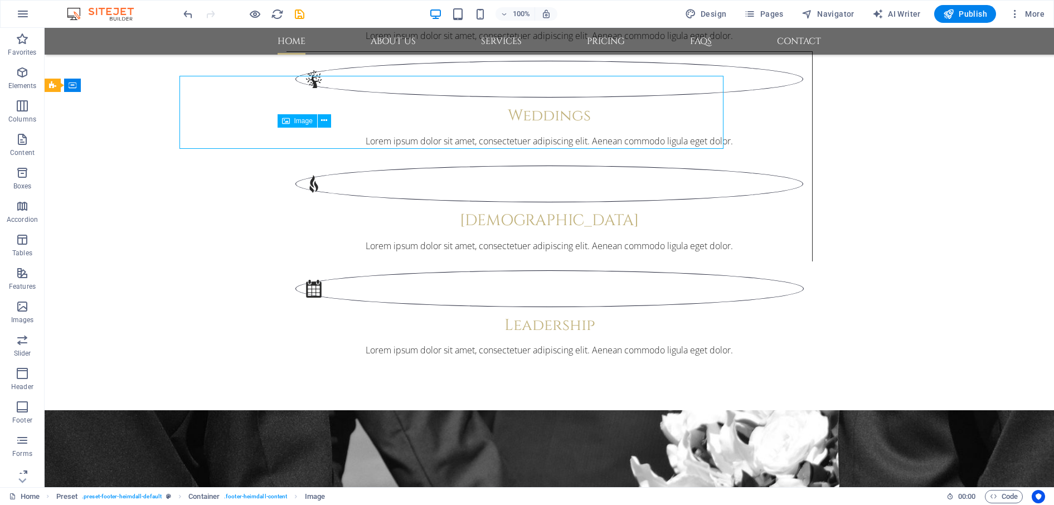
scroll to position [1754, 0]
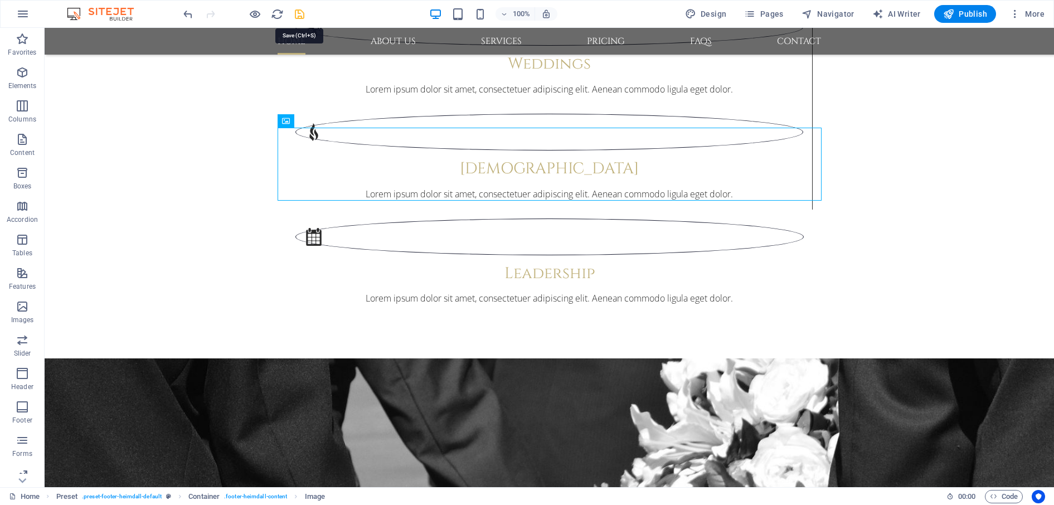
click at [297, 12] on icon "save" at bounding box center [299, 14] width 13 height 13
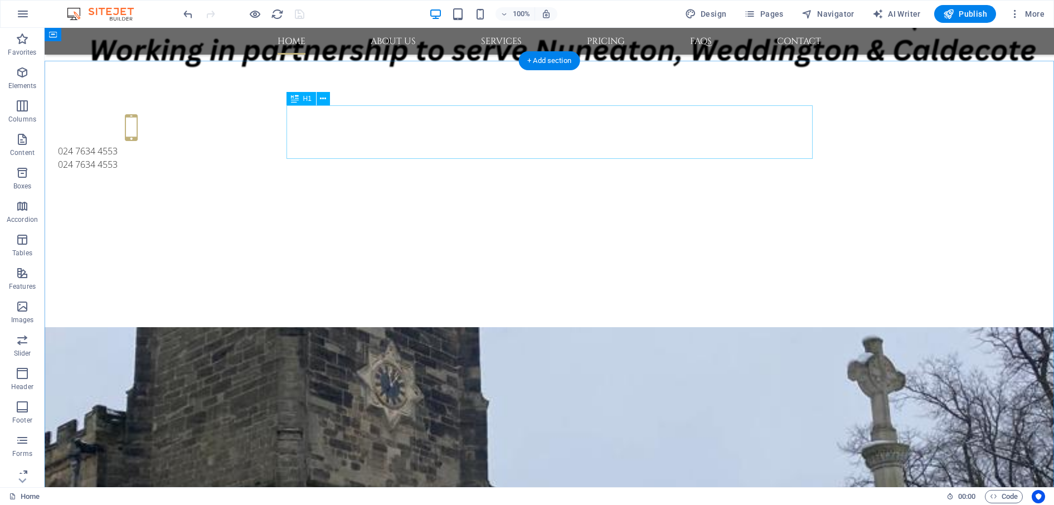
scroll to position [353, 0]
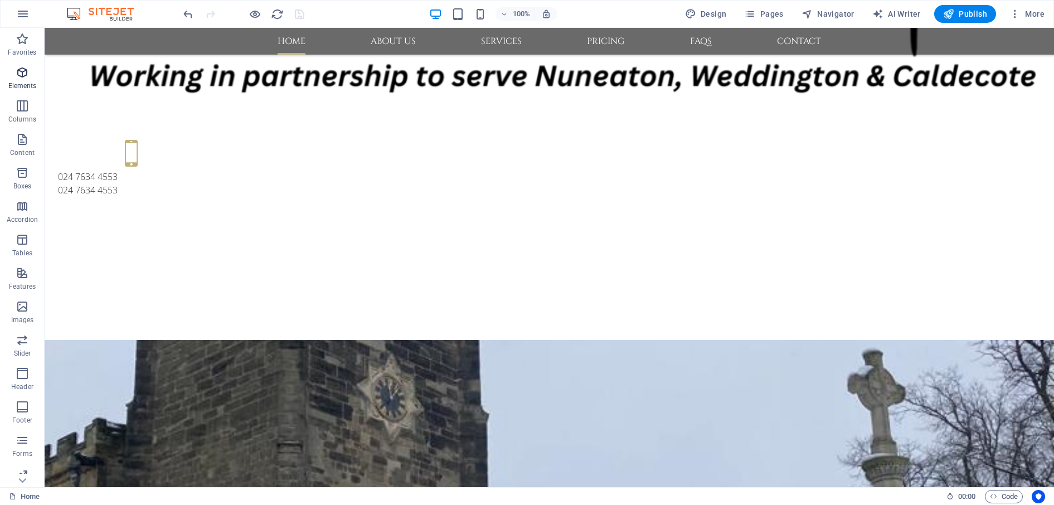
click at [26, 79] on icon "button" at bounding box center [22, 72] width 13 height 13
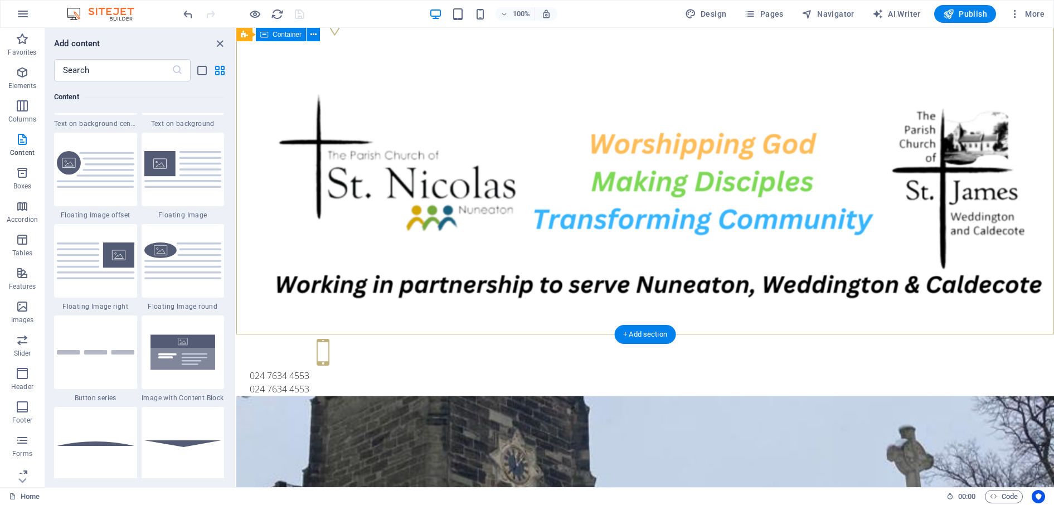
scroll to position [0, 0]
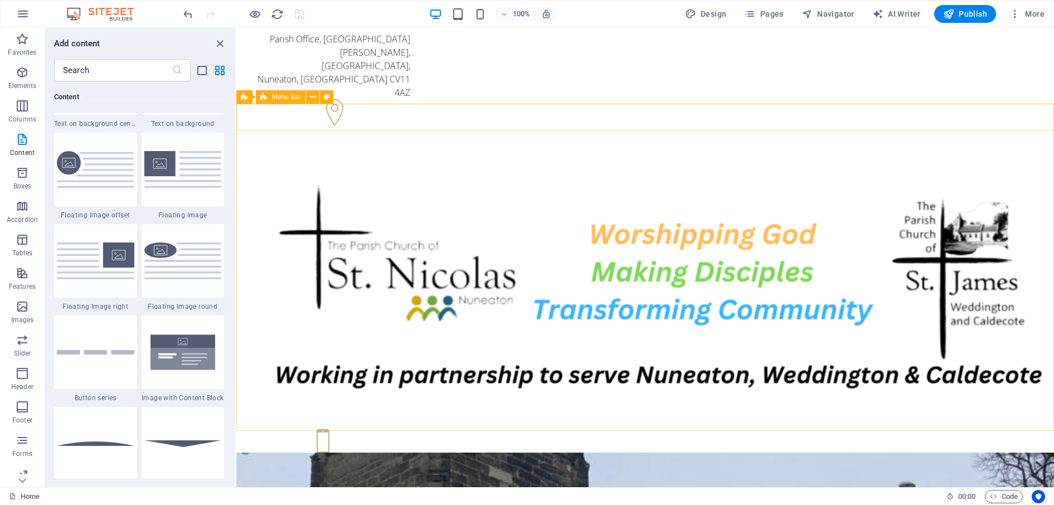
click at [294, 99] on span "Menu Bar" at bounding box center [286, 97] width 29 height 7
click at [313, 99] on icon at bounding box center [313, 97] width 6 height 12
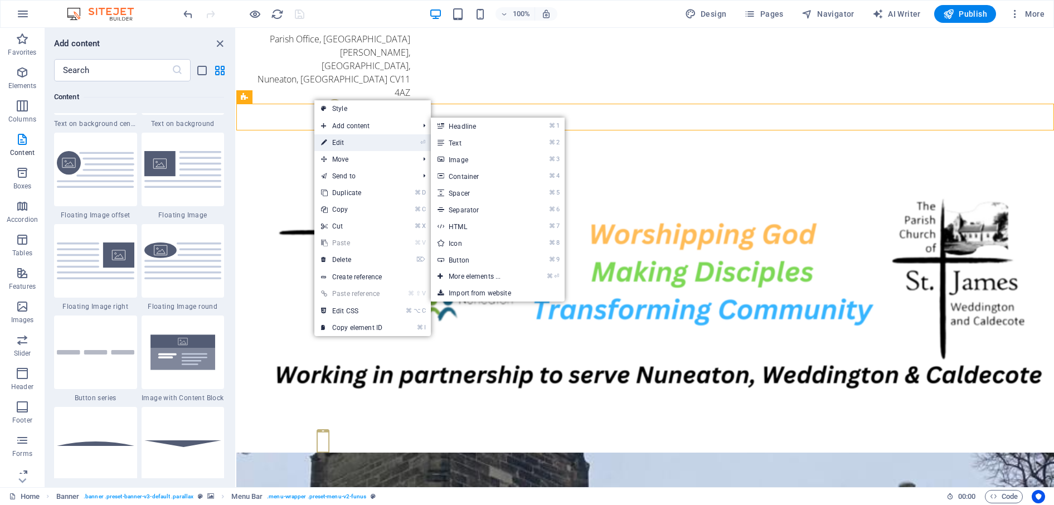
click at [346, 143] on link "⏎ Edit" at bounding box center [351, 142] width 75 height 17
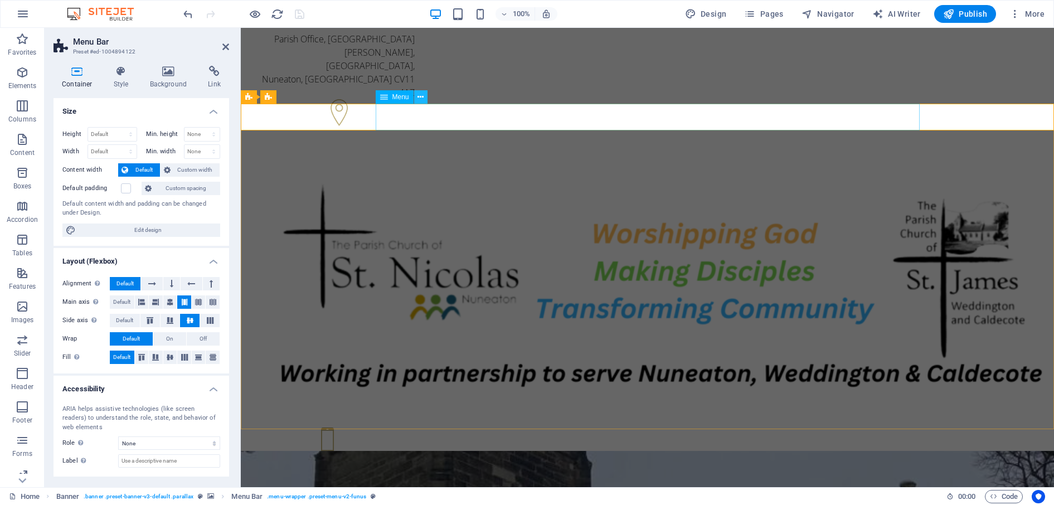
click at [421, 99] on icon at bounding box center [421, 97] width 6 height 12
click at [419, 95] on icon at bounding box center [421, 97] width 6 height 12
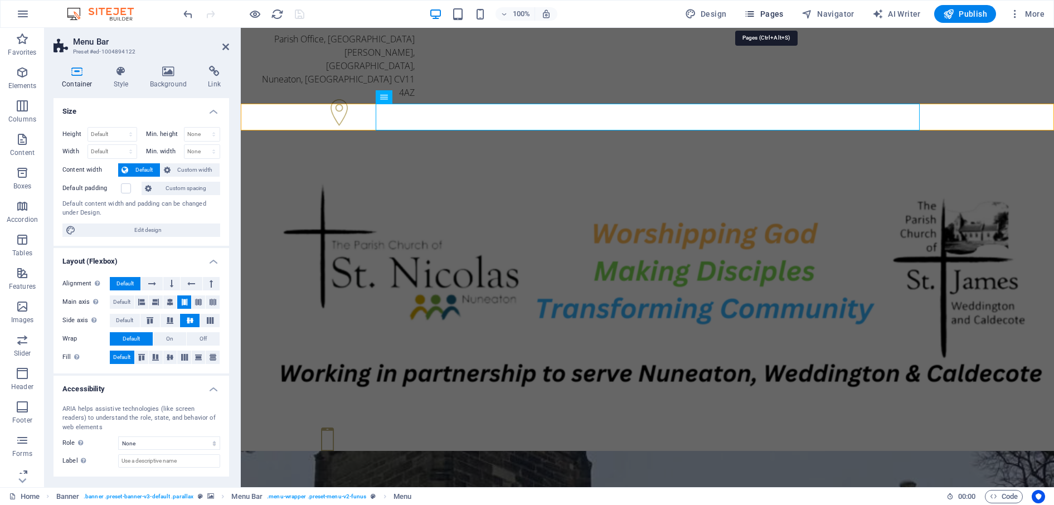
click at [777, 17] on span "Pages" at bounding box center [763, 13] width 39 height 11
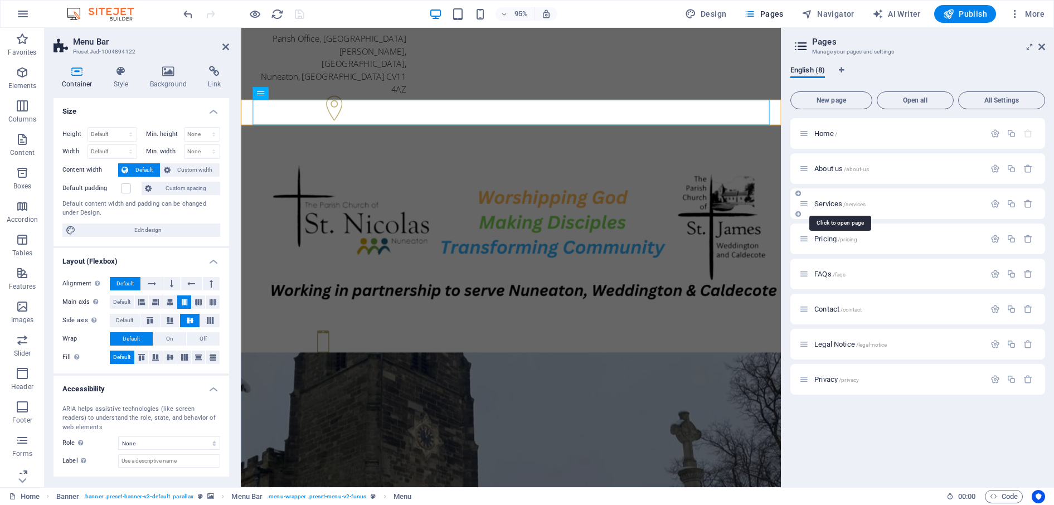
click at [799, 202] on span "Services /services" at bounding box center [839, 204] width 51 height 8
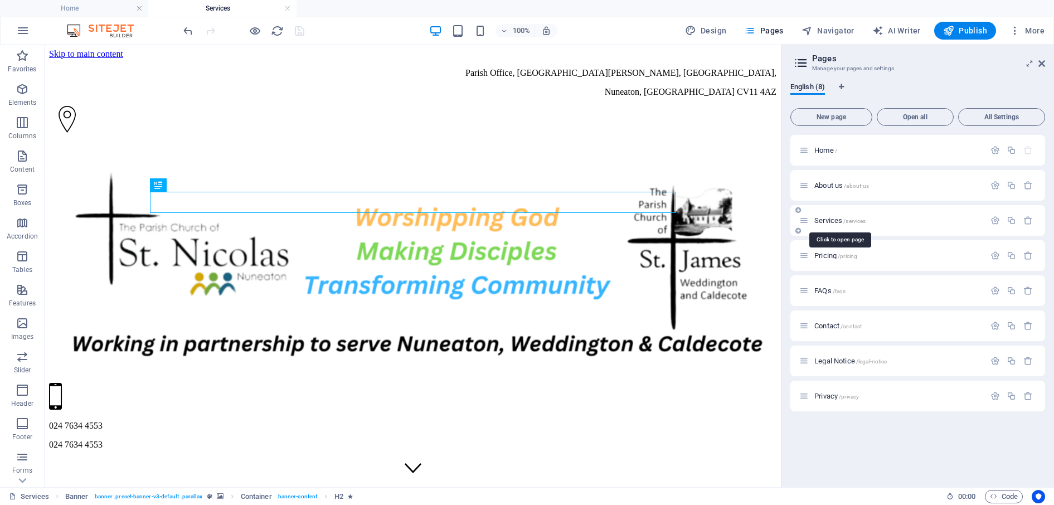
click at [799, 219] on span "Services /services" at bounding box center [839, 220] width 51 height 8
click at [799, 187] on span "About us /about-us" at bounding box center [841, 185] width 55 height 8
click at [799, 221] on span "Services /services" at bounding box center [839, 220] width 51 height 8
